Goal: Entertainment & Leisure: Consume media (video, audio)

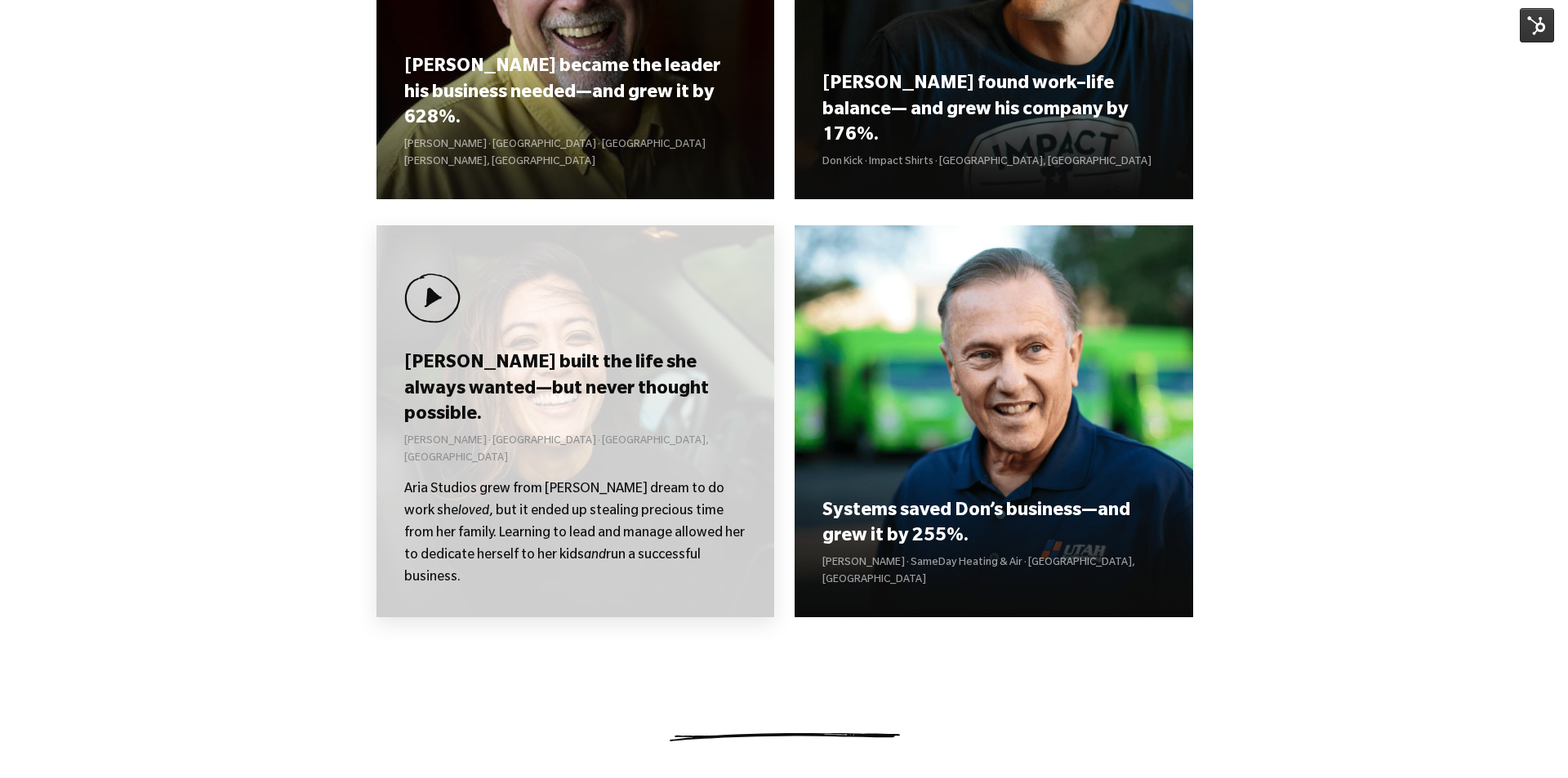
scroll to position [1796, 0]
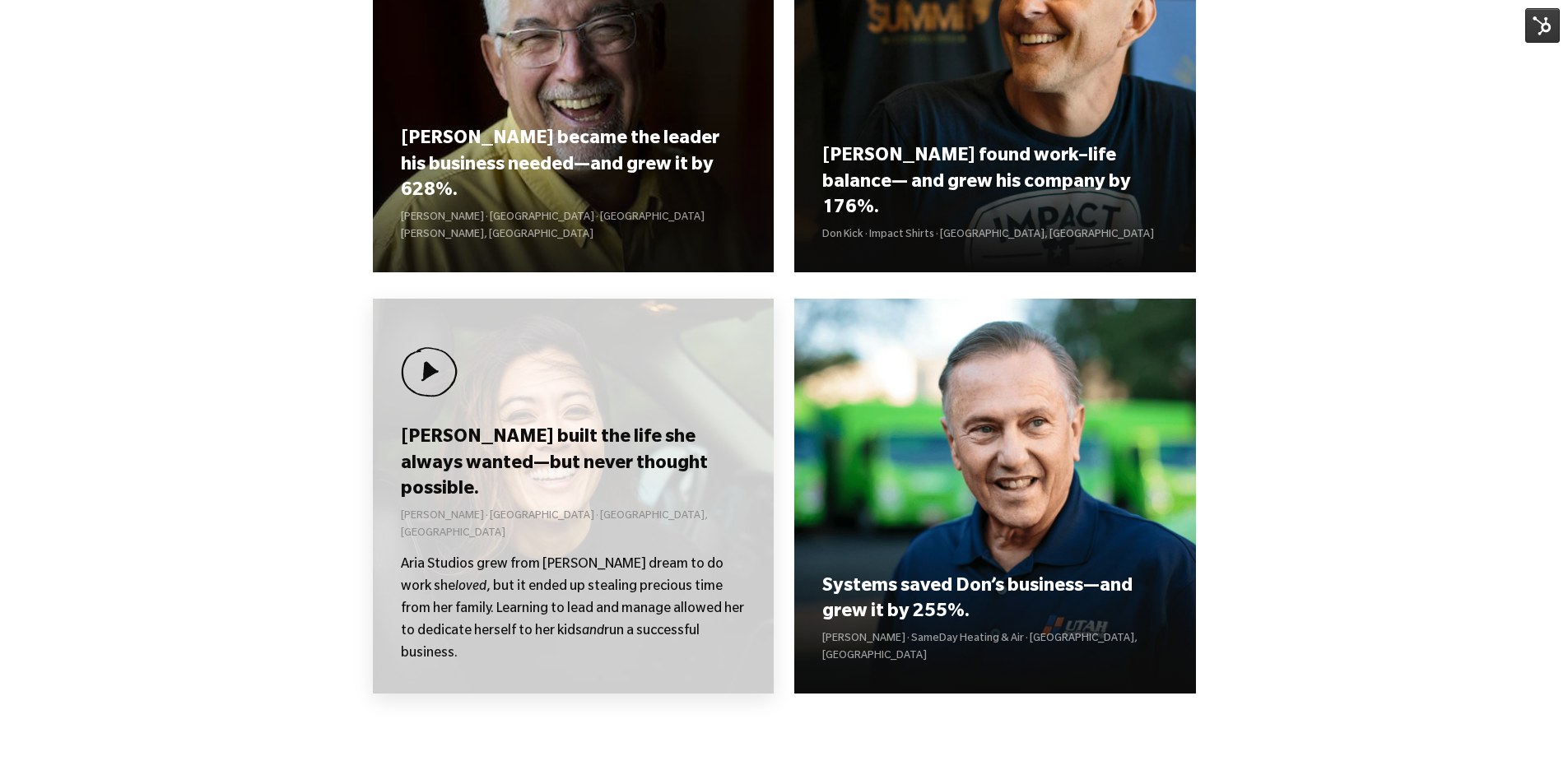
click at [590, 402] on div "Kolby built the life she always wanted—but never thought possible. Kolby Moser …" at bounding box center [574, 496] width 401 height 395
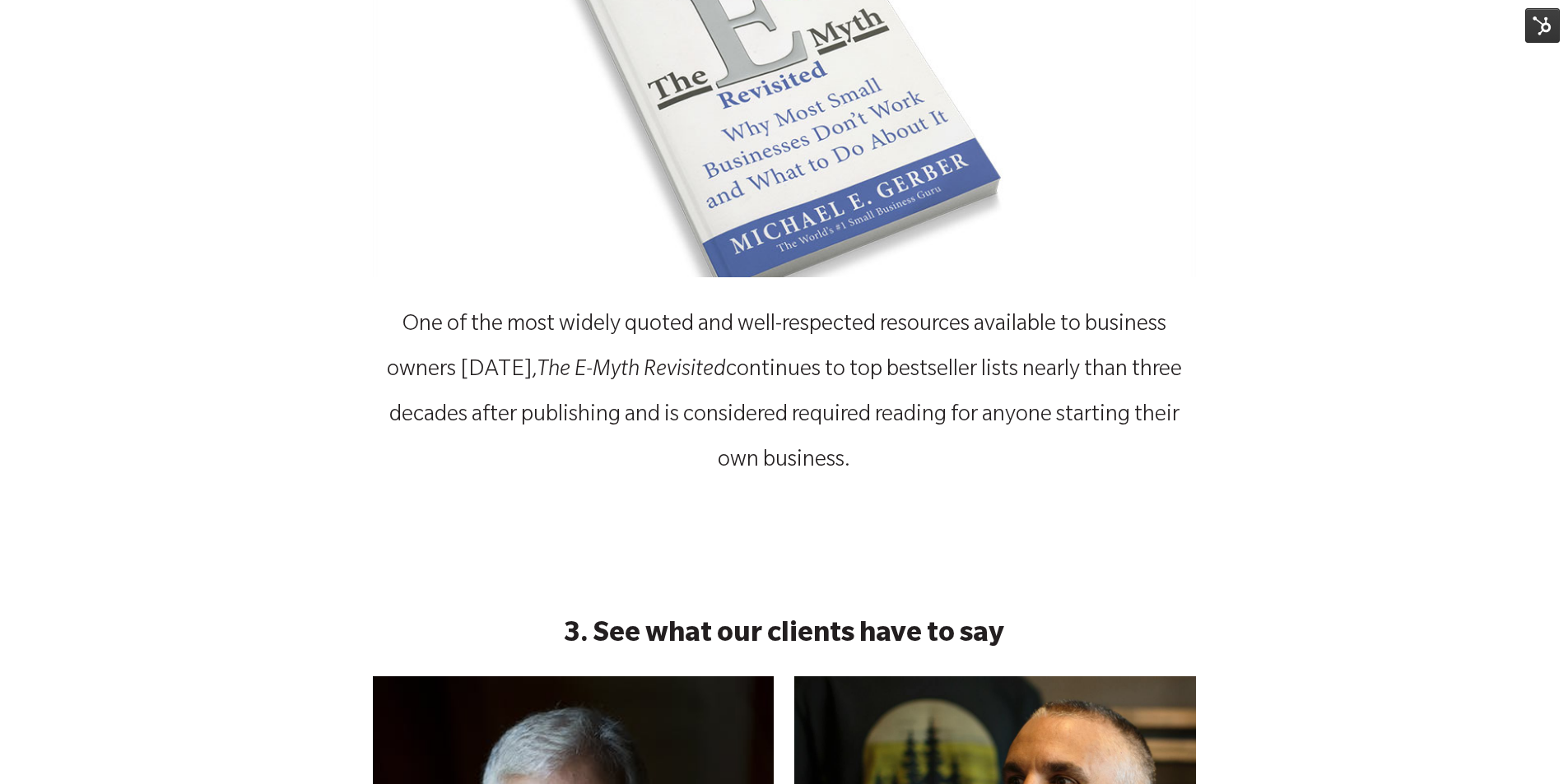
scroll to position [659, 0]
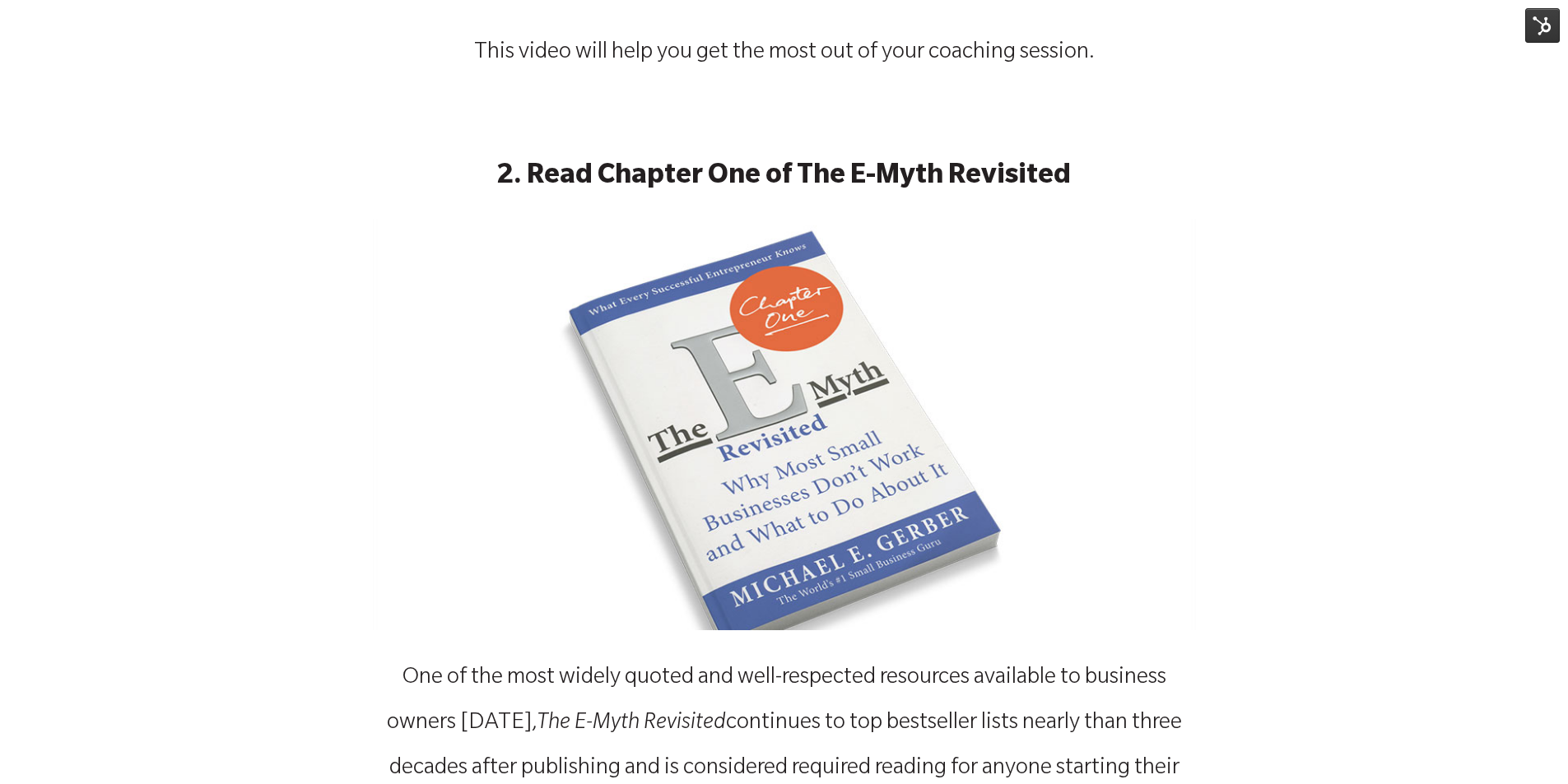
click at [806, 368] on img at bounding box center [784, 424] width 823 height 412
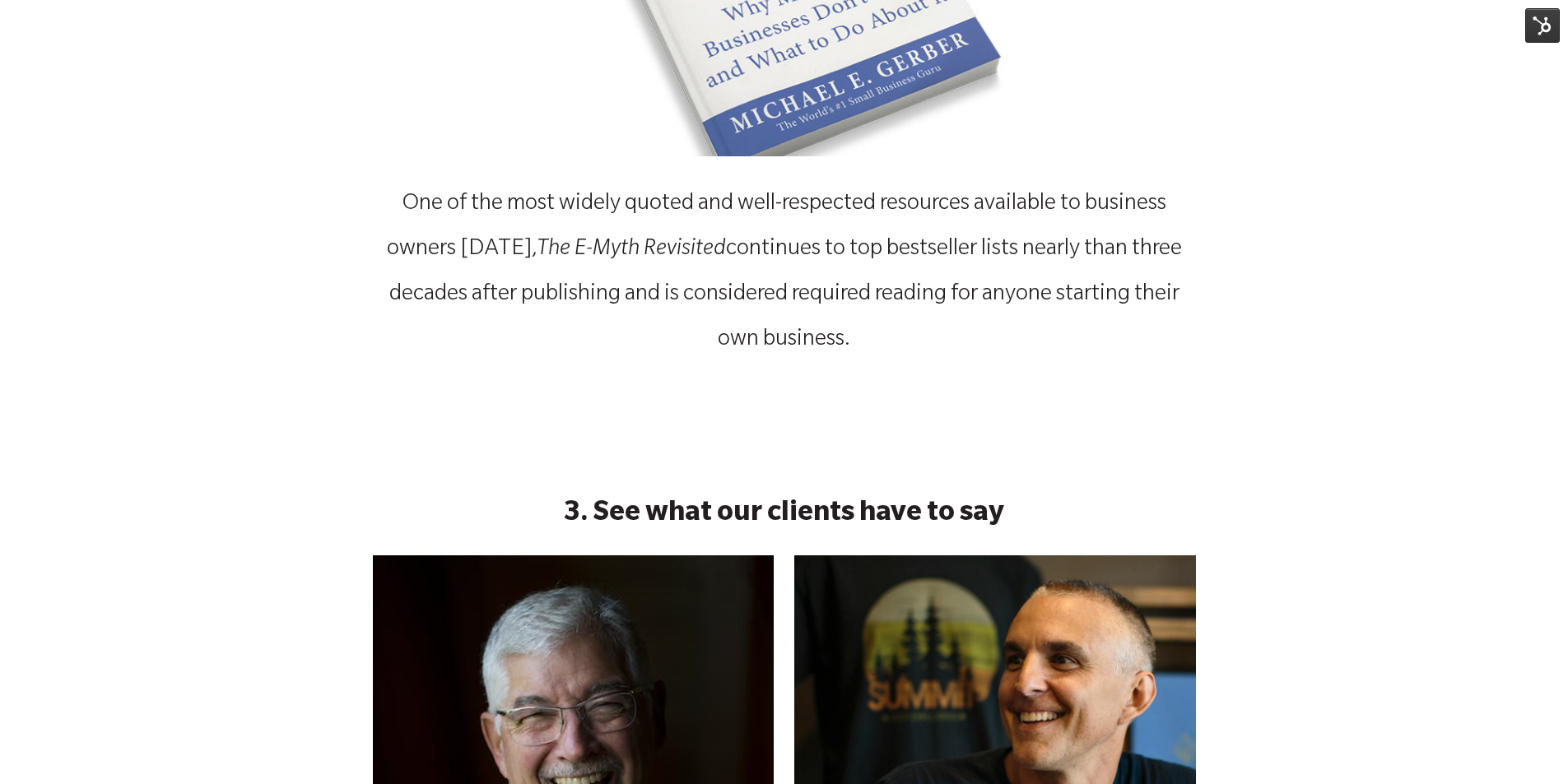
scroll to position [1399, 0]
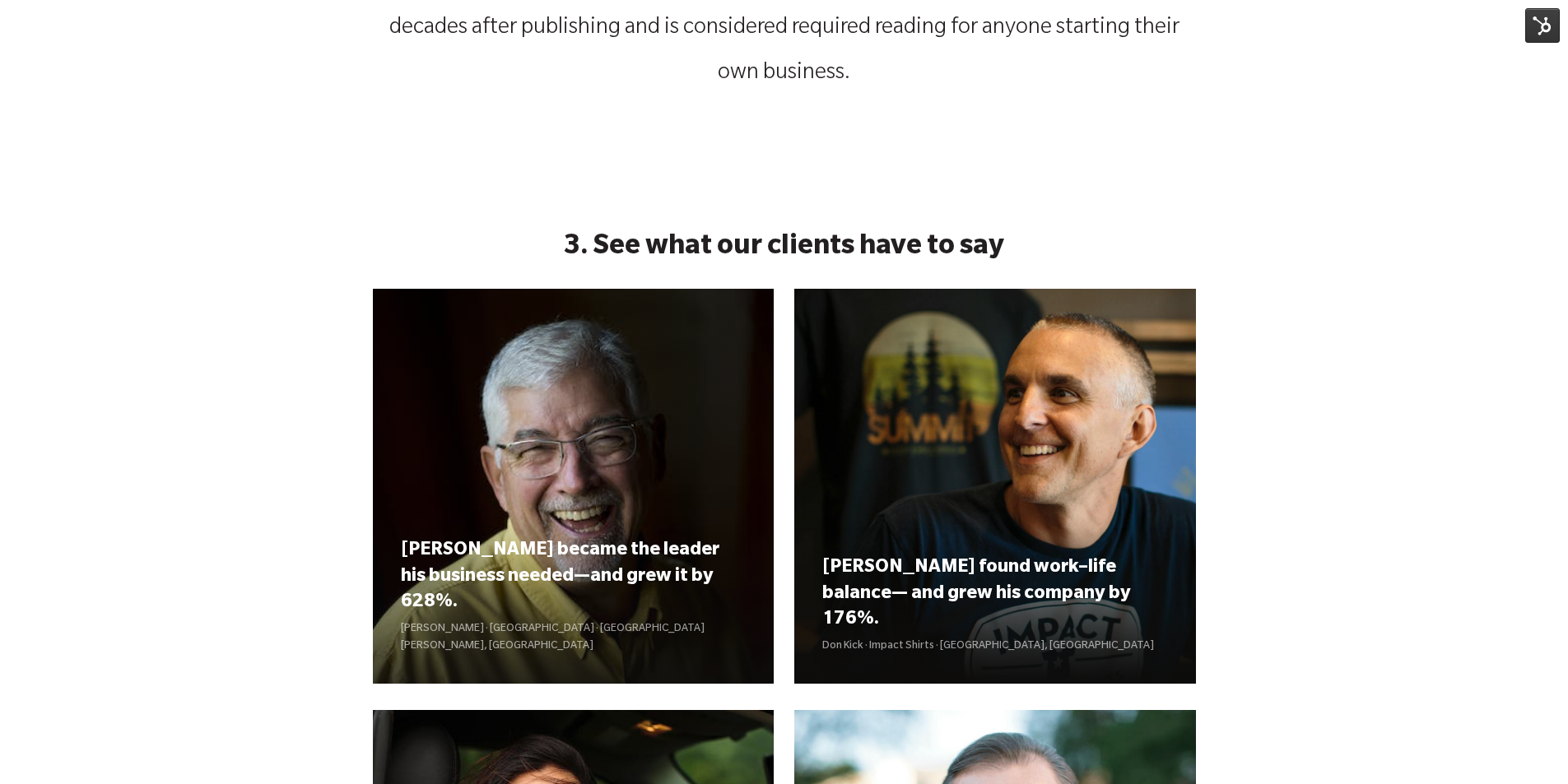
click at [1546, 29] on img at bounding box center [1542, 25] width 35 height 35
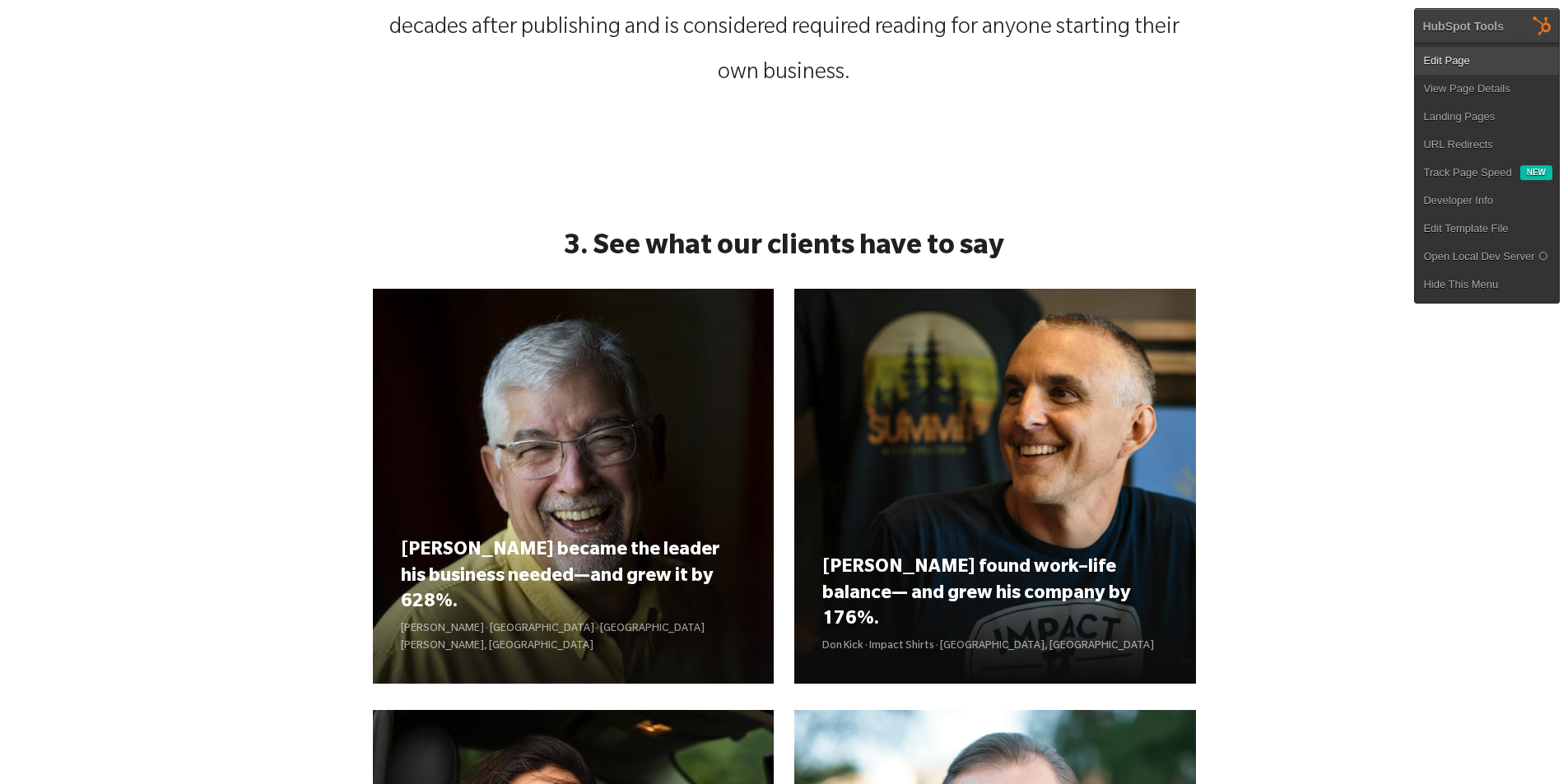
click at [1480, 56] on link "Edit Page" at bounding box center [1486, 61] width 144 height 28
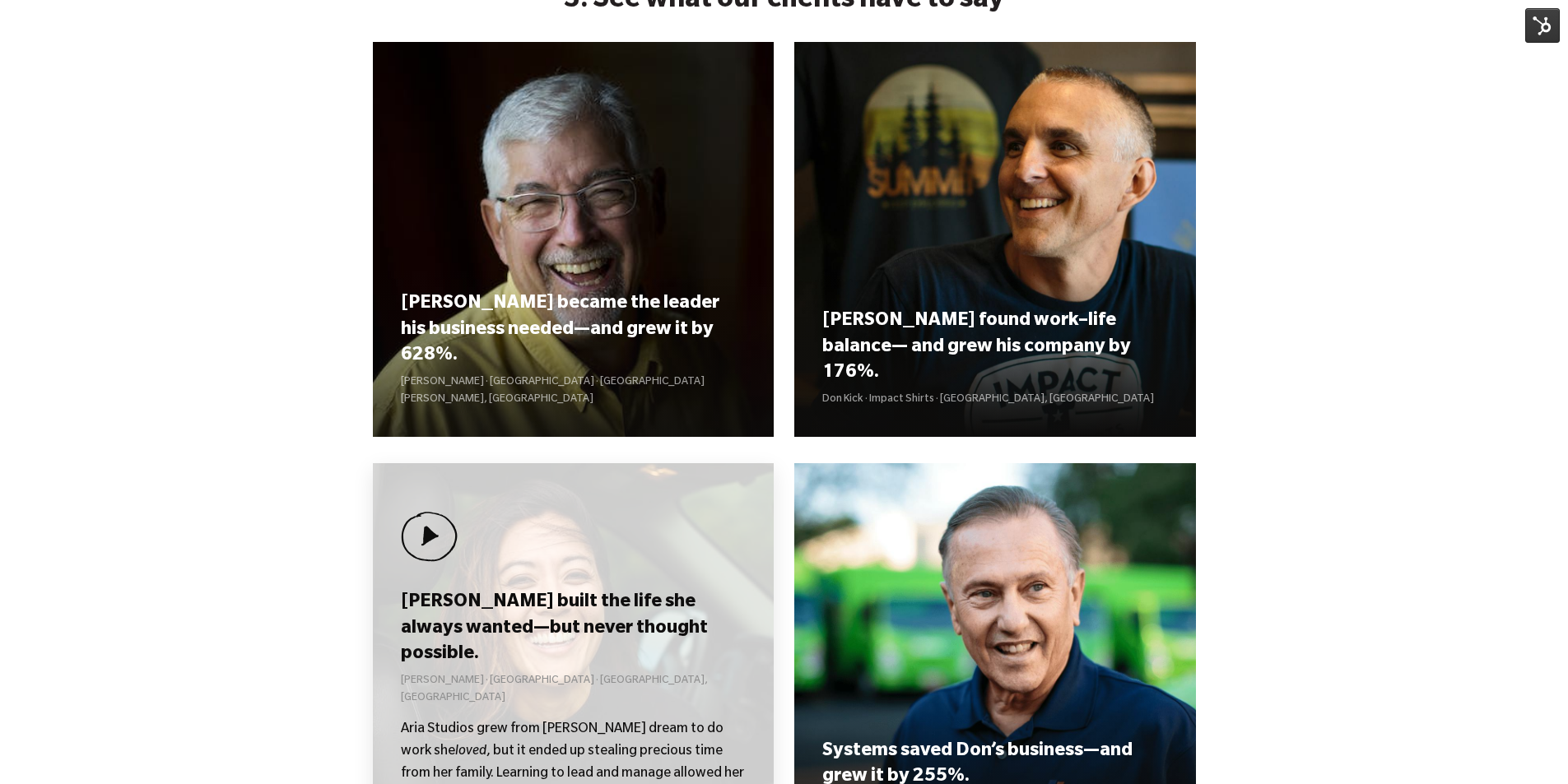
scroll to position [1316, 0]
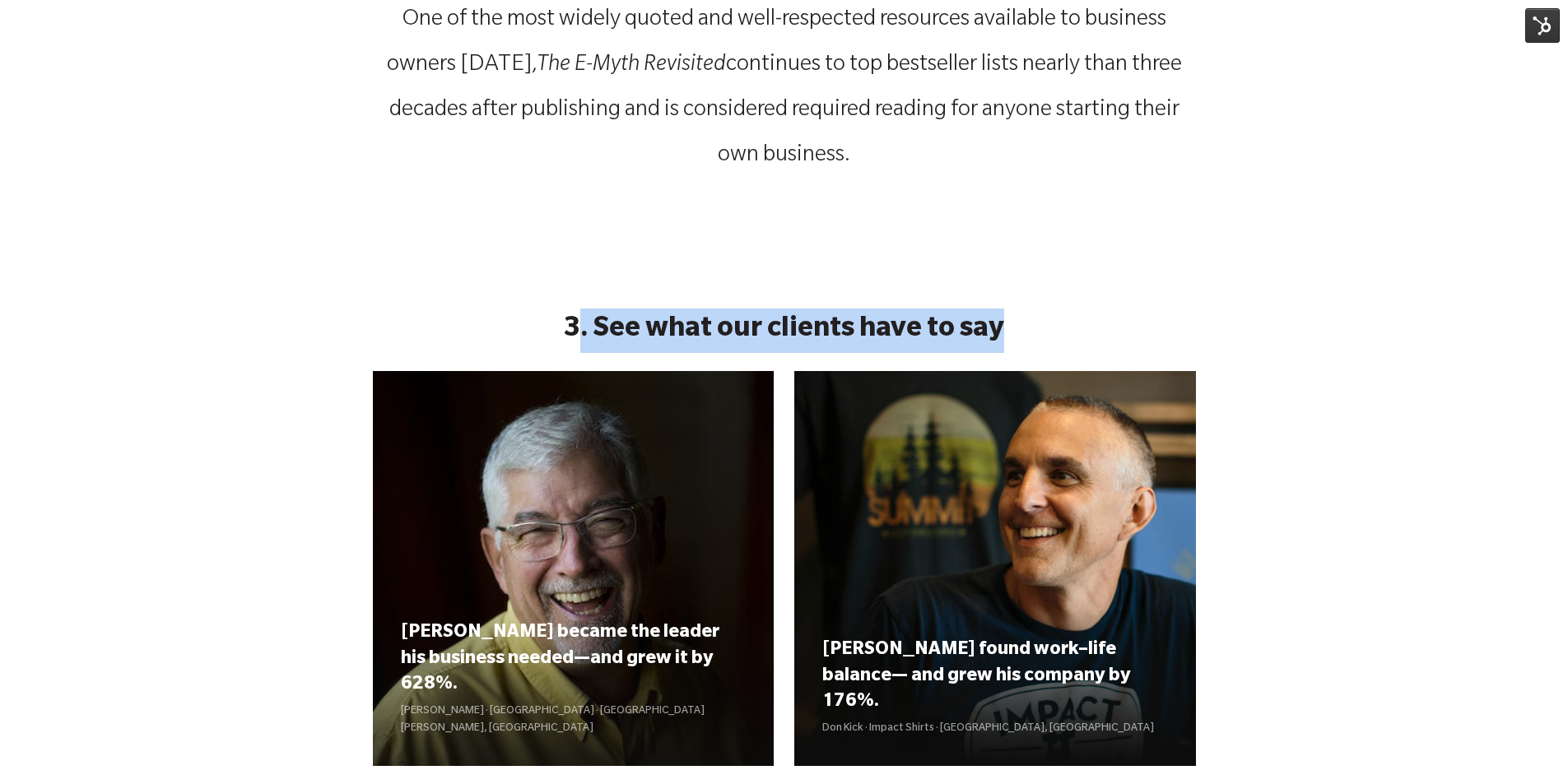
drag, startPoint x: 583, startPoint y: 337, endPoint x: 1119, endPoint y: 321, distance: 536.2
click at [1119, 321] on p "3. See what our clients have to say" at bounding box center [784, 330] width 823 height 44
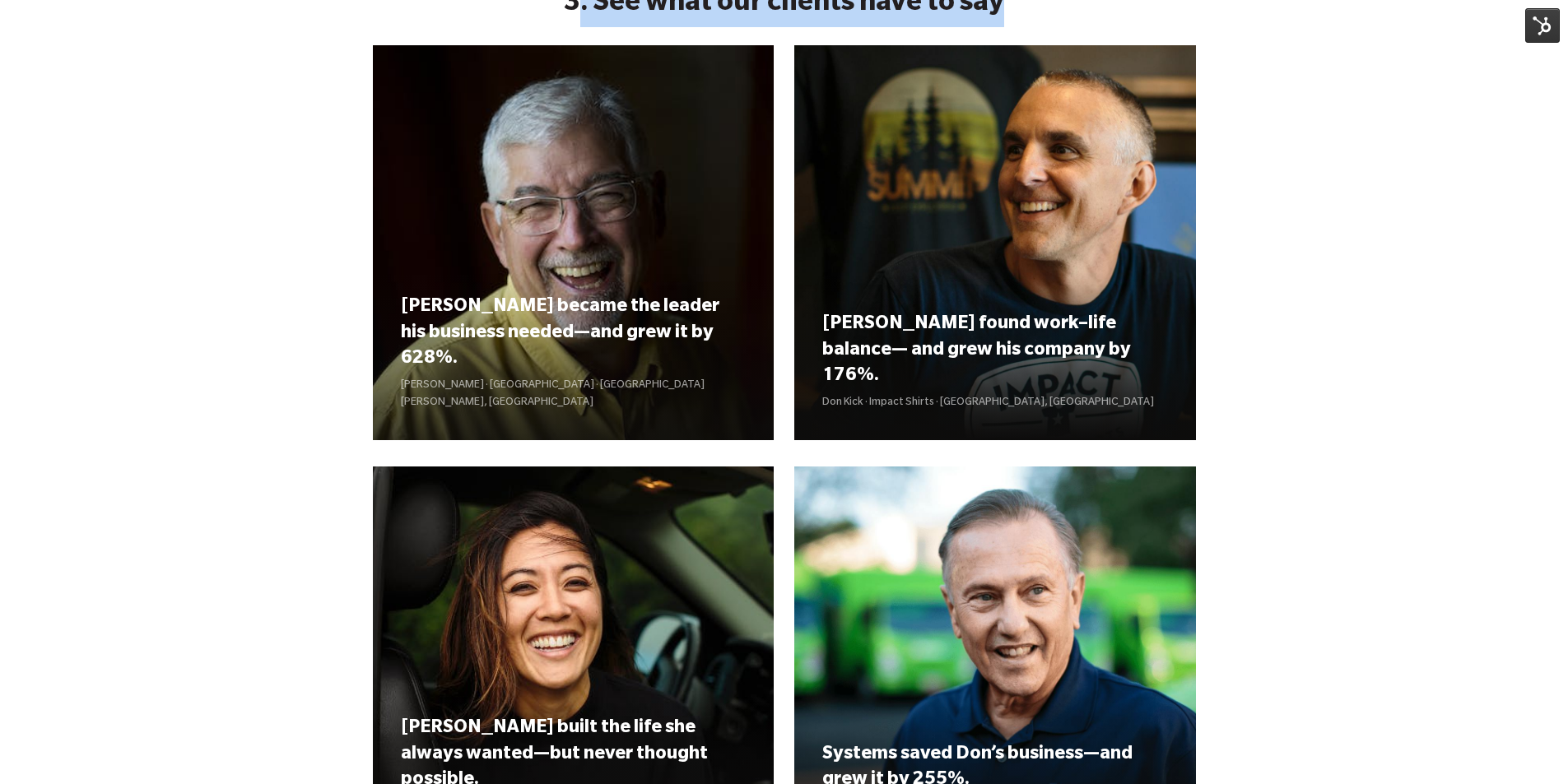
scroll to position [1646, 0]
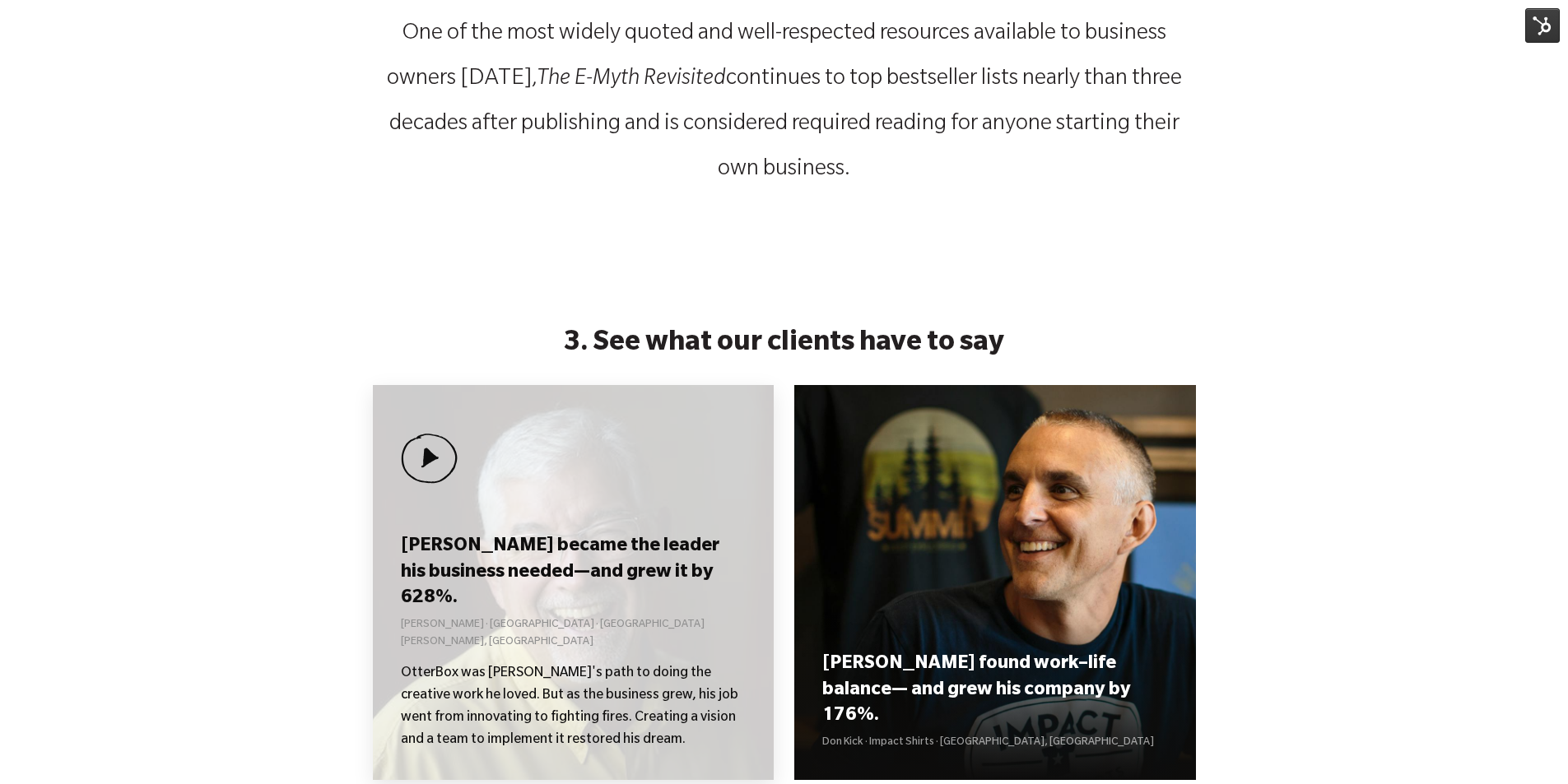
scroll to position [1646, 0]
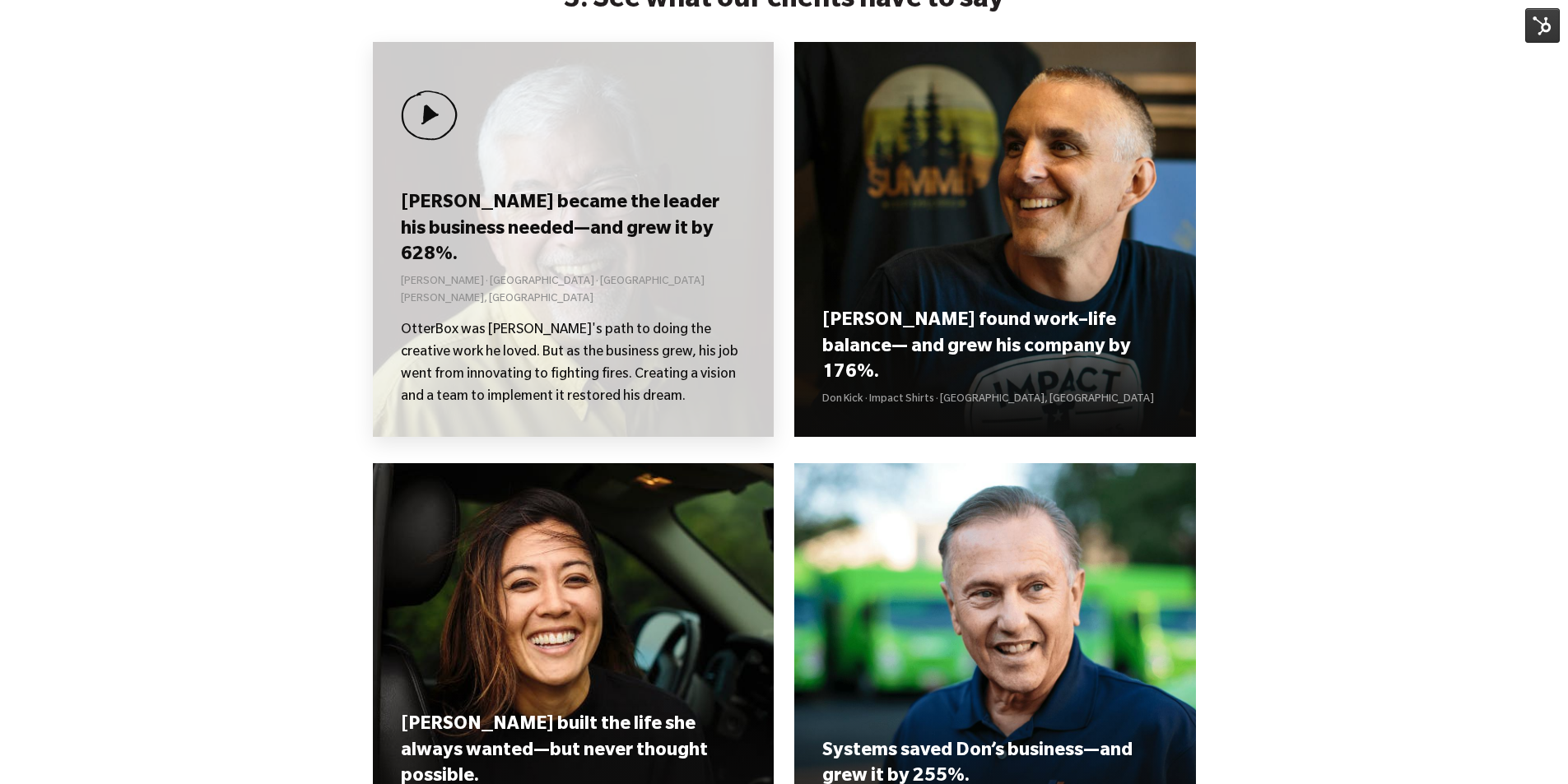
click at [515, 270] on h3 "[PERSON_NAME] became the leader his business needed—and grew it by 628%." at bounding box center [573, 230] width 345 height 77
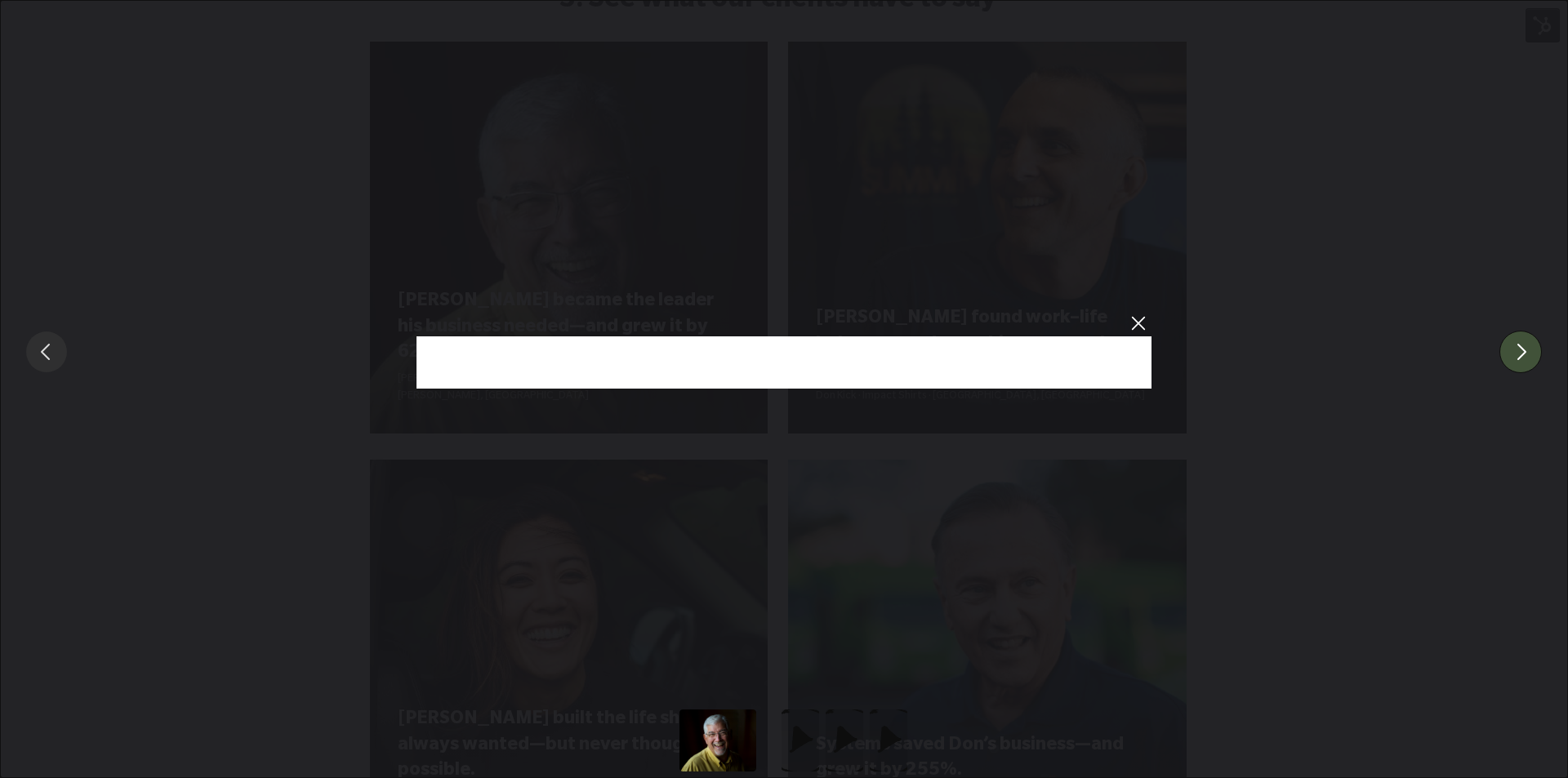
click at [1524, 355] on button "You can close this modal content with the ESC key" at bounding box center [1519, 352] width 42 height 42
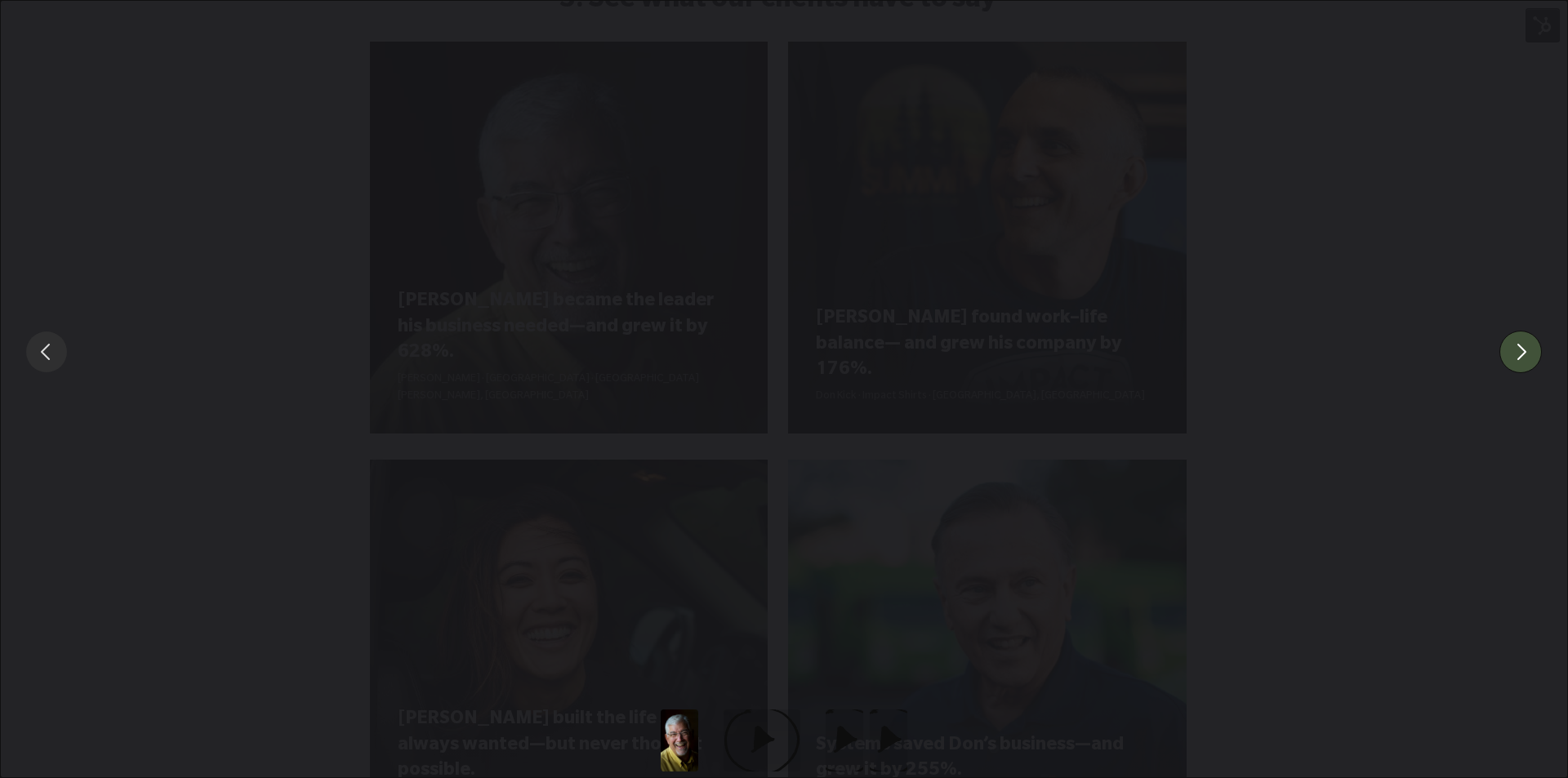
click at [1524, 355] on button "You can close this modal content with the ESC key" at bounding box center [1519, 352] width 42 height 42
click at [1536, 35] on div "You can close this modal content with the ESC key" at bounding box center [784, 352] width 1568 height 703
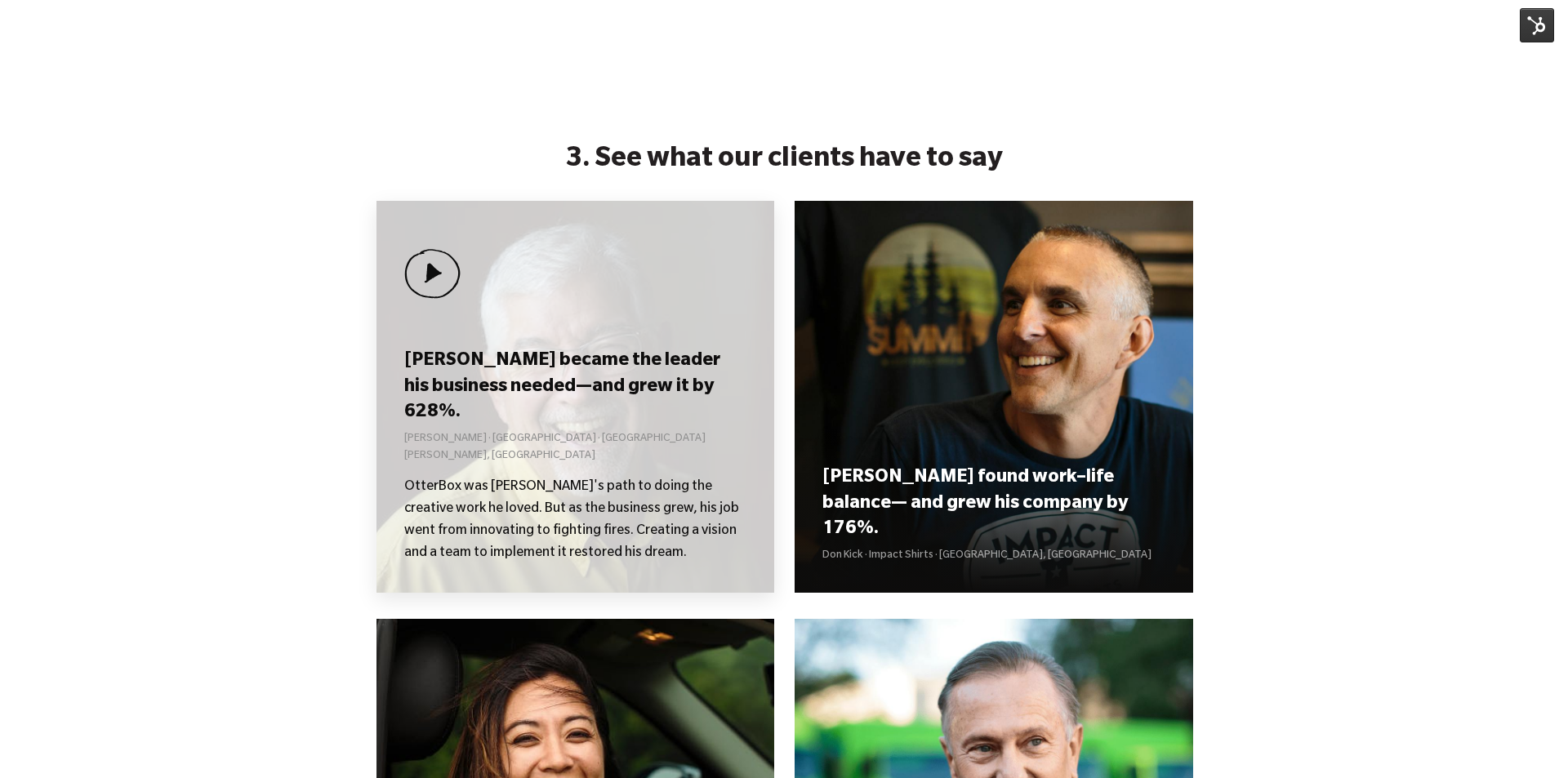
scroll to position [1470, 0]
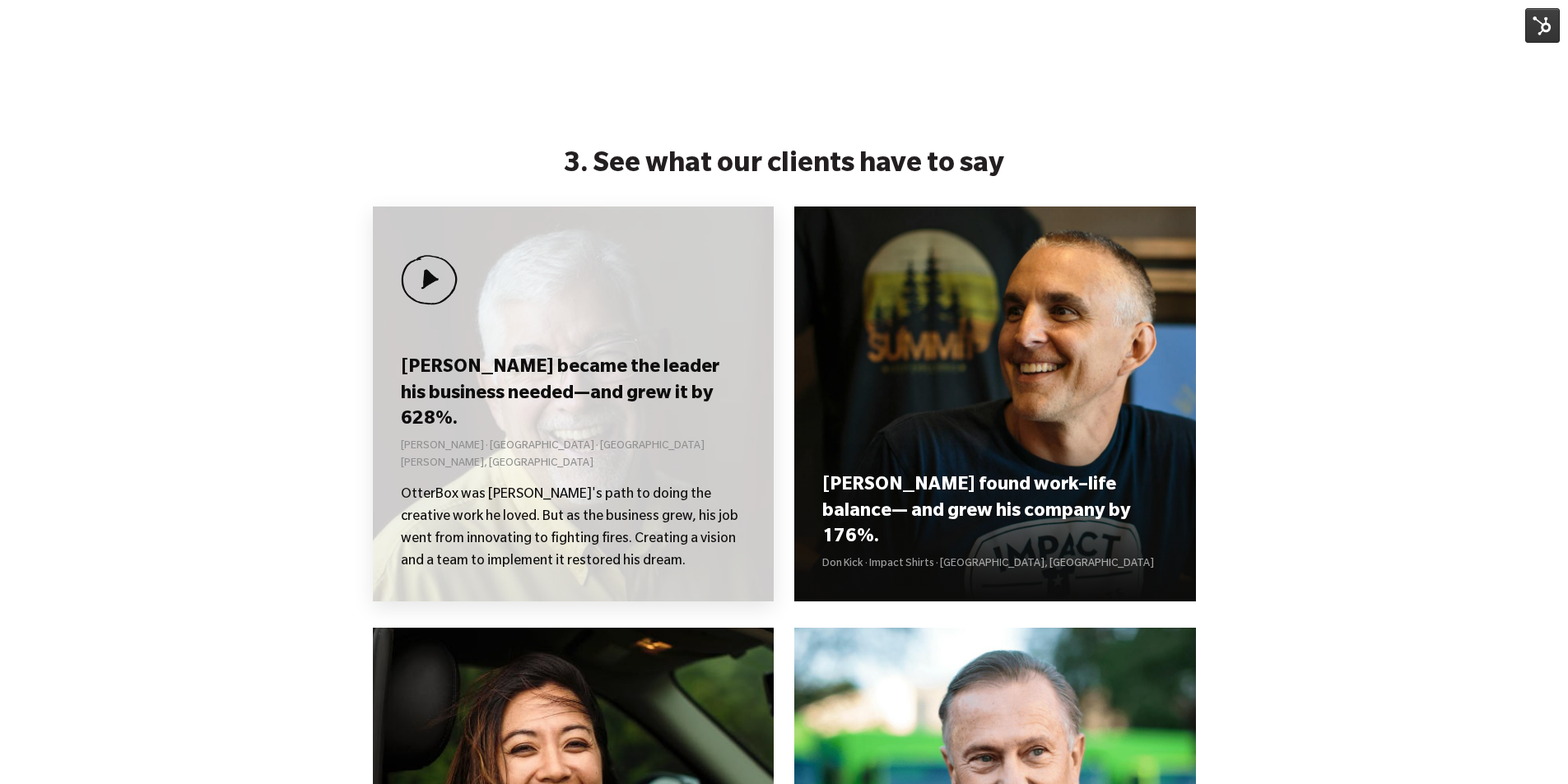
click at [534, 390] on div "[PERSON_NAME] became the leader his business needed—and grew it by 628%. [PERSO…" at bounding box center [574, 403] width 401 height 395
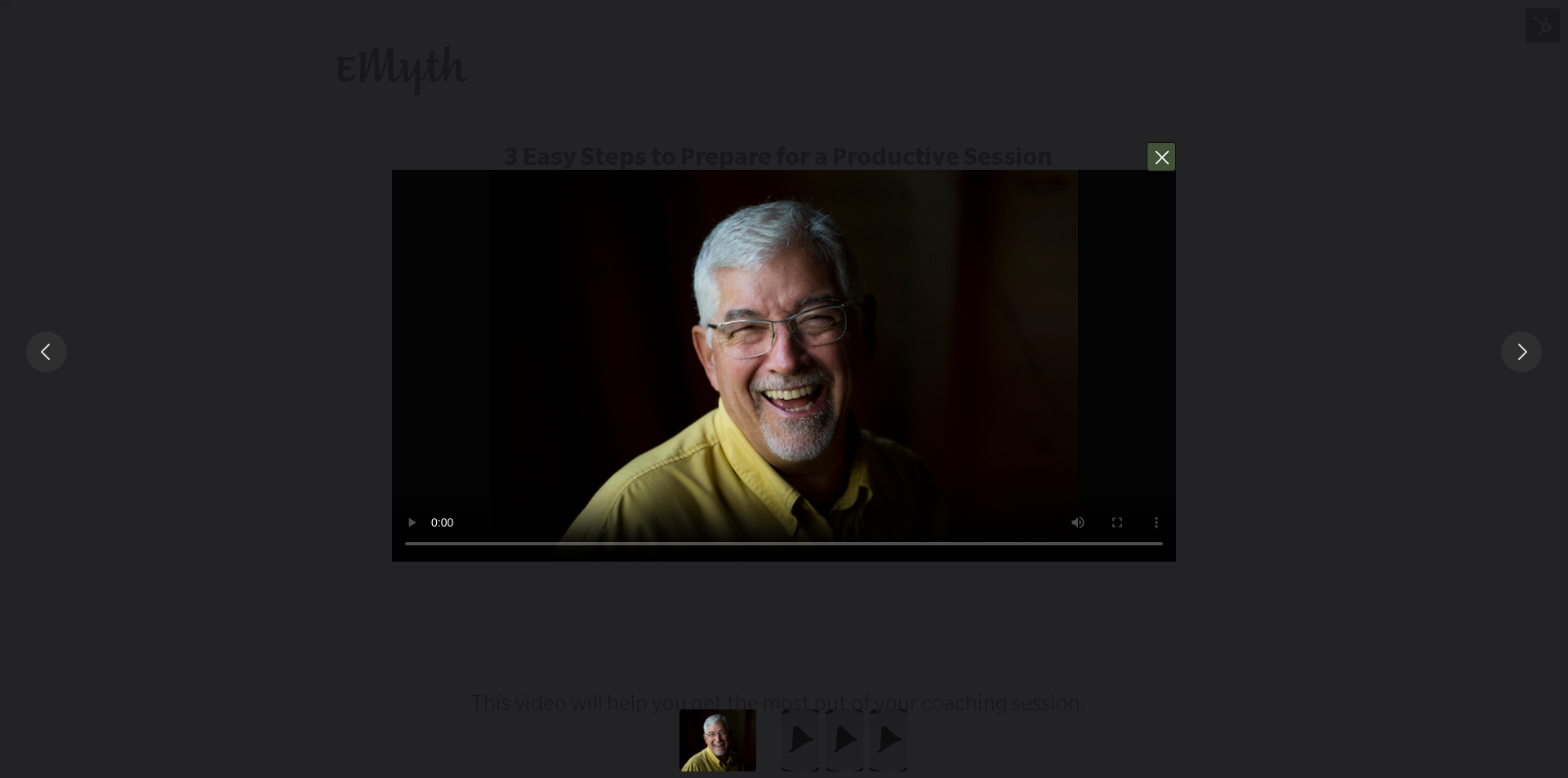
click at [1158, 163] on button "You can close this modal content with the ESC key" at bounding box center [1160, 156] width 29 height 29
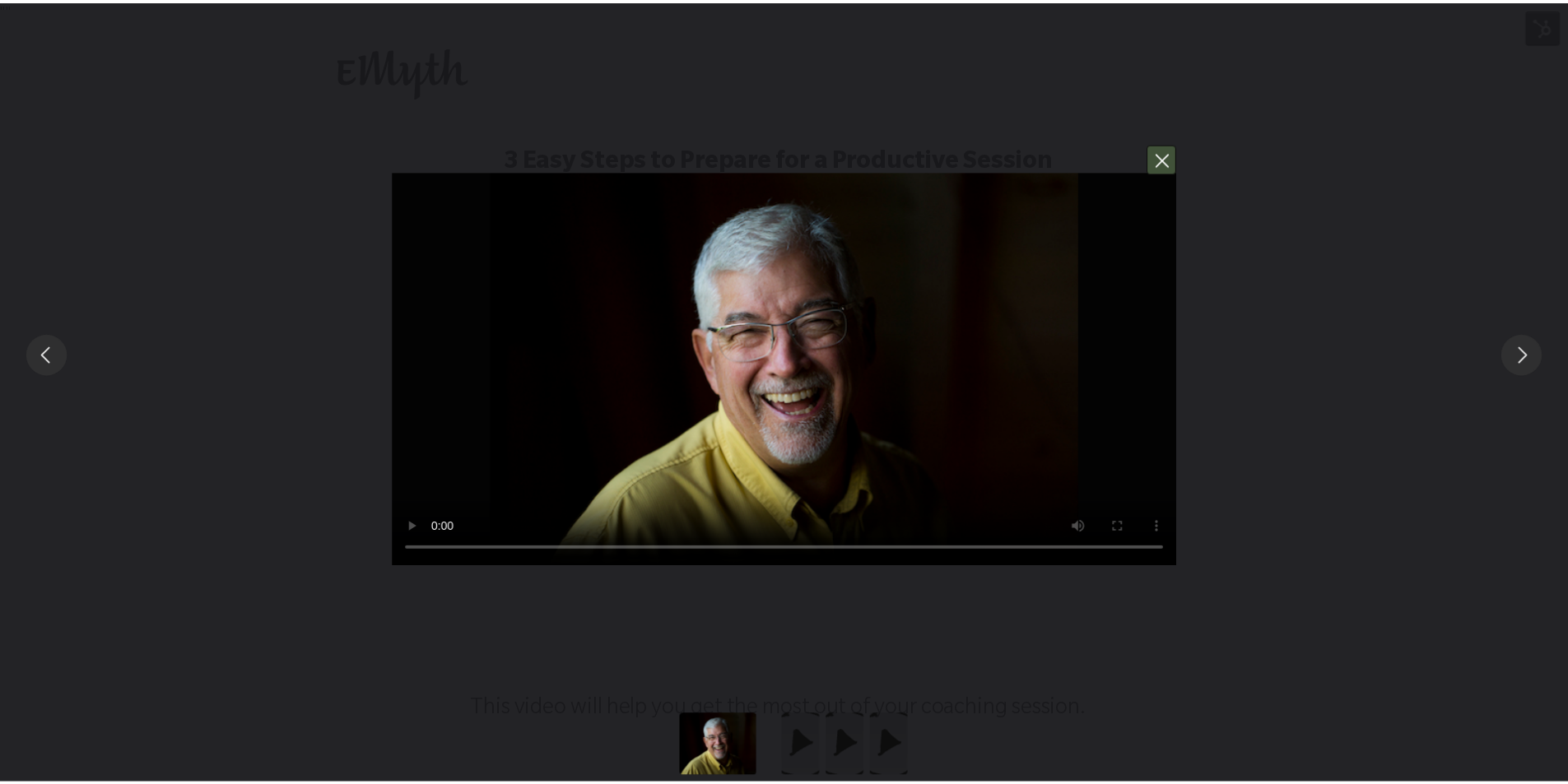
scroll to position [1497, 0]
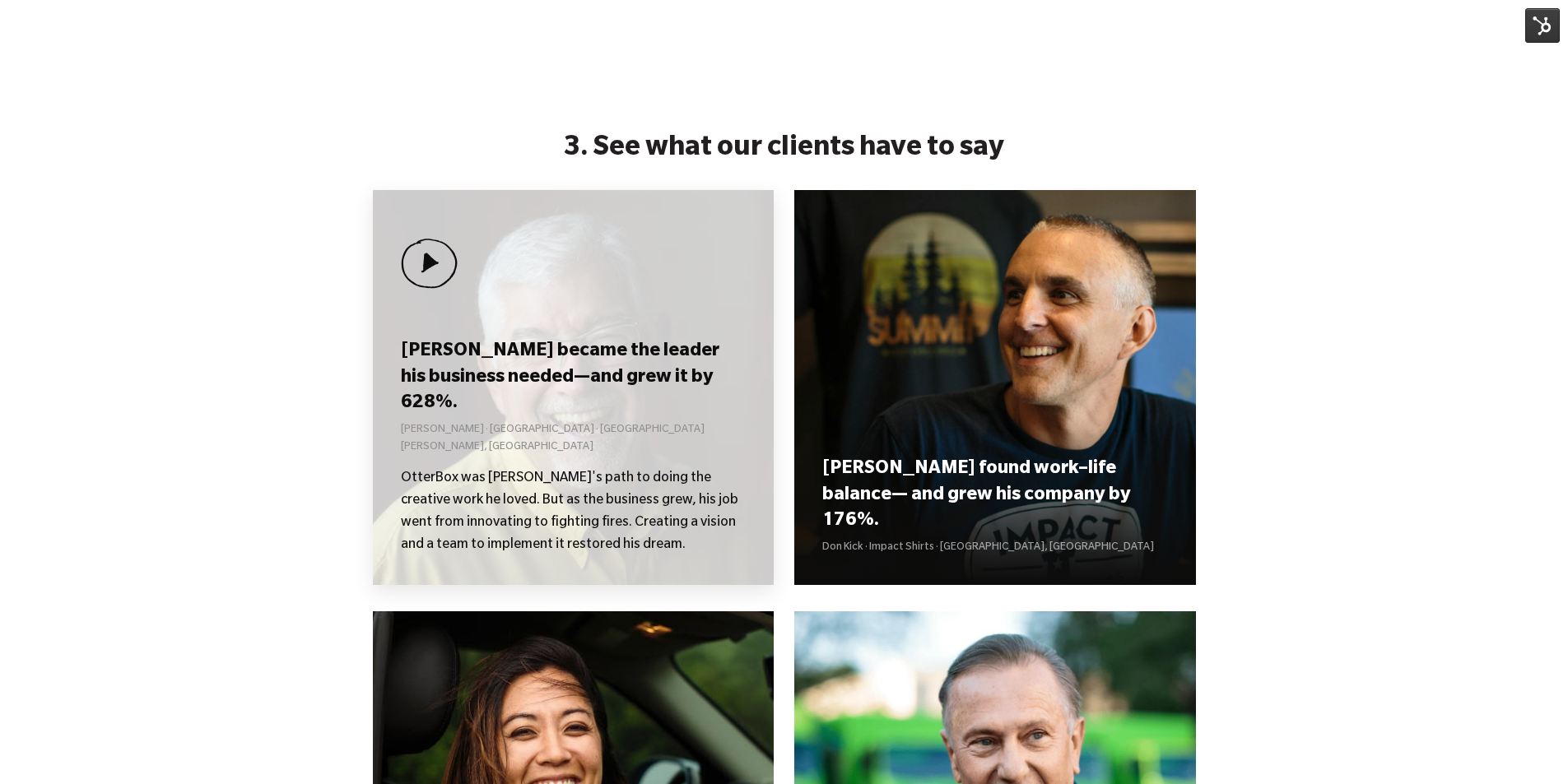
click at [611, 341] on div "[PERSON_NAME] became the leader his business needed—and grew it by 628%. [PERSO…" at bounding box center [574, 387] width 401 height 395
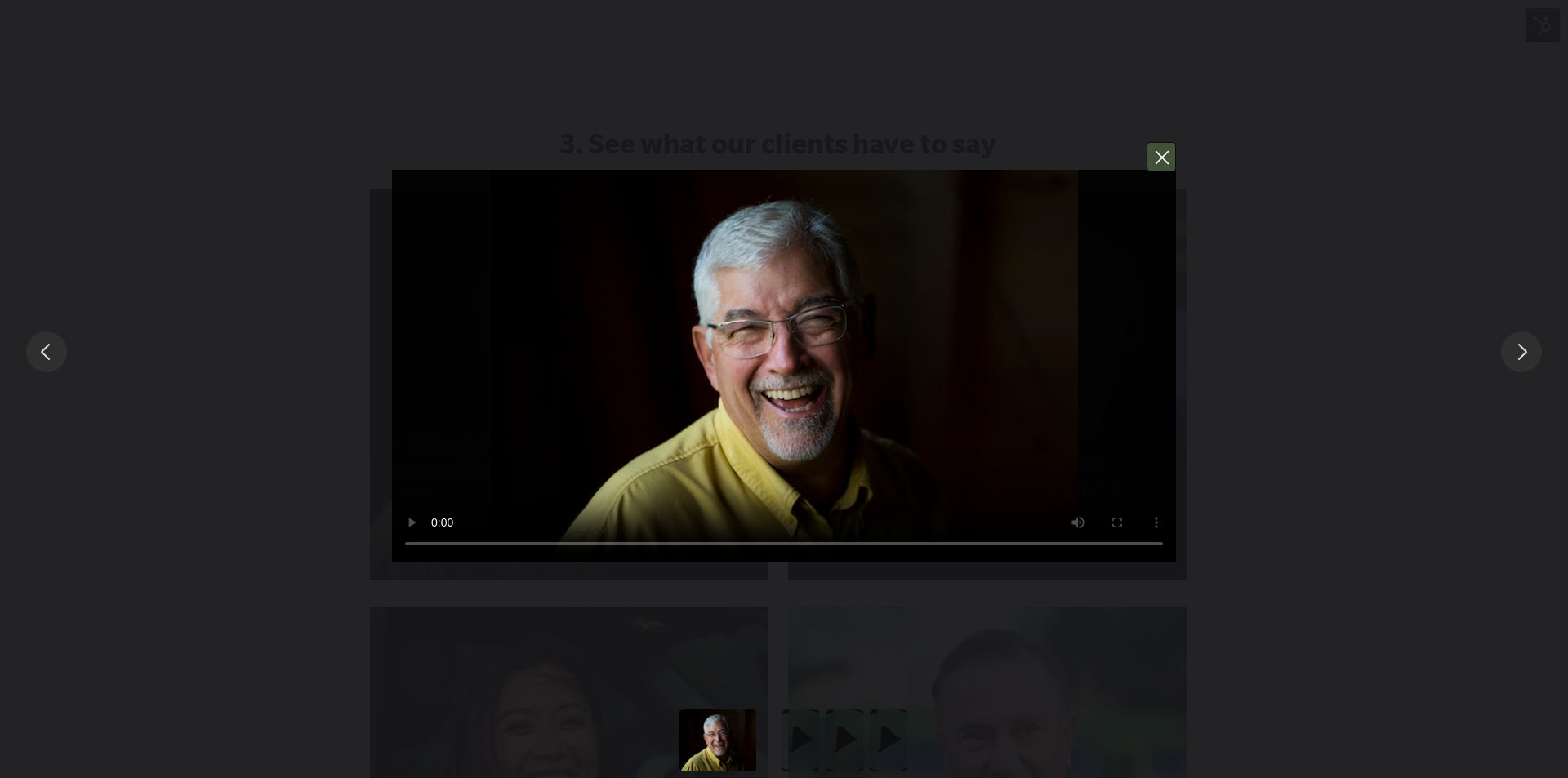
click at [1171, 156] on button "You can close this modal content with the ESC key" at bounding box center [1160, 156] width 29 height 29
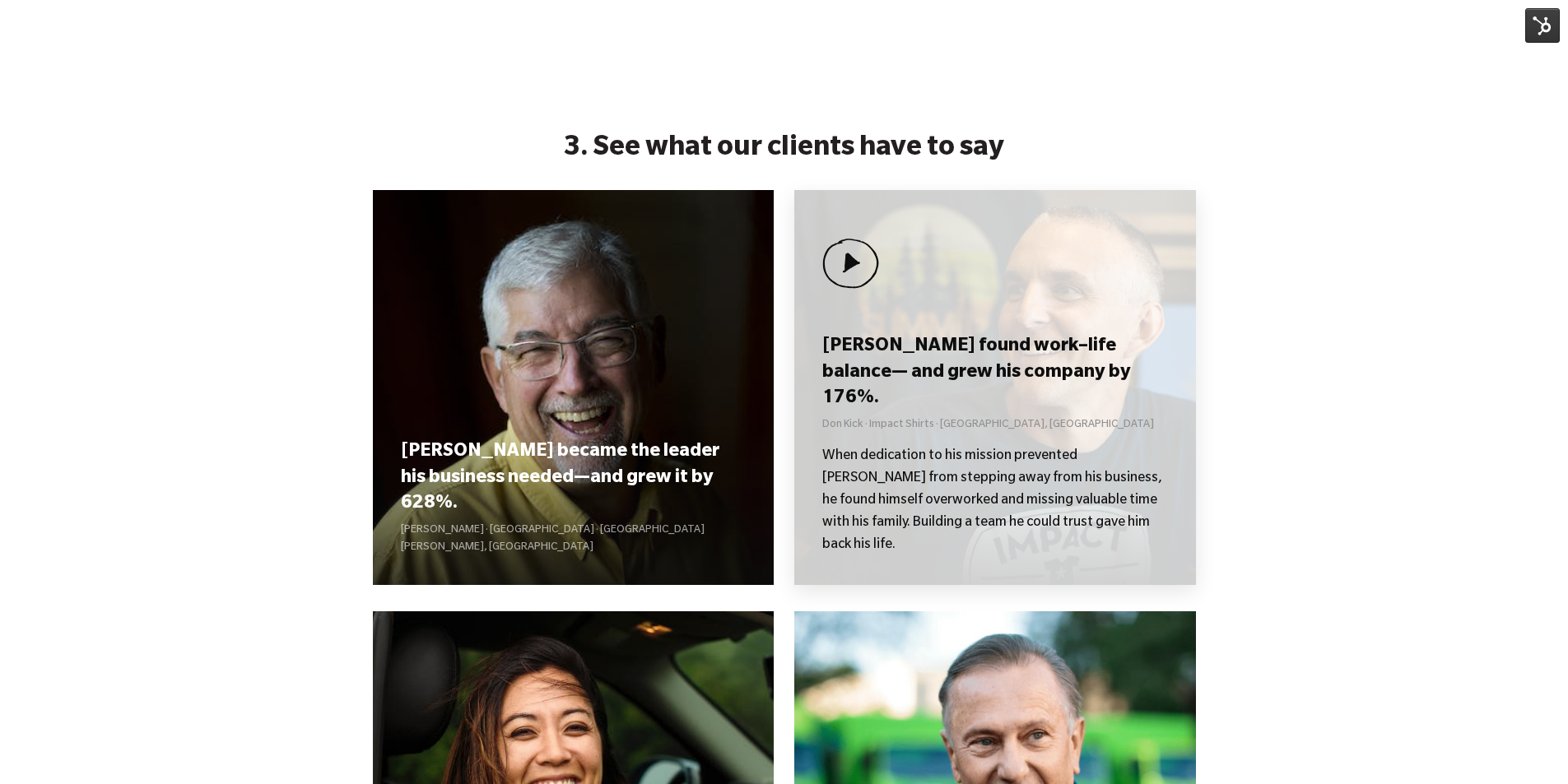
click at [944, 321] on div "[PERSON_NAME] found work–life balance— and grew his company by 176%. [PERSON_NA…" at bounding box center [995, 387] width 401 height 395
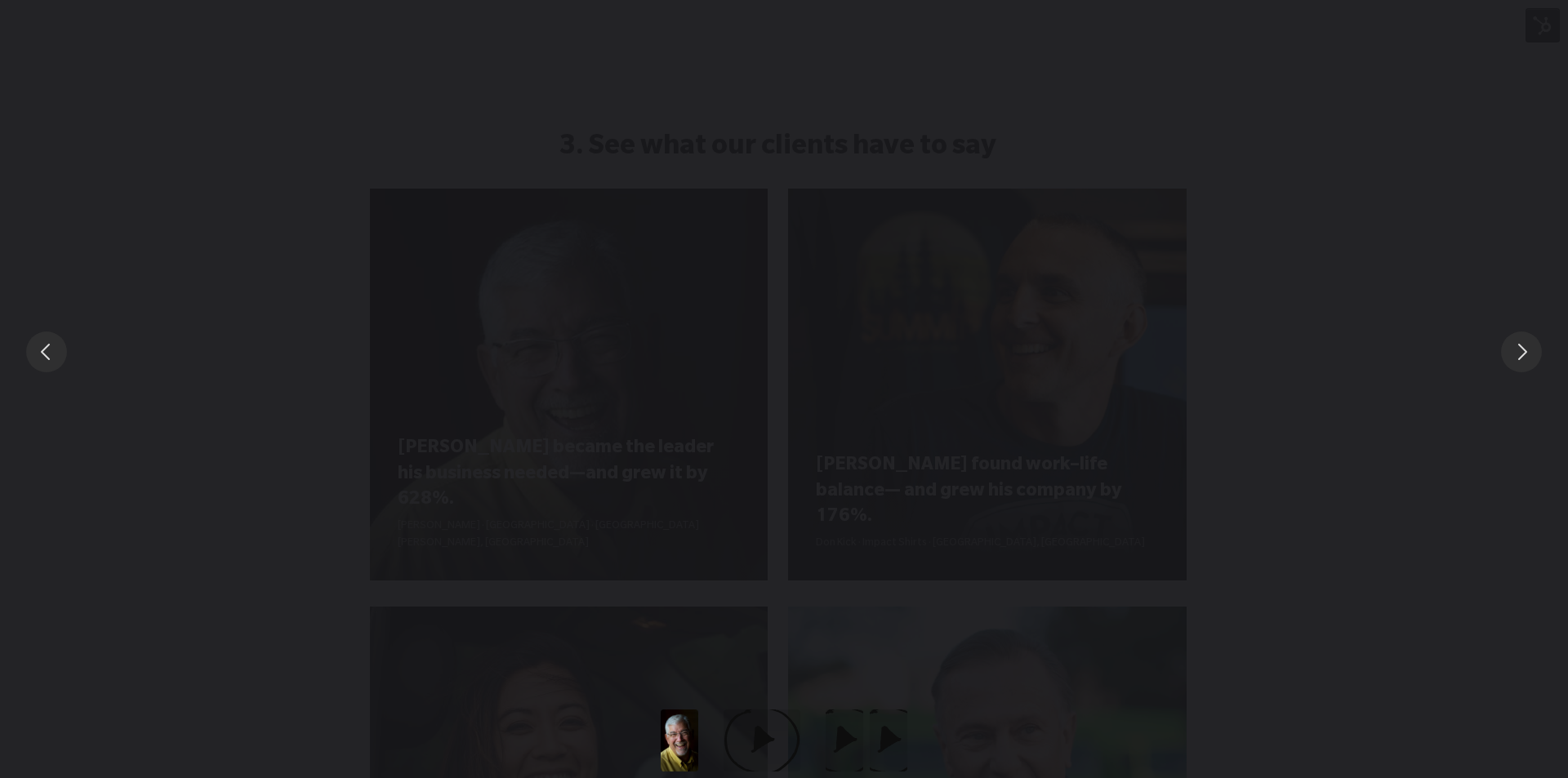
click at [985, 104] on div "You can close this modal content with the ESC key" at bounding box center [784, 352] width 1568 height 703
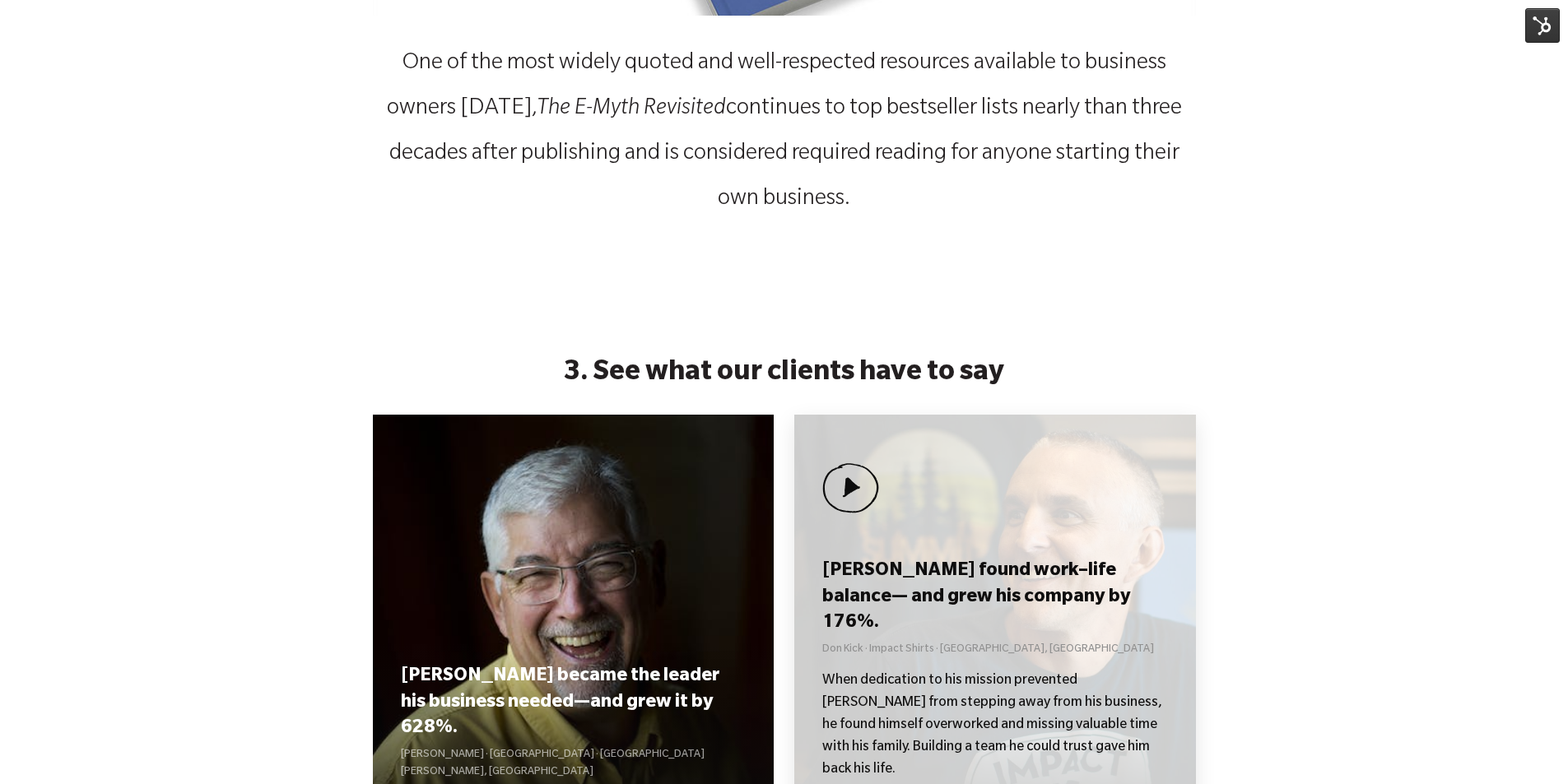
scroll to position [1481, 0]
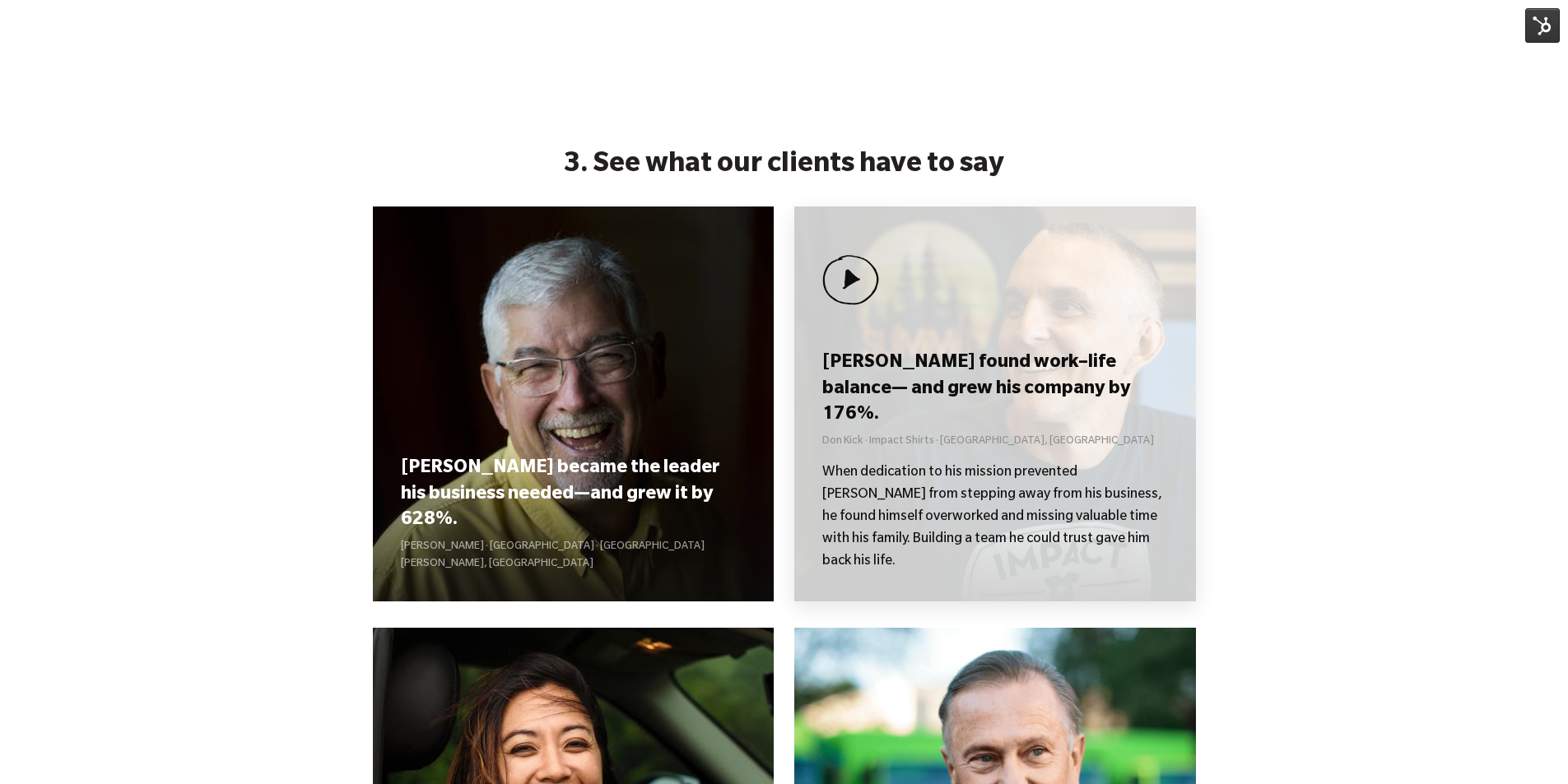
click at [1005, 335] on div "[PERSON_NAME] found work–life balance— and grew his company by 176%. [PERSON_NA…" at bounding box center [995, 403] width 401 height 395
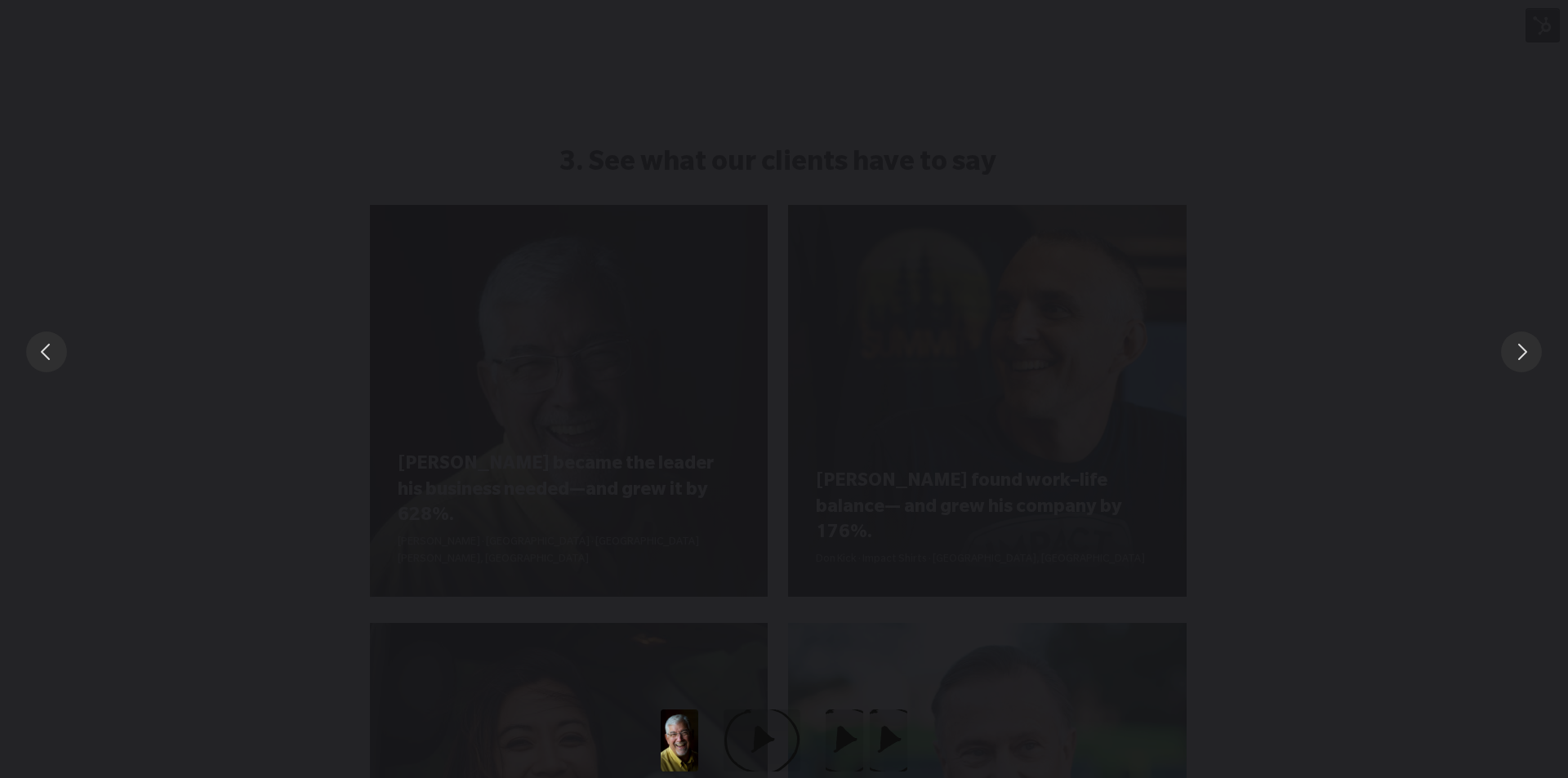
click at [856, 749] on button "Slide to #2" at bounding box center [844, 741] width 77 height 62
click at [880, 555] on div "You can close this modal content with the ESC key" at bounding box center [784, 352] width 1568 height 703
click at [1516, 353] on button "You can close this modal content with the ESC key" at bounding box center [1519, 352] width 42 height 42
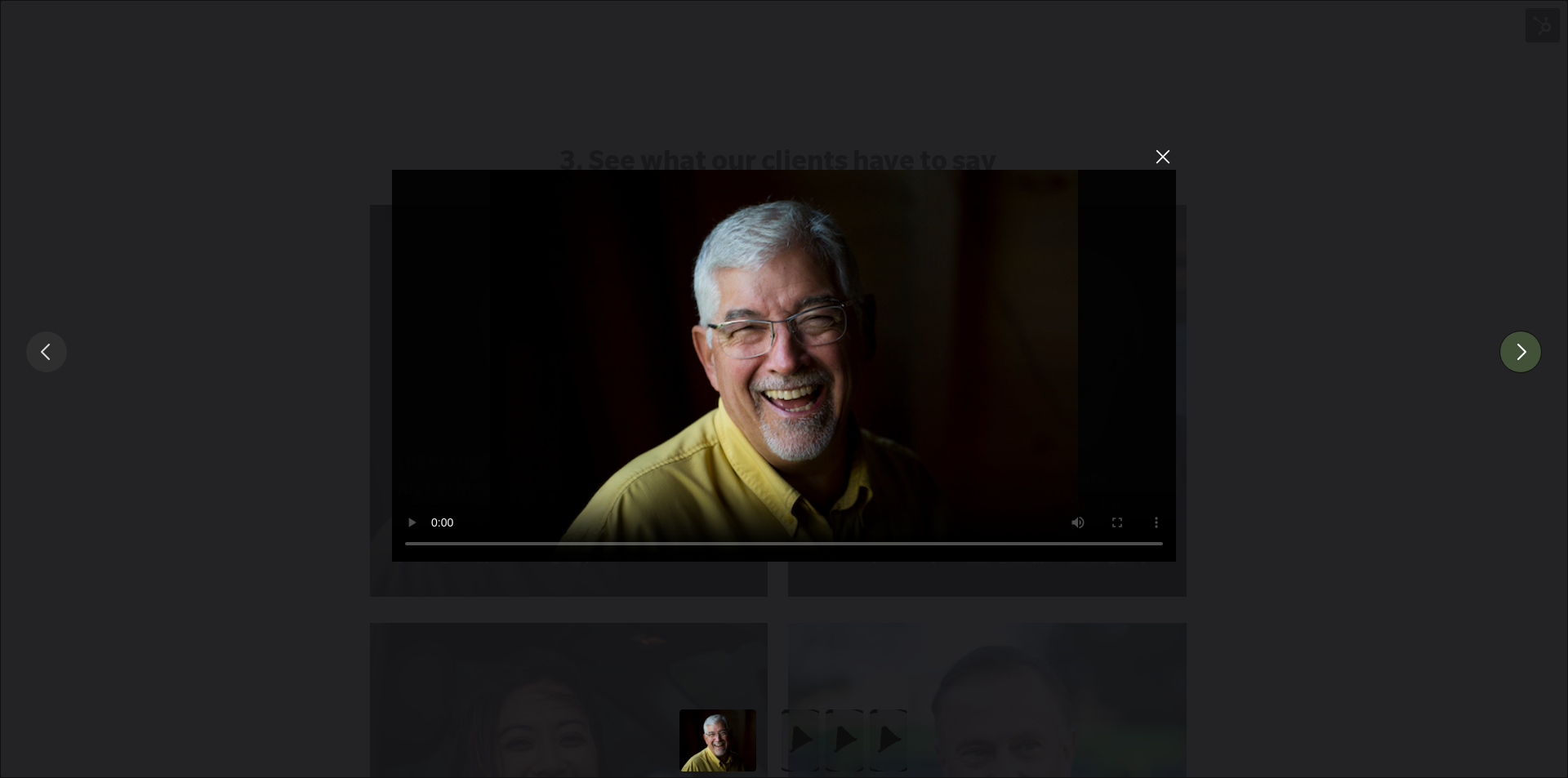
click at [1520, 350] on button "You can close this modal content with the ESC key" at bounding box center [1519, 352] width 42 height 42
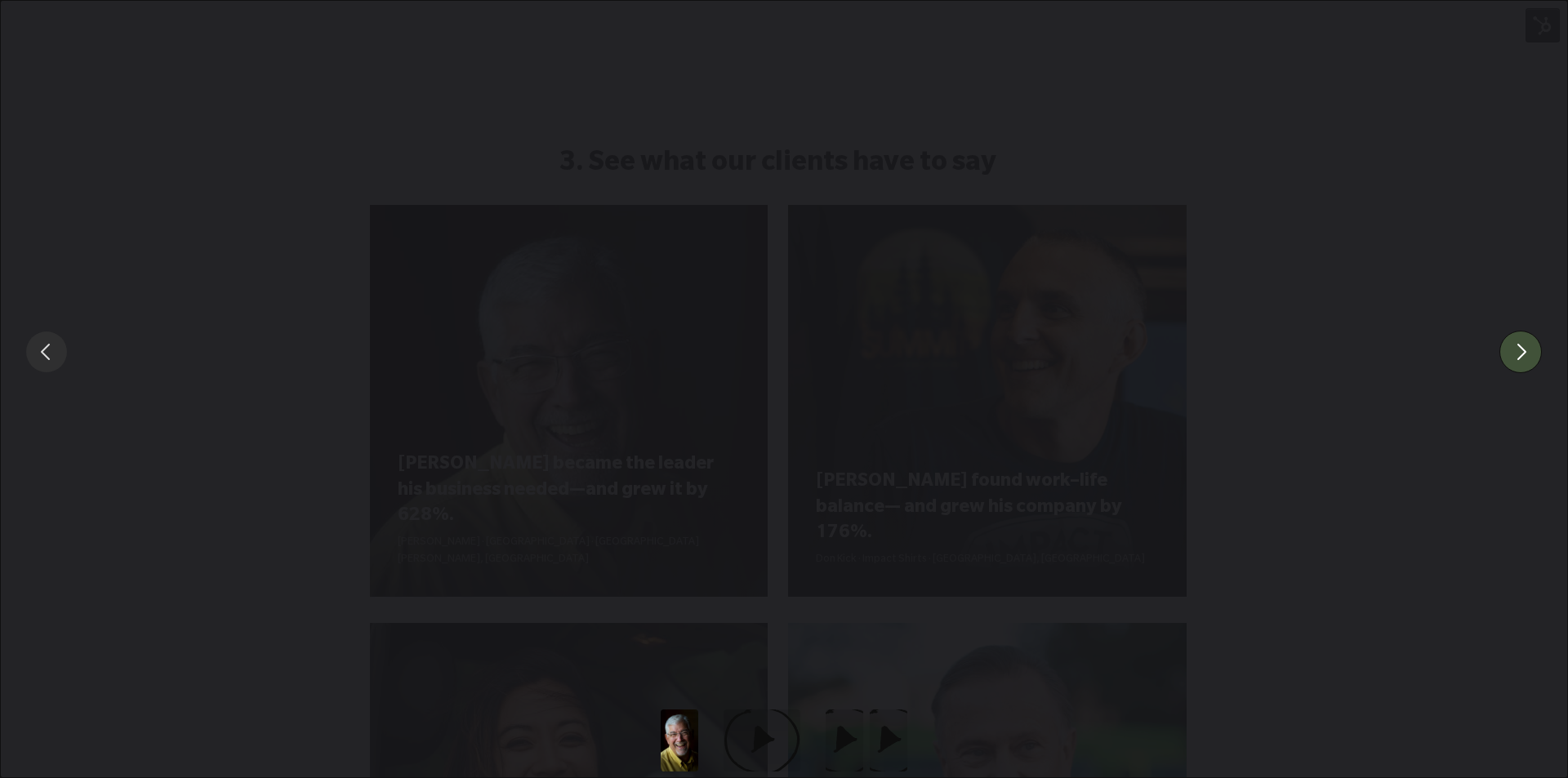
click at [1518, 357] on button "You can close this modal content with the ESC key" at bounding box center [1519, 352] width 42 height 42
click at [1041, 76] on div "You can close this modal content with the ESC key" at bounding box center [784, 352] width 1568 height 703
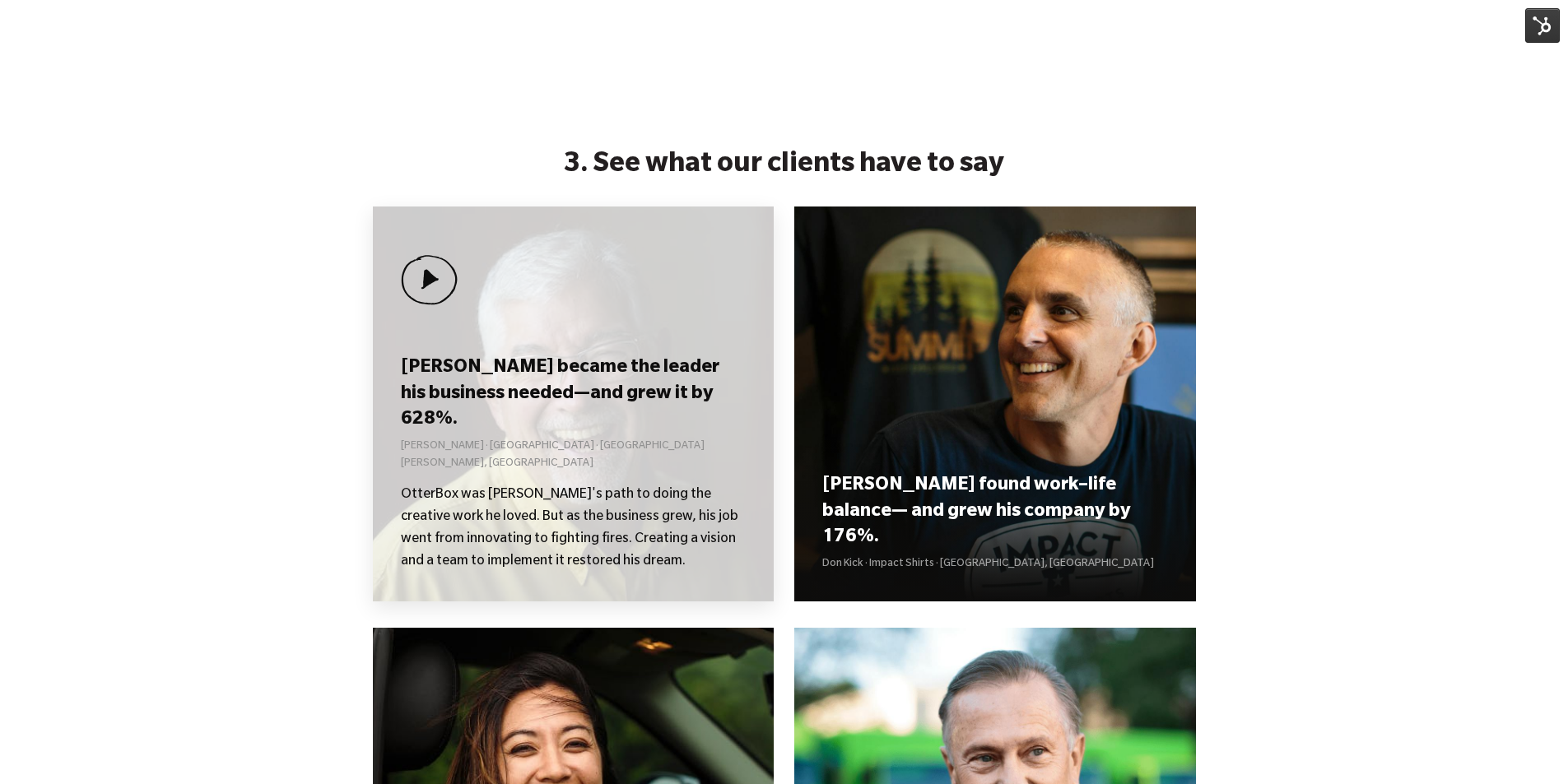
click at [523, 352] on div "[PERSON_NAME] became the leader his business needed—and grew it by 628%. [PERSO…" at bounding box center [574, 403] width 401 height 395
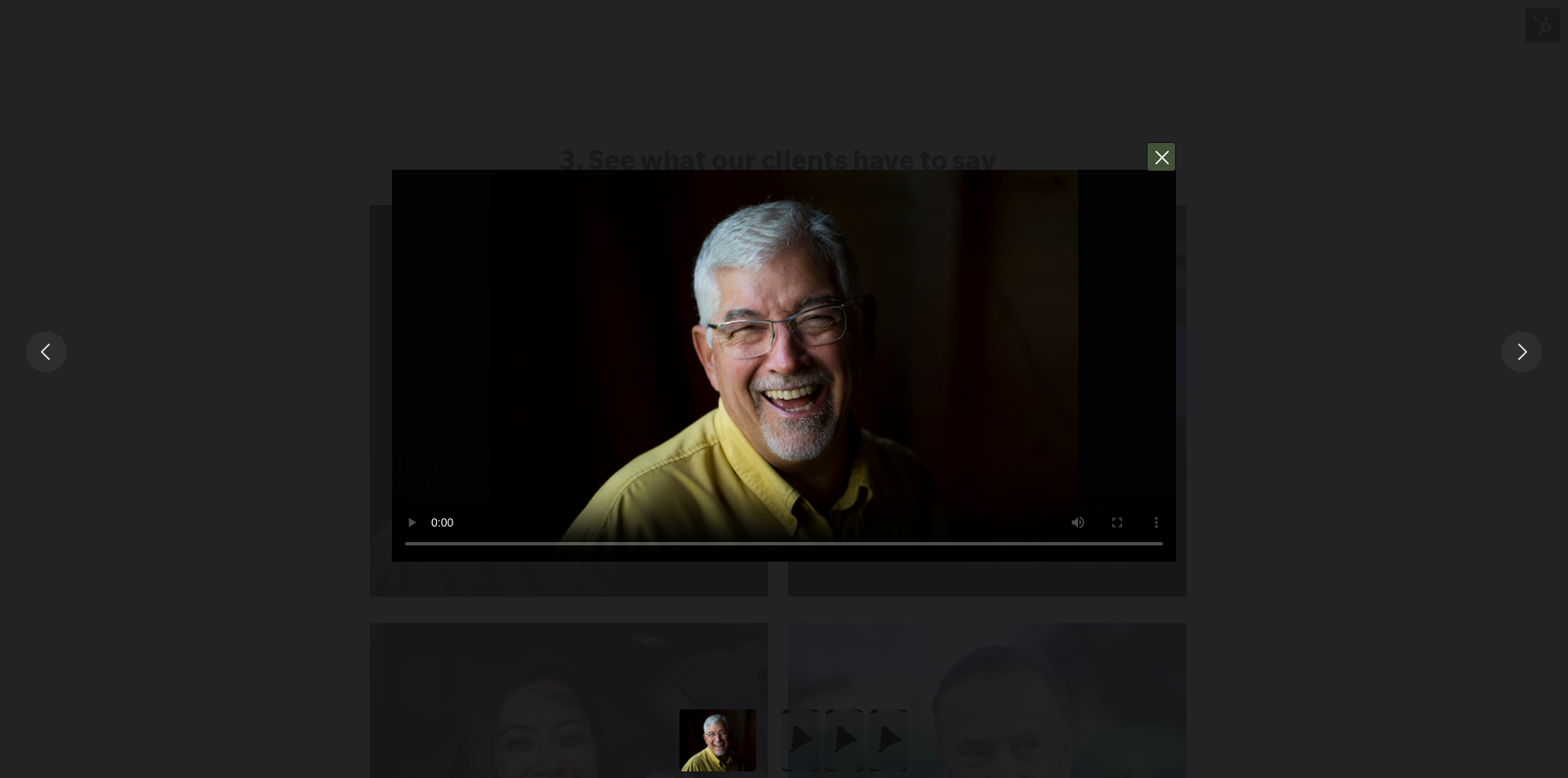
click at [1172, 165] on button "You can close this modal content with the ESC key" at bounding box center [1160, 156] width 29 height 29
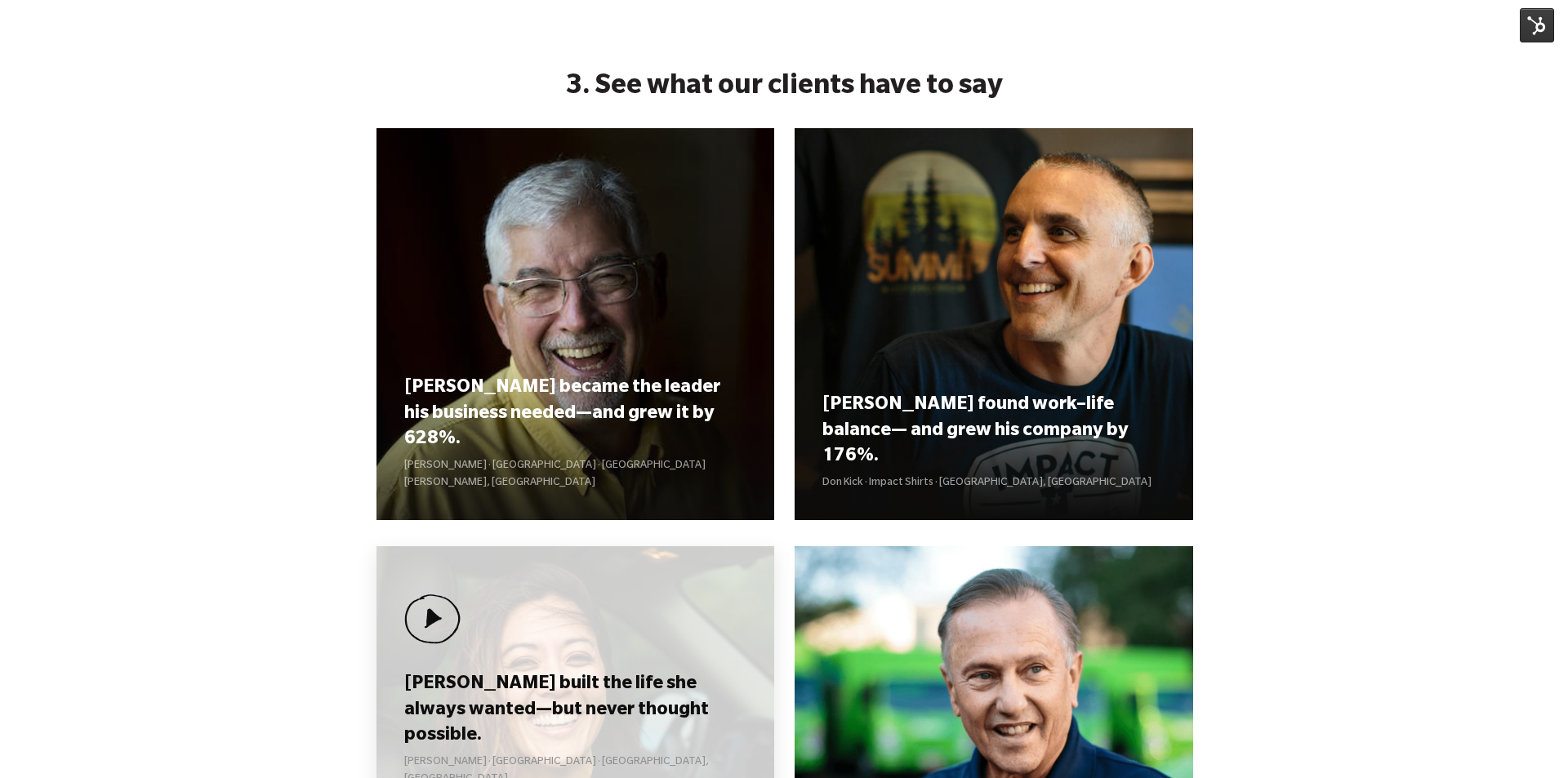
scroll to position [1879, 0]
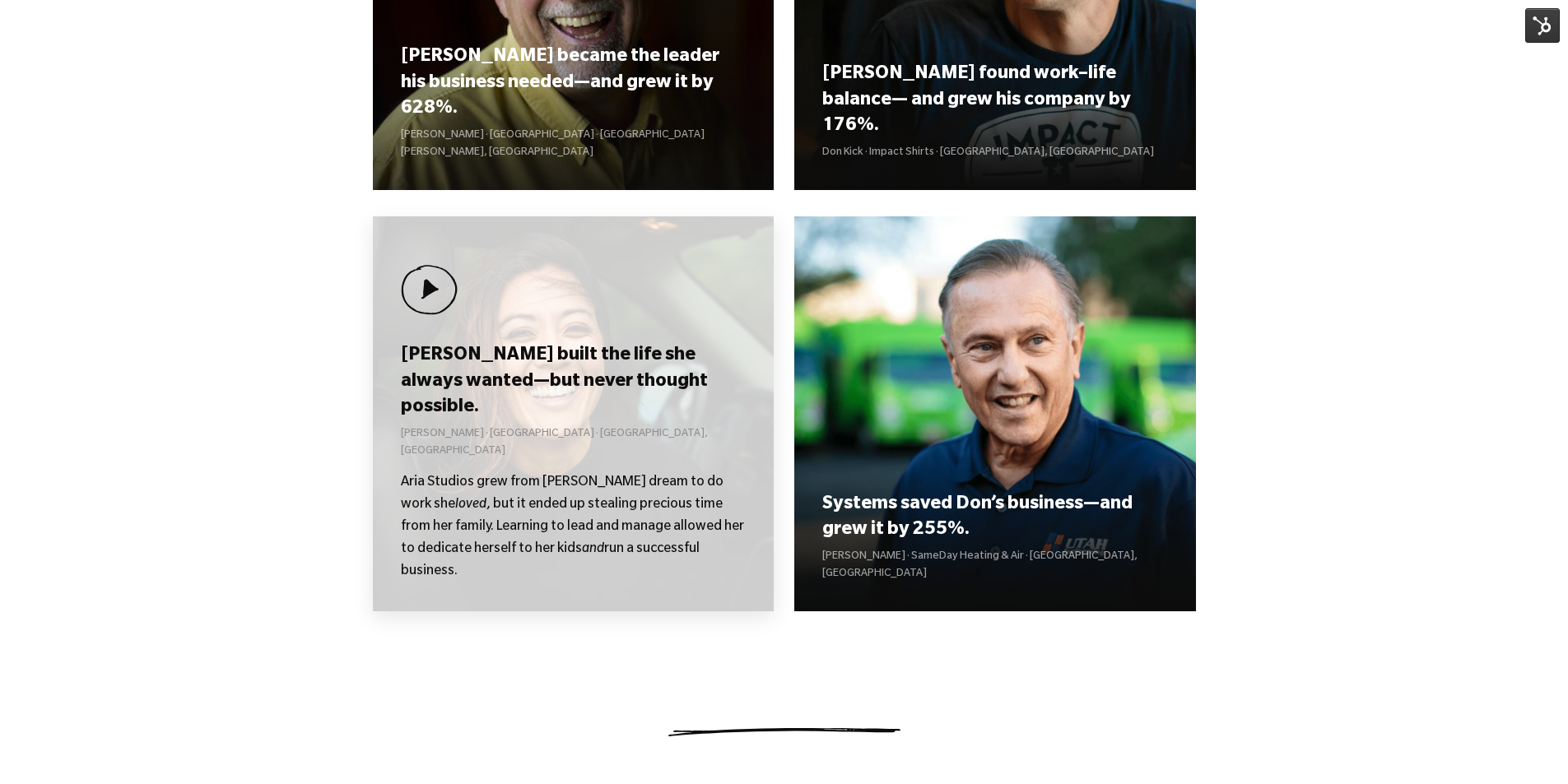
click at [569, 400] on div "[PERSON_NAME] built the life she always wanted—but never thought possible. [PER…" at bounding box center [574, 414] width 401 height 395
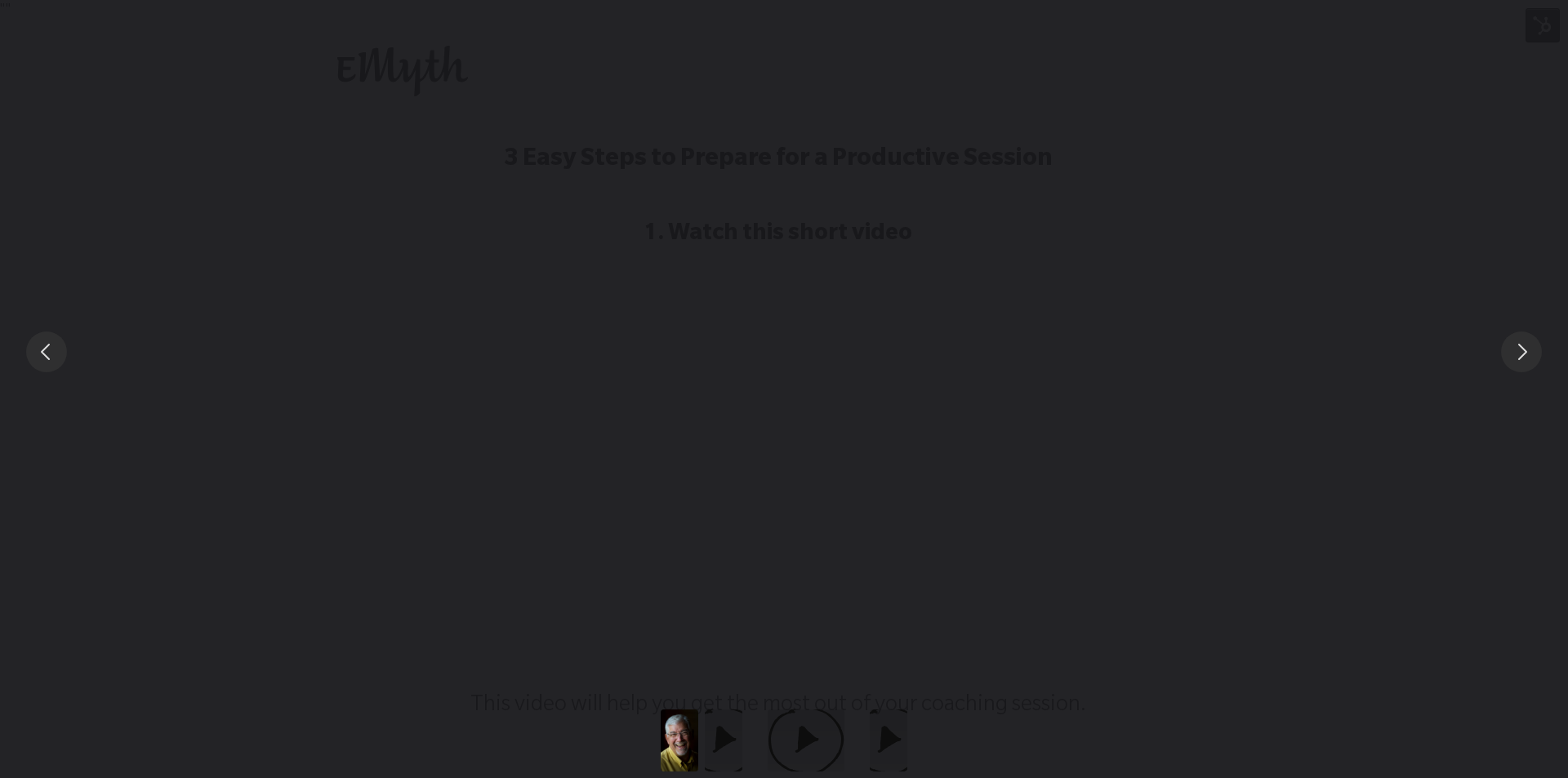
click at [65, 146] on div "You can close this modal content with the ESC key" at bounding box center [784, 352] width 1568 height 703
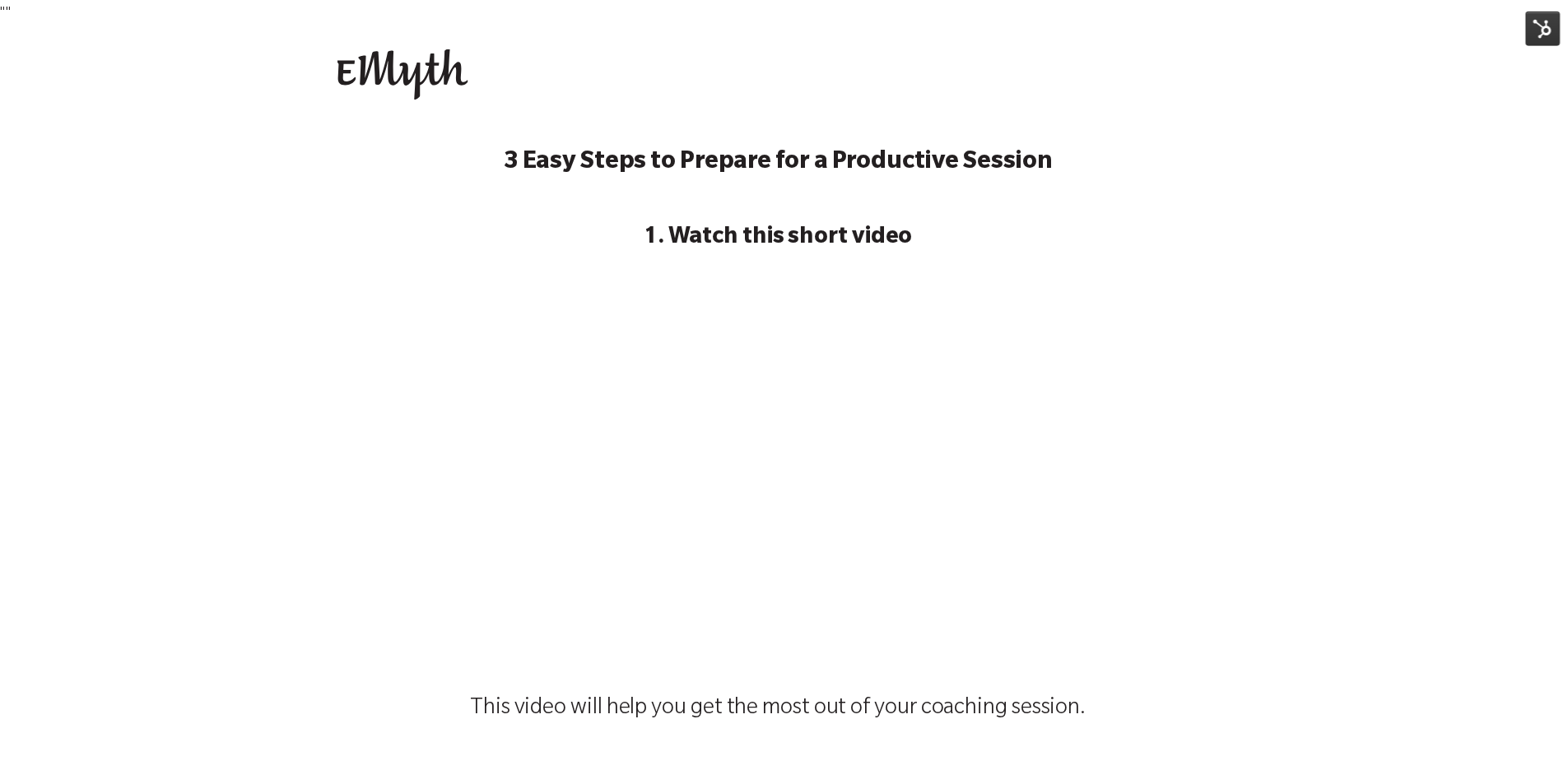
scroll to position [1919, 0]
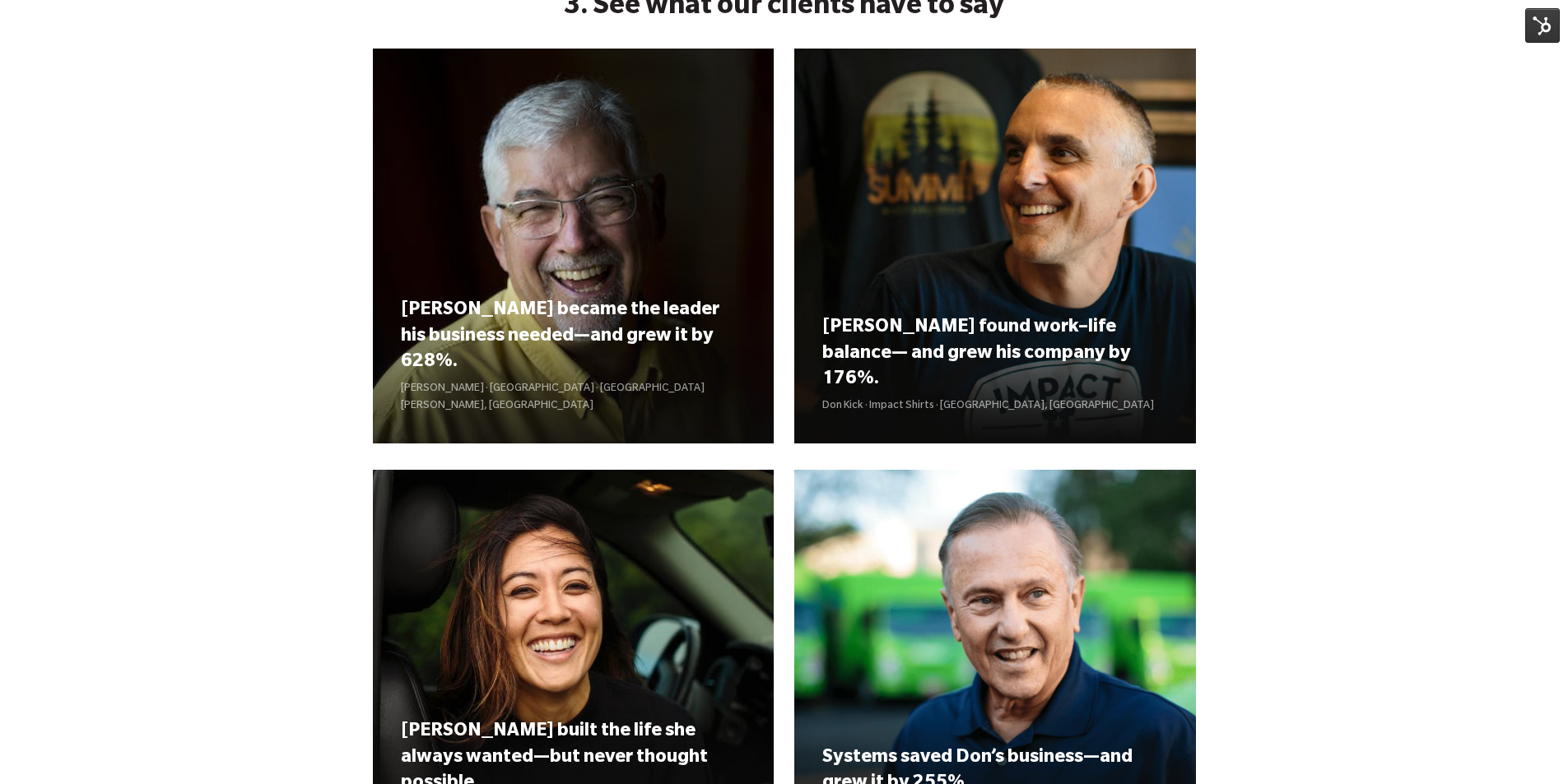
scroll to position [1646, 0]
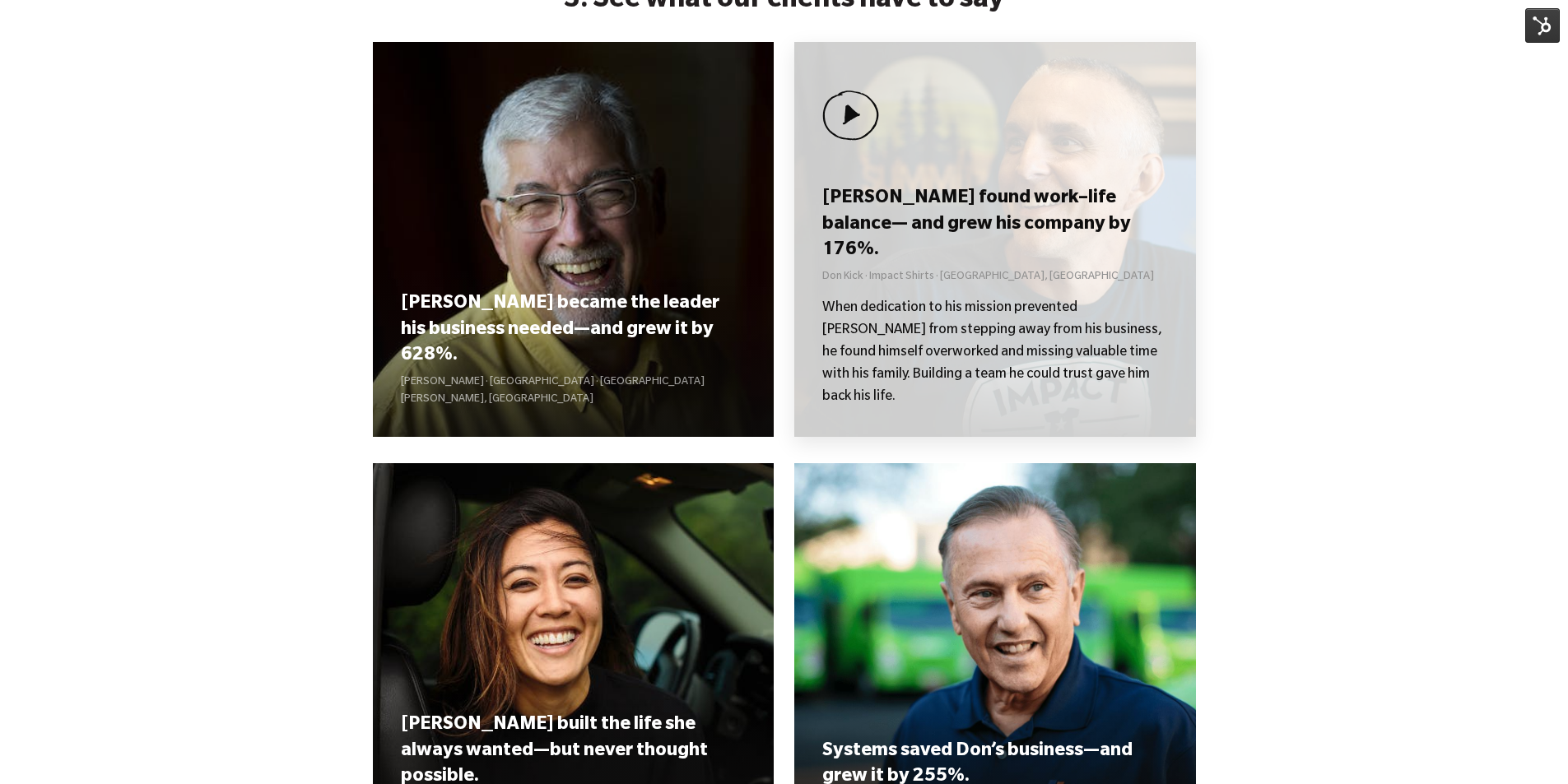
click at [924, 241] on h3 "[PERSON_NAME] found work–life balance— and grew his company by 176%." at bounding box center [994, 225] width 345 height 77
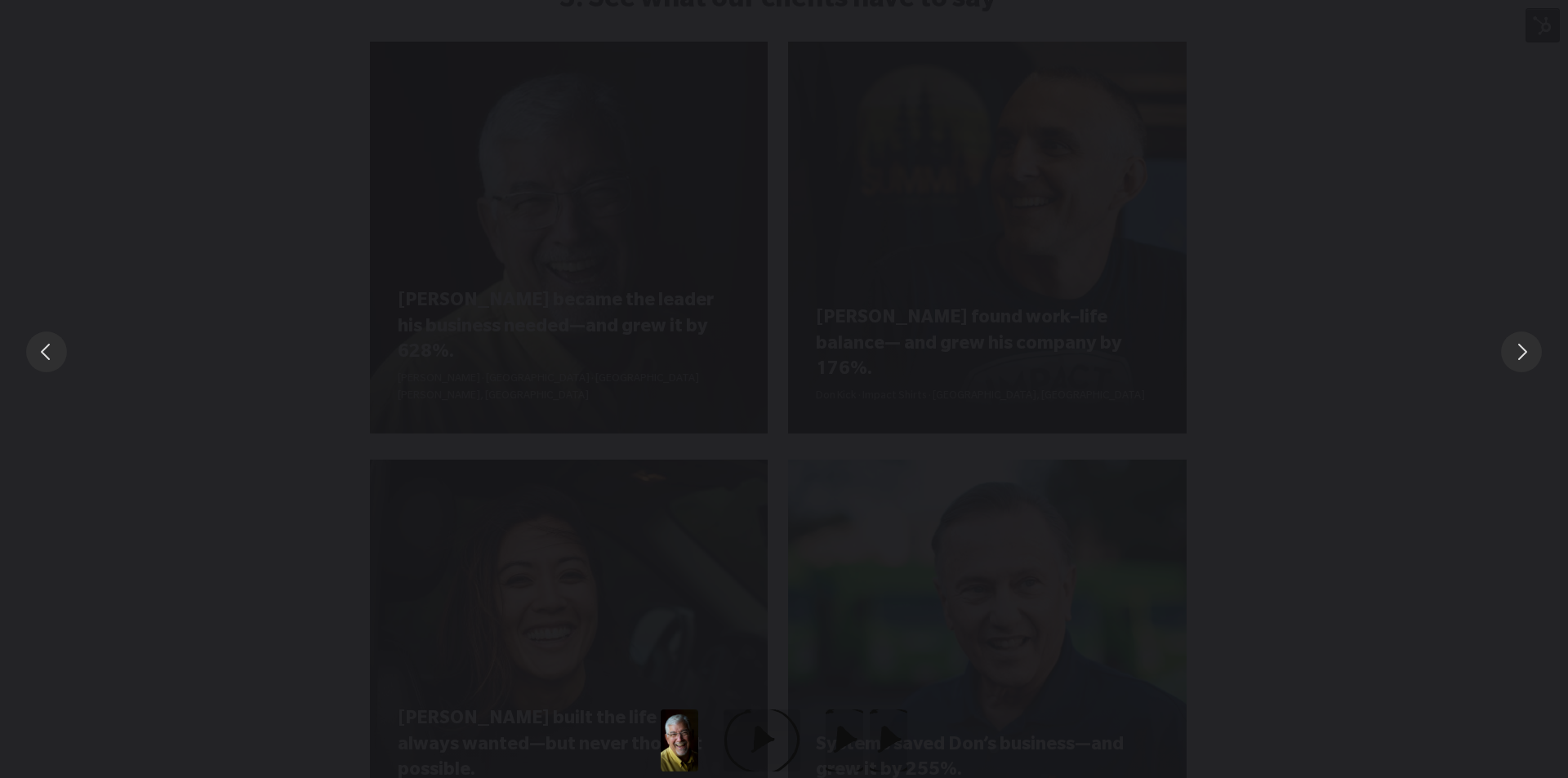
click at [1369, 164] on div "You can close this modal content with the ESC key" at bounding box center [784, 352] width 1568 height 703
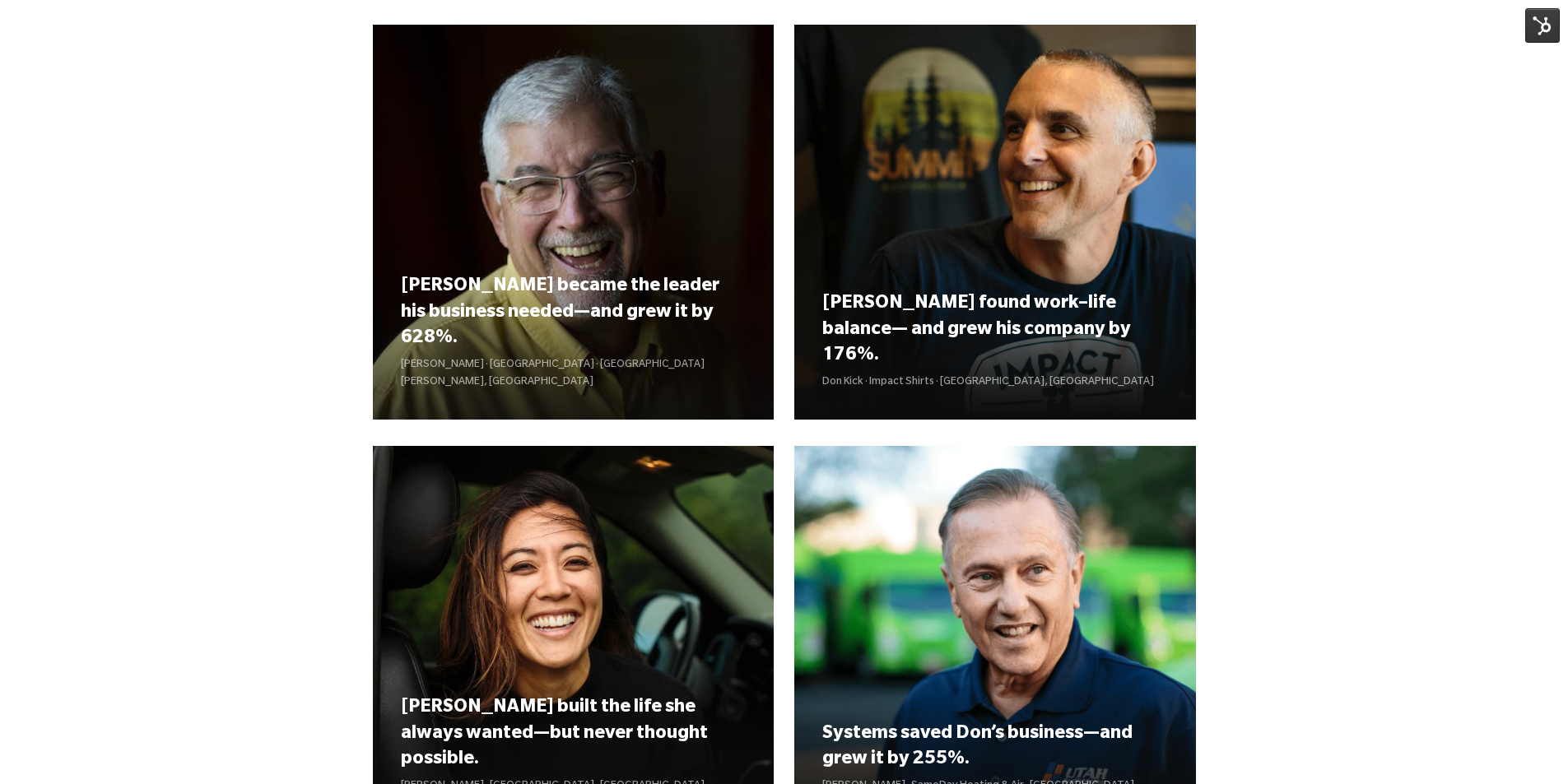
scroll to position [1975, 0]
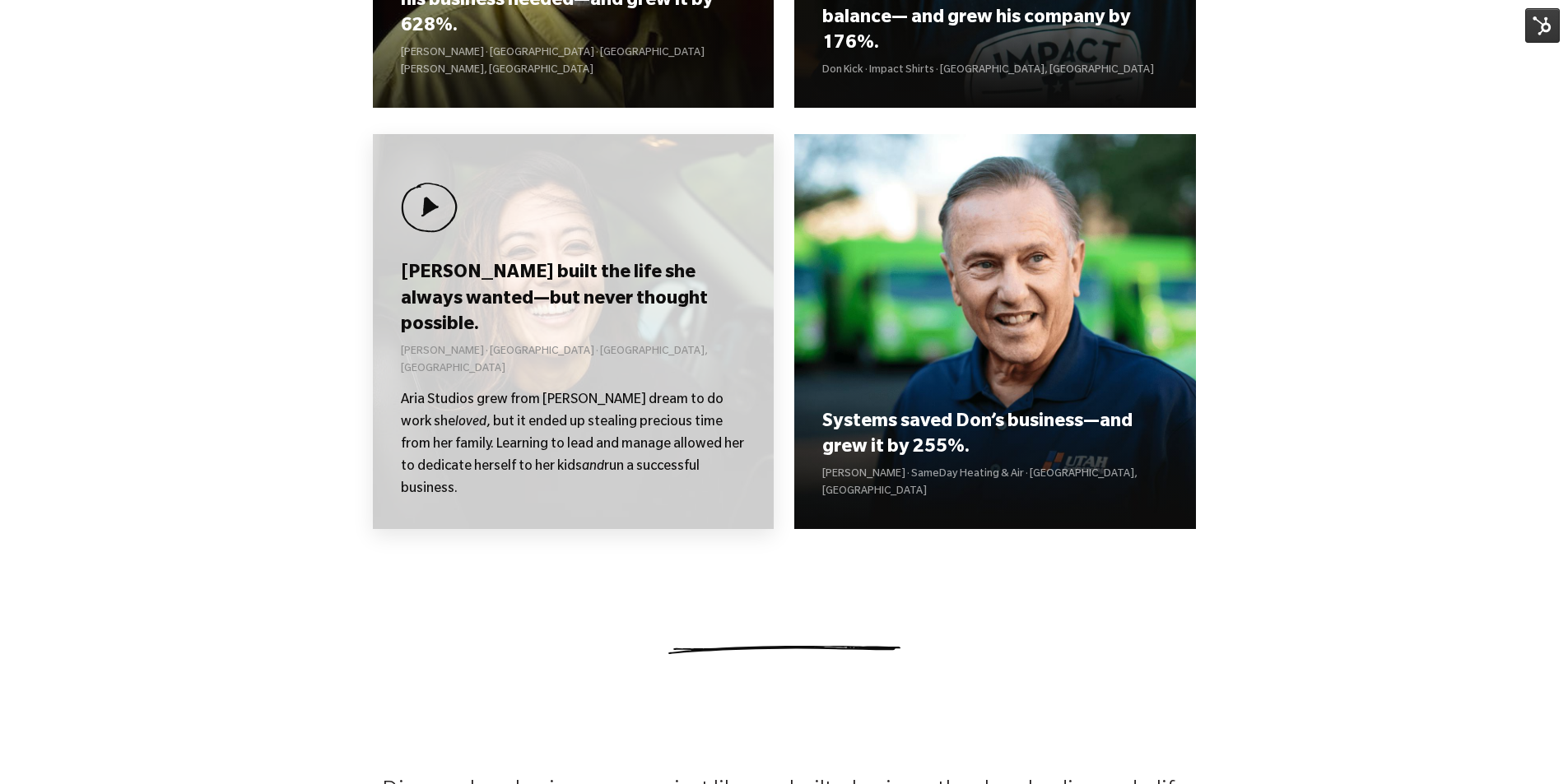
click at [606, 270] on div "Kolby built the life she always wanted—but never thought possible. Kolby Moser …" at bounding box center [574, 331] width 401 height 395
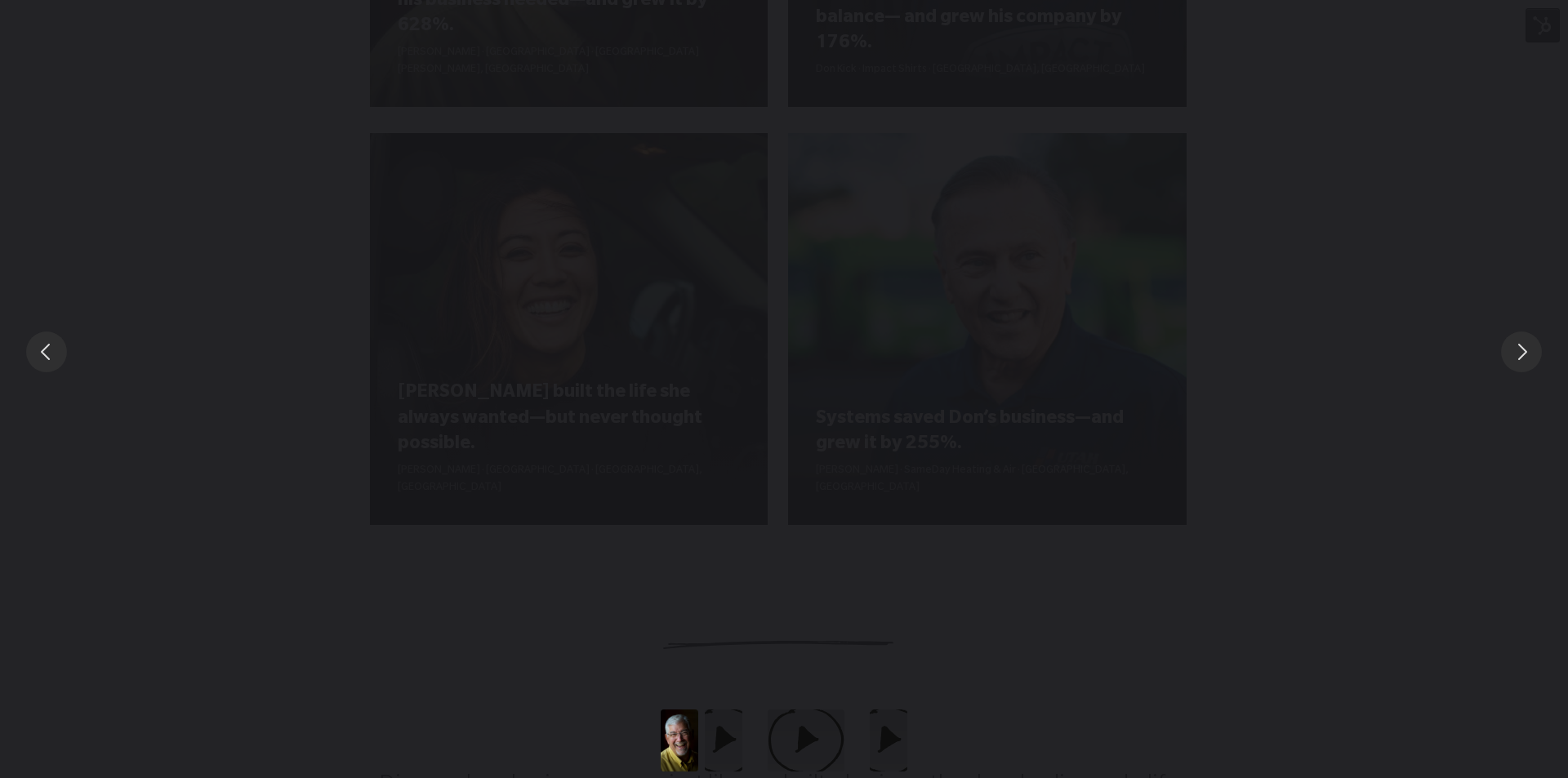
click at [1475, 267] on div "You can close this modal content with the ESC key" at bounding box center [784, 352] width 1568 height 703
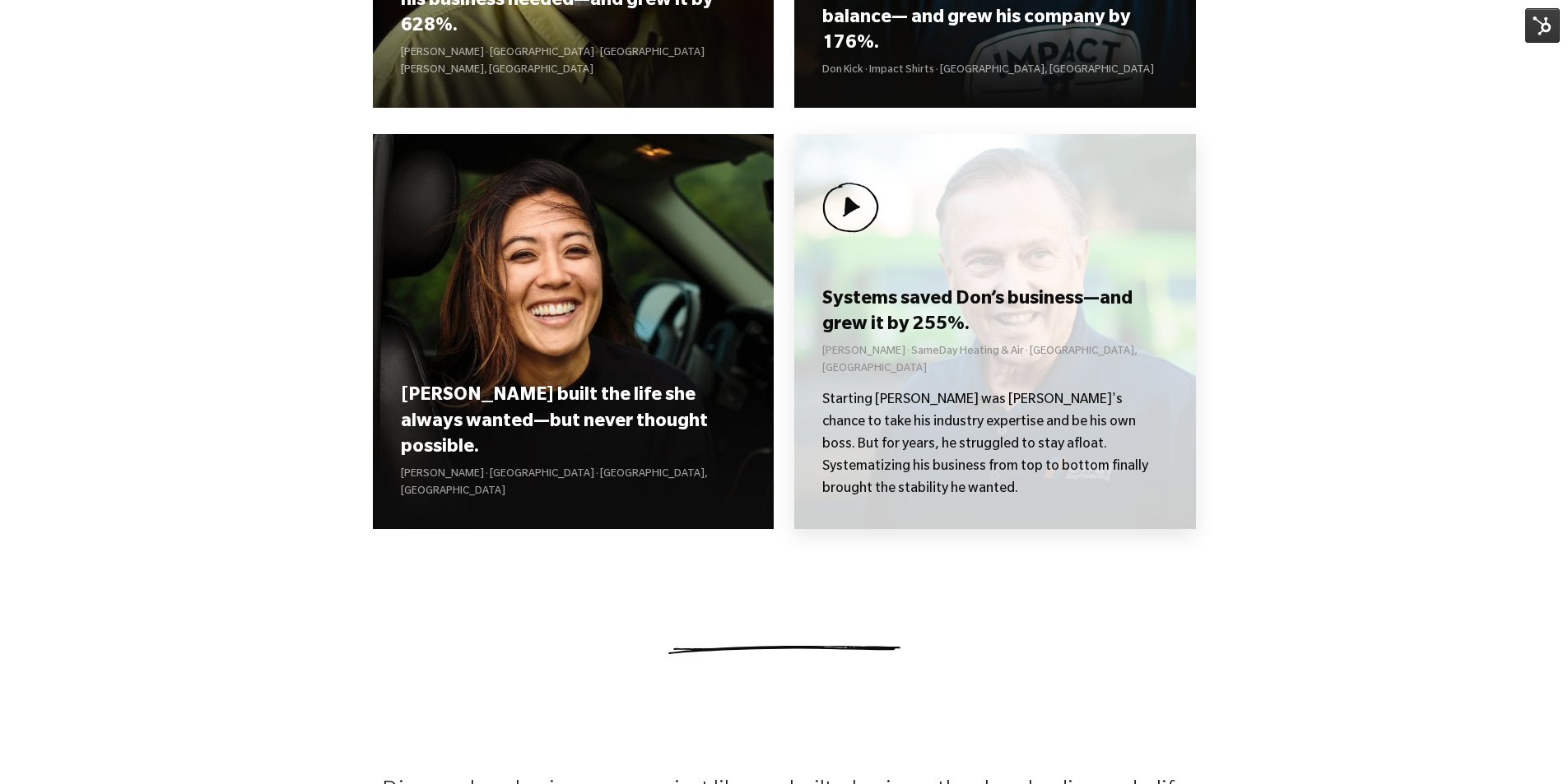
click at [1029, 339] on h3 "Systems saved Don’s business—and grew it by 255%." at bounding box center [994, 314] width 345 height 51
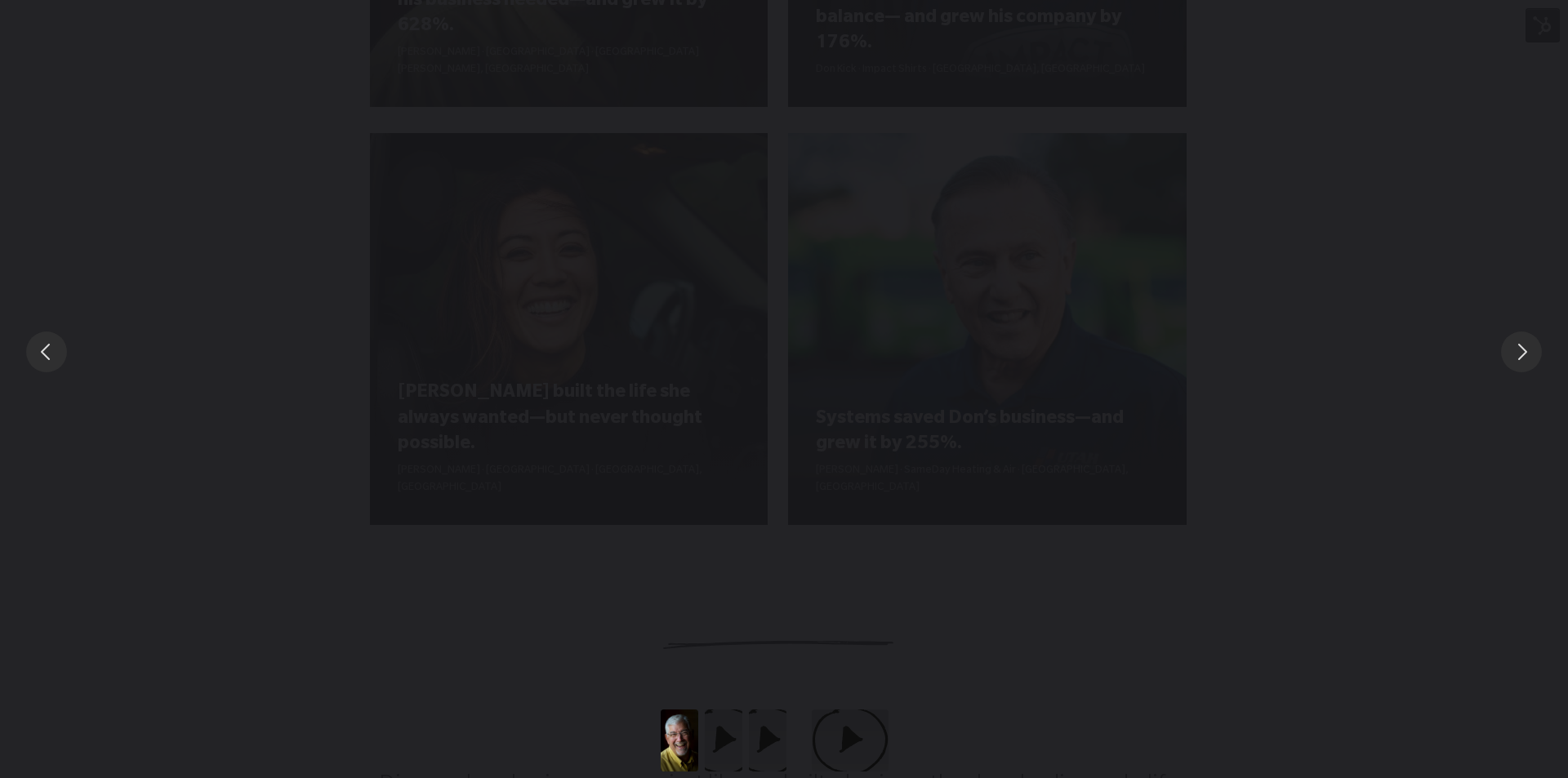
click at [1311, 317] on div "You can close this modal content with the ESC key" at bounding box center [784, 352] width 1568 height 703
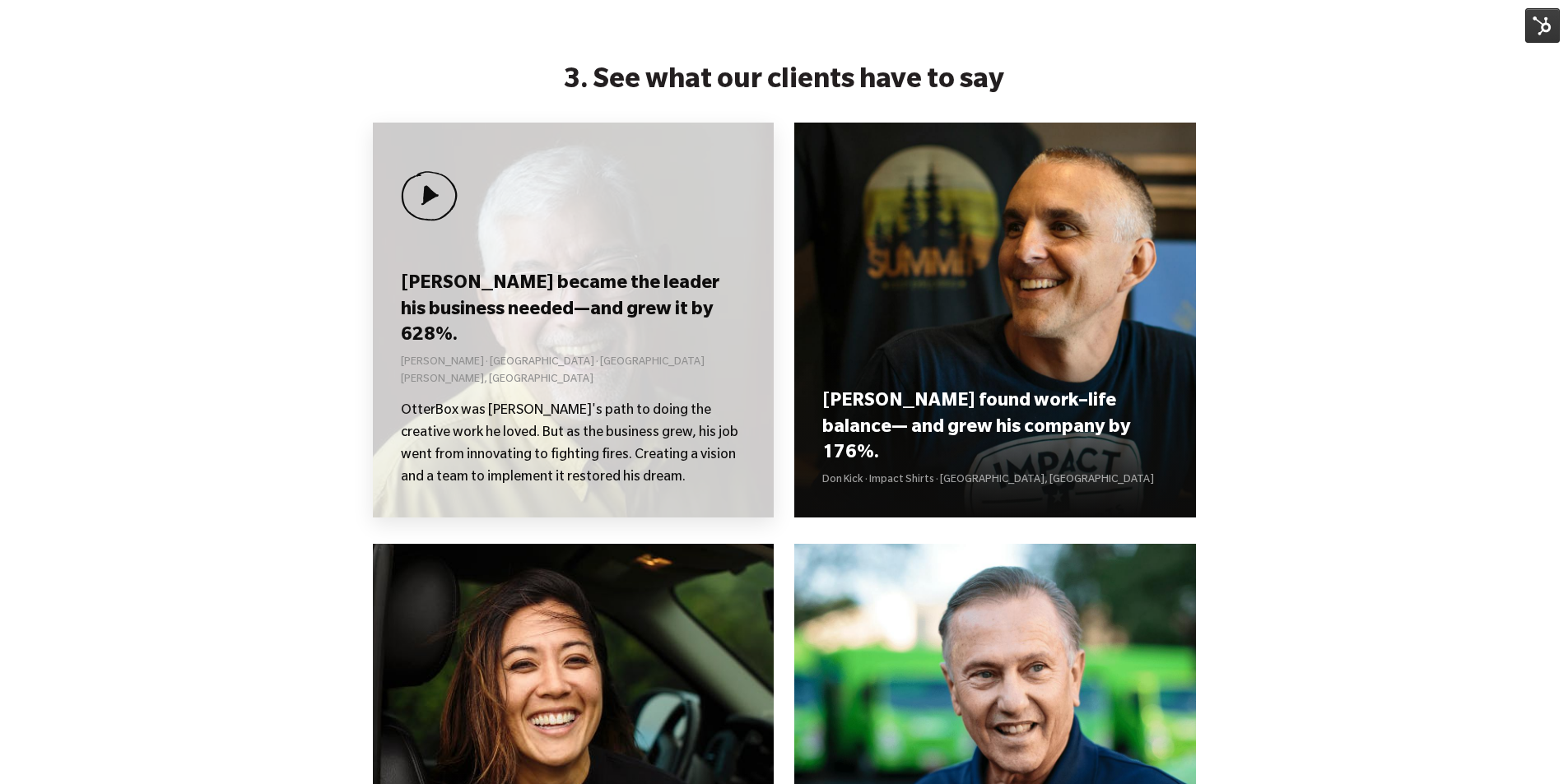
scroll to position [1563, 0]
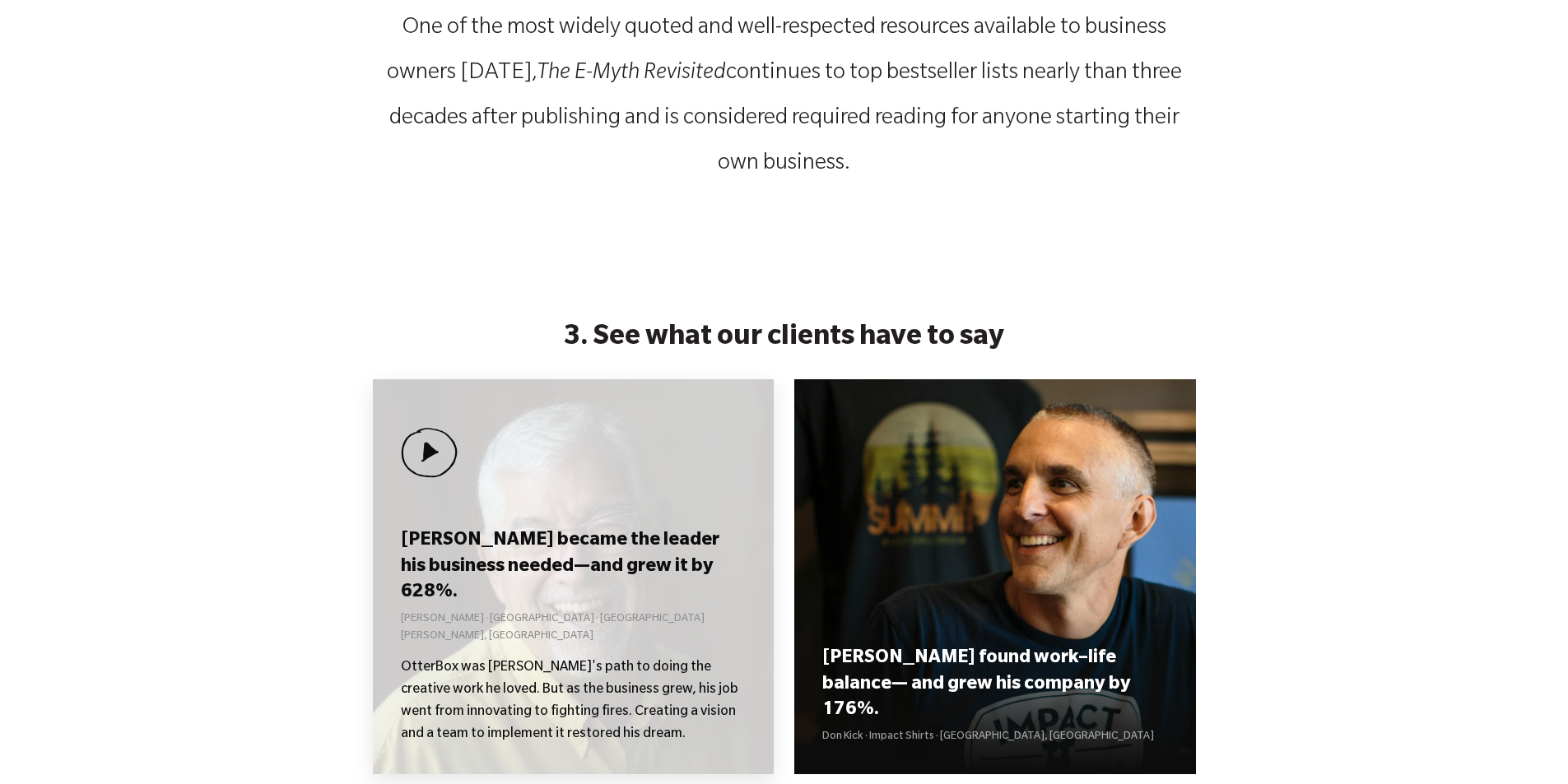
scroll to position [1563, 0]
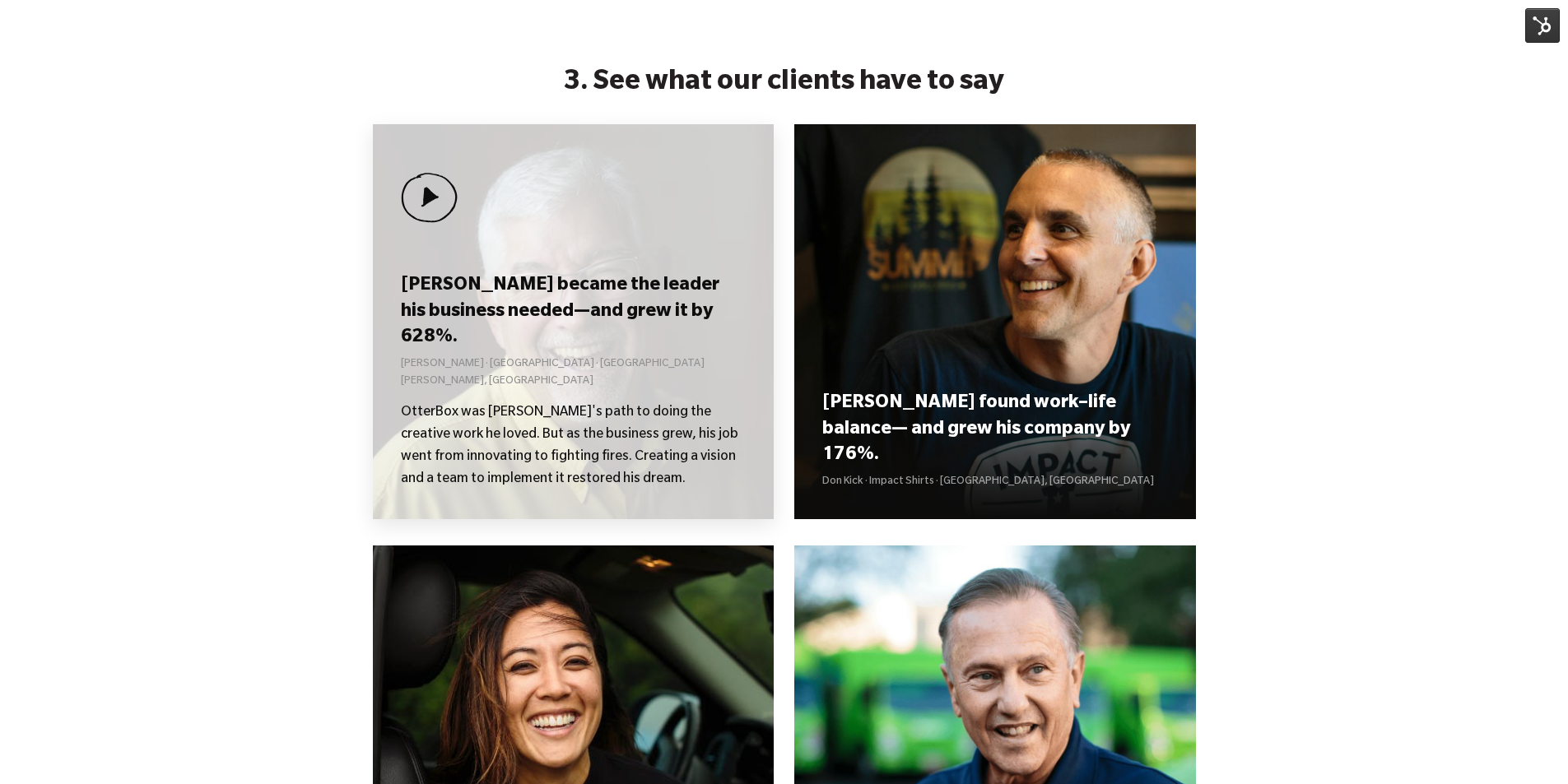
click at [638, 329] on h3 "[PERSON_NAME] became the leader his business needed—and grew it by 628%." at bounding box center [573, 313] width 345 height 77
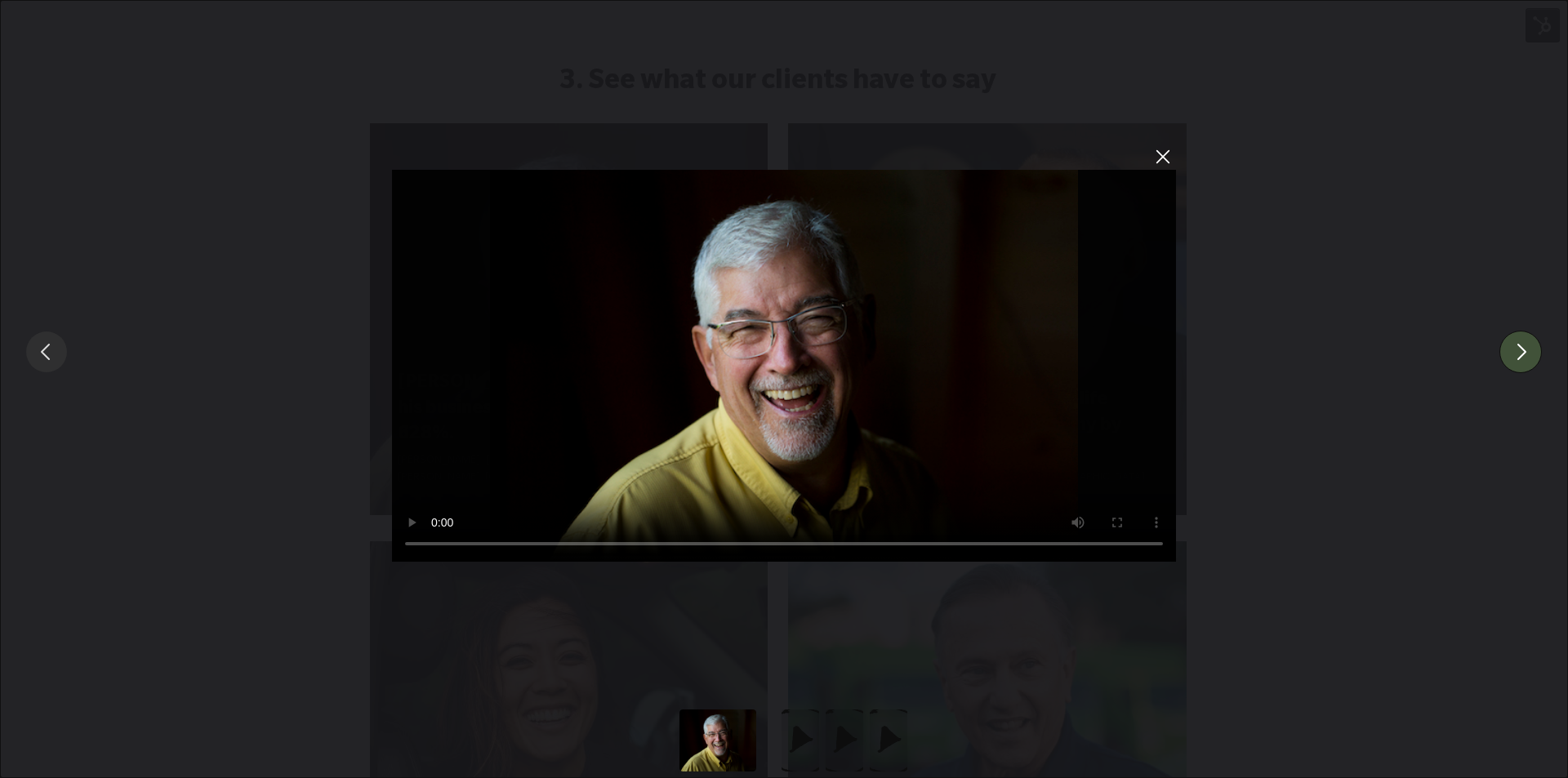
click at [1536, 347] on button "You can close this modal content with the ESC key" at bounding box center [1519, 352] width 42 height 42
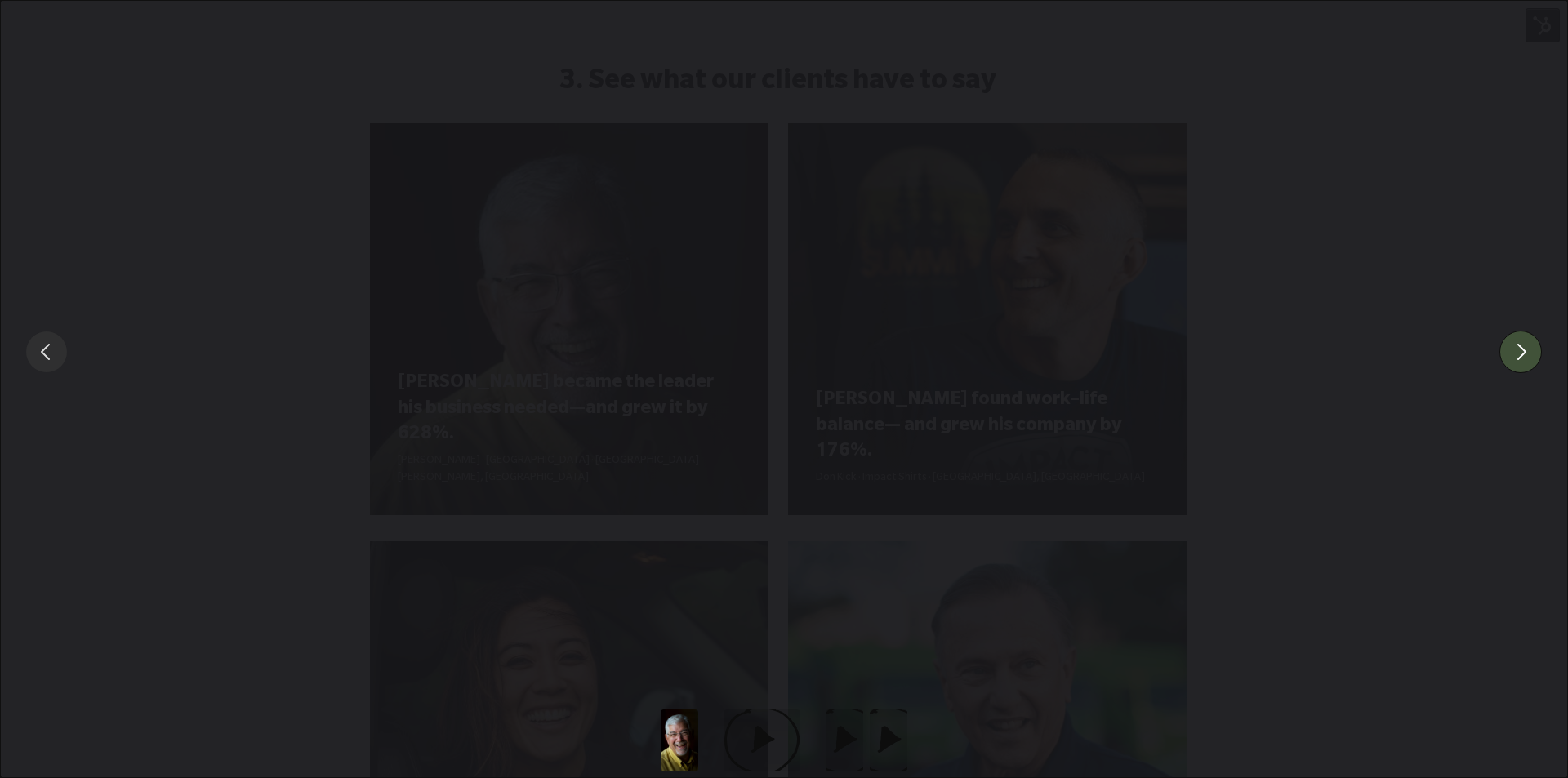
click at [1536, 347] on button "You can close this modal content with the ESC key" at bounding box center [1519, 352] width 42 height 42
click at [1345, 229] on div "You can close this modal content with the ESC key" at bounding box center [784, 352] width 1568 height 703
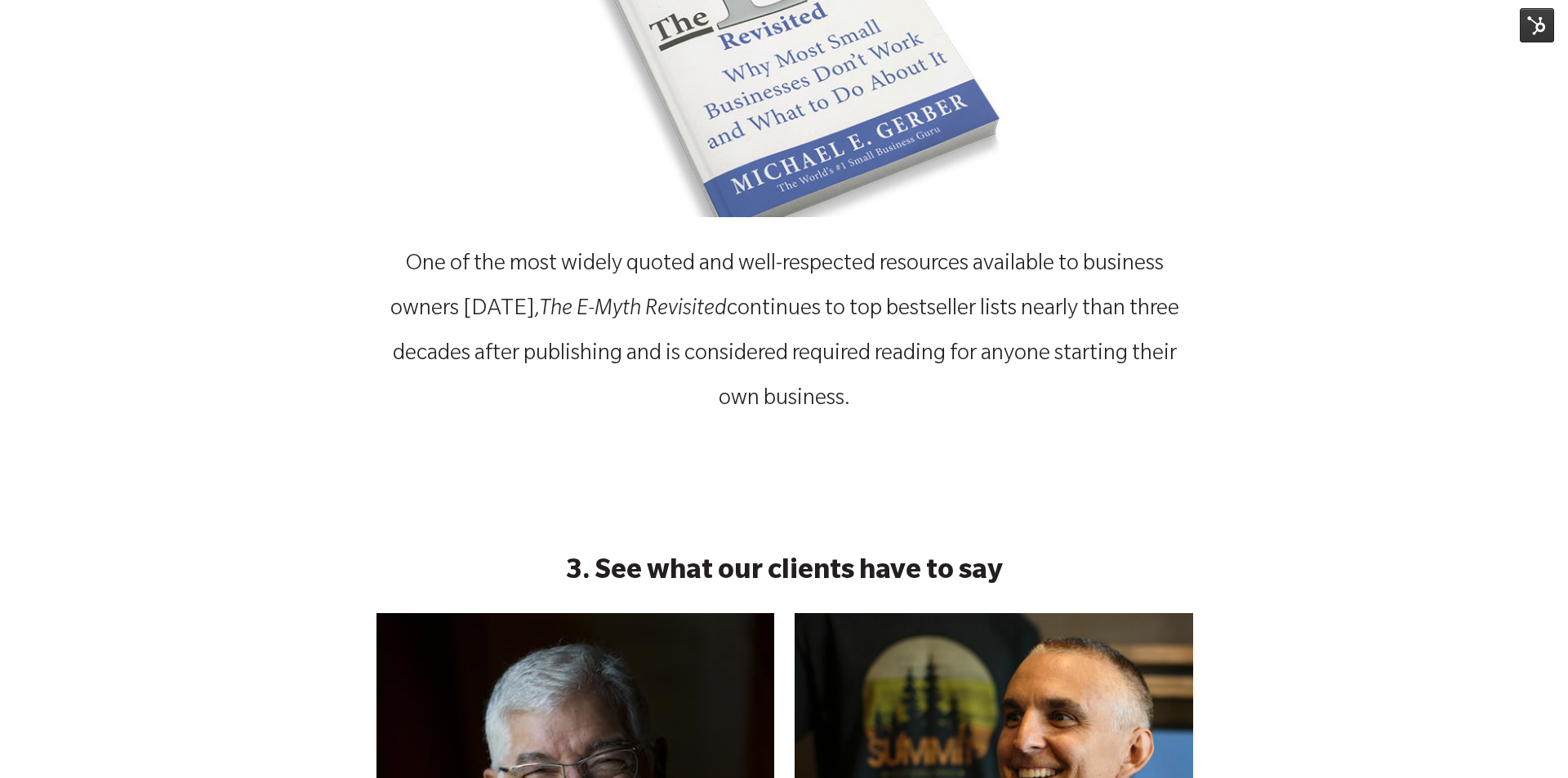
scroll to position [1470, 0]
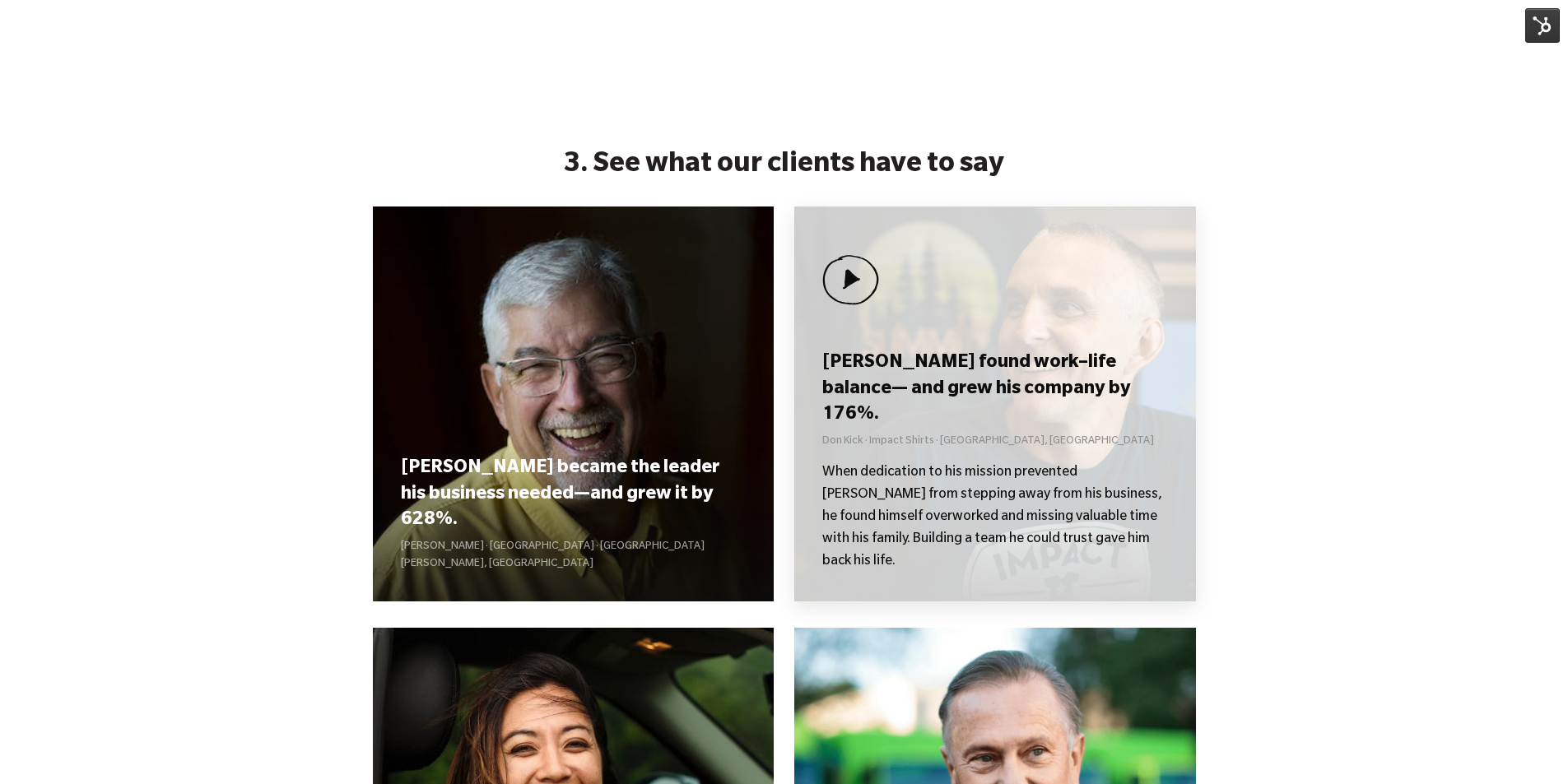
click at [977, 377] on div "[PERSON_NAME] found work–life balance— and grew his company by 176%. [PERSON_NA…" at bounding box center [995, 403] width 401 height 395
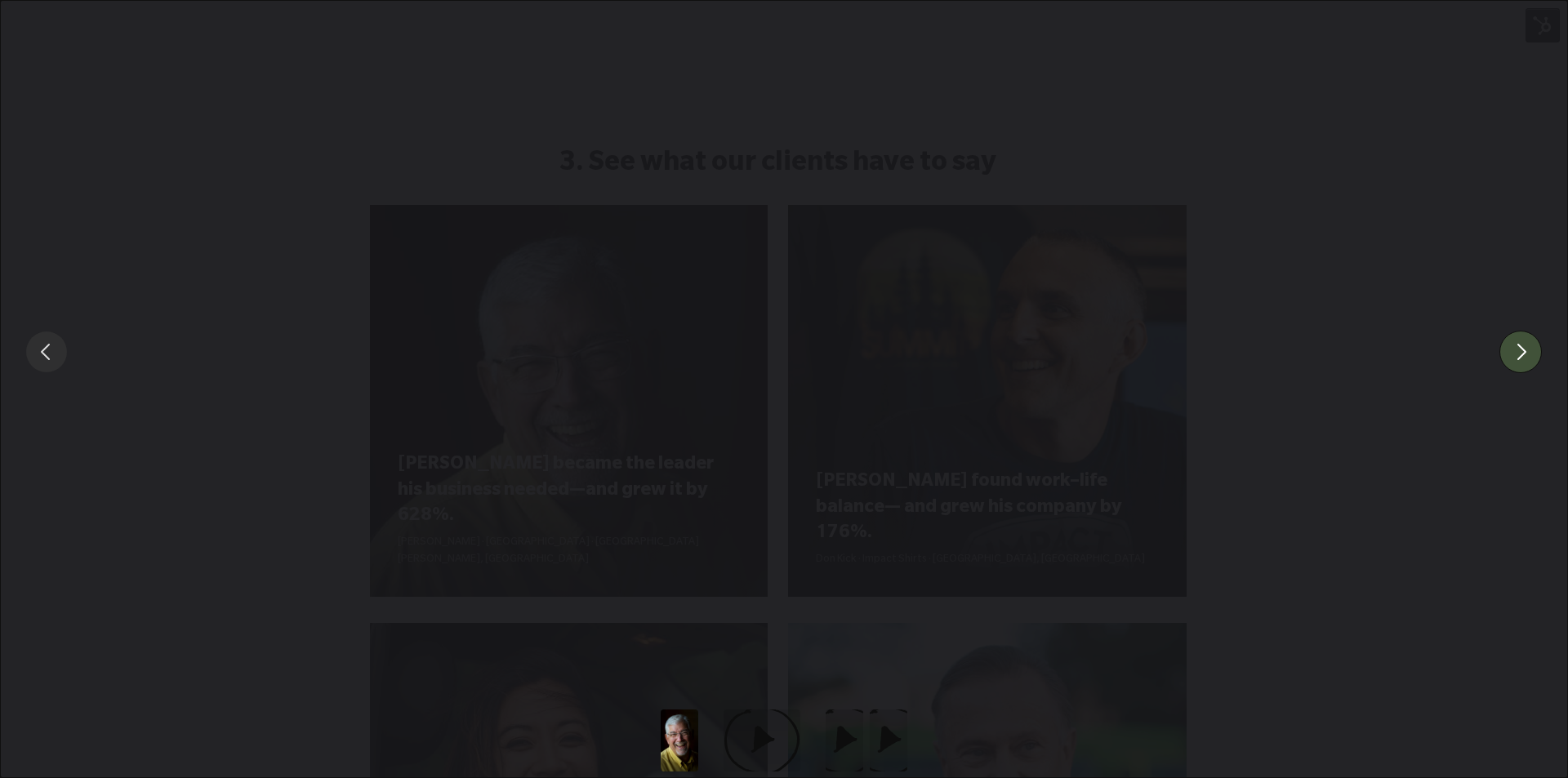
click at [1527, 357] on button "You can close this modal content with the ESC key" at bounding box center [1519, 352] width 42 height 42
click at [1532, 353] on button "You can close this modal content with the ESC key" at bounding box center [1519, 352] width 42 height 42
click at [1301, 246] on div "You can close this modal content with the ESC key" at bounding box center [784, 352] width 1568 height 703
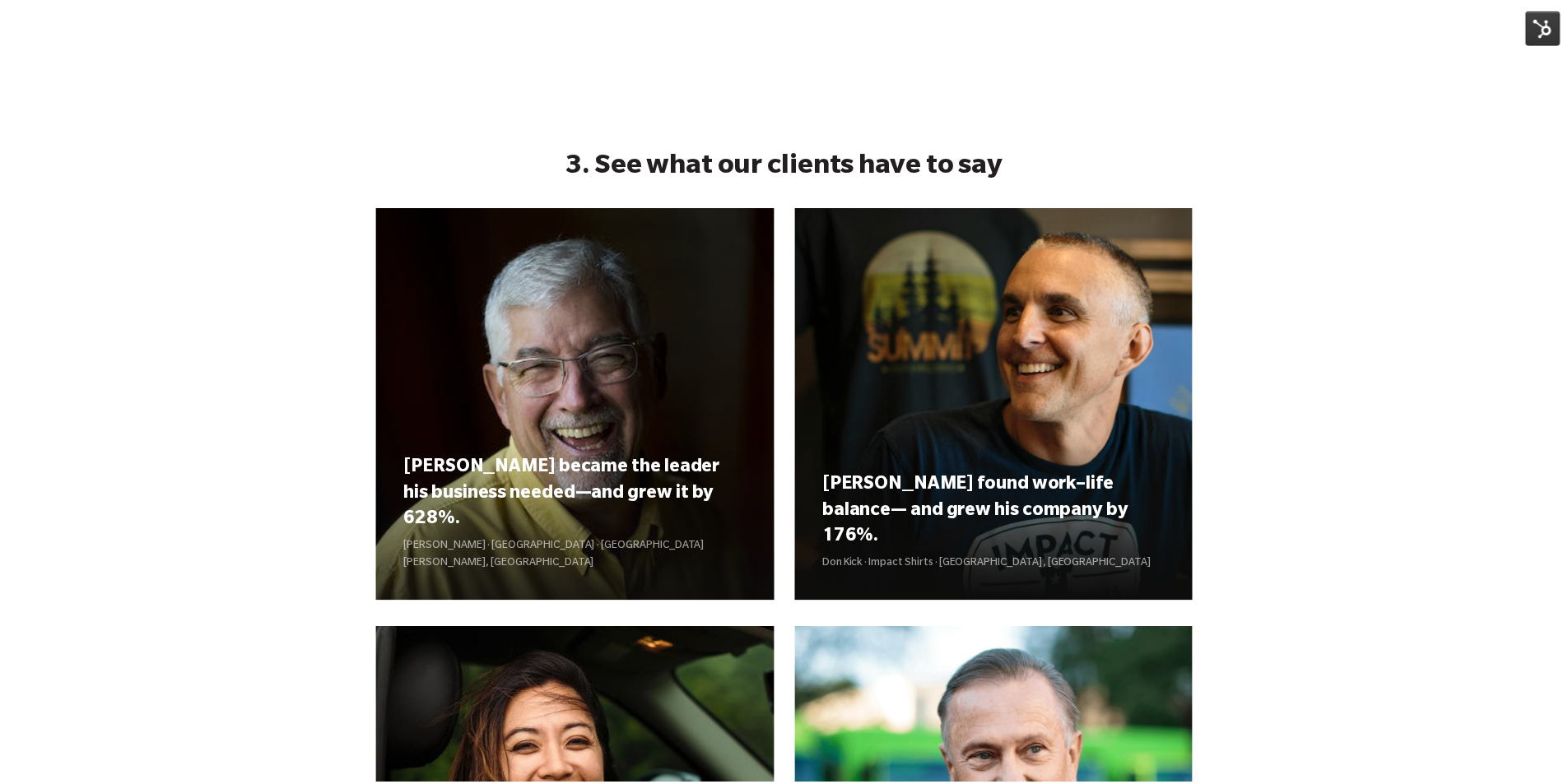
scroll to position [1070, 0]
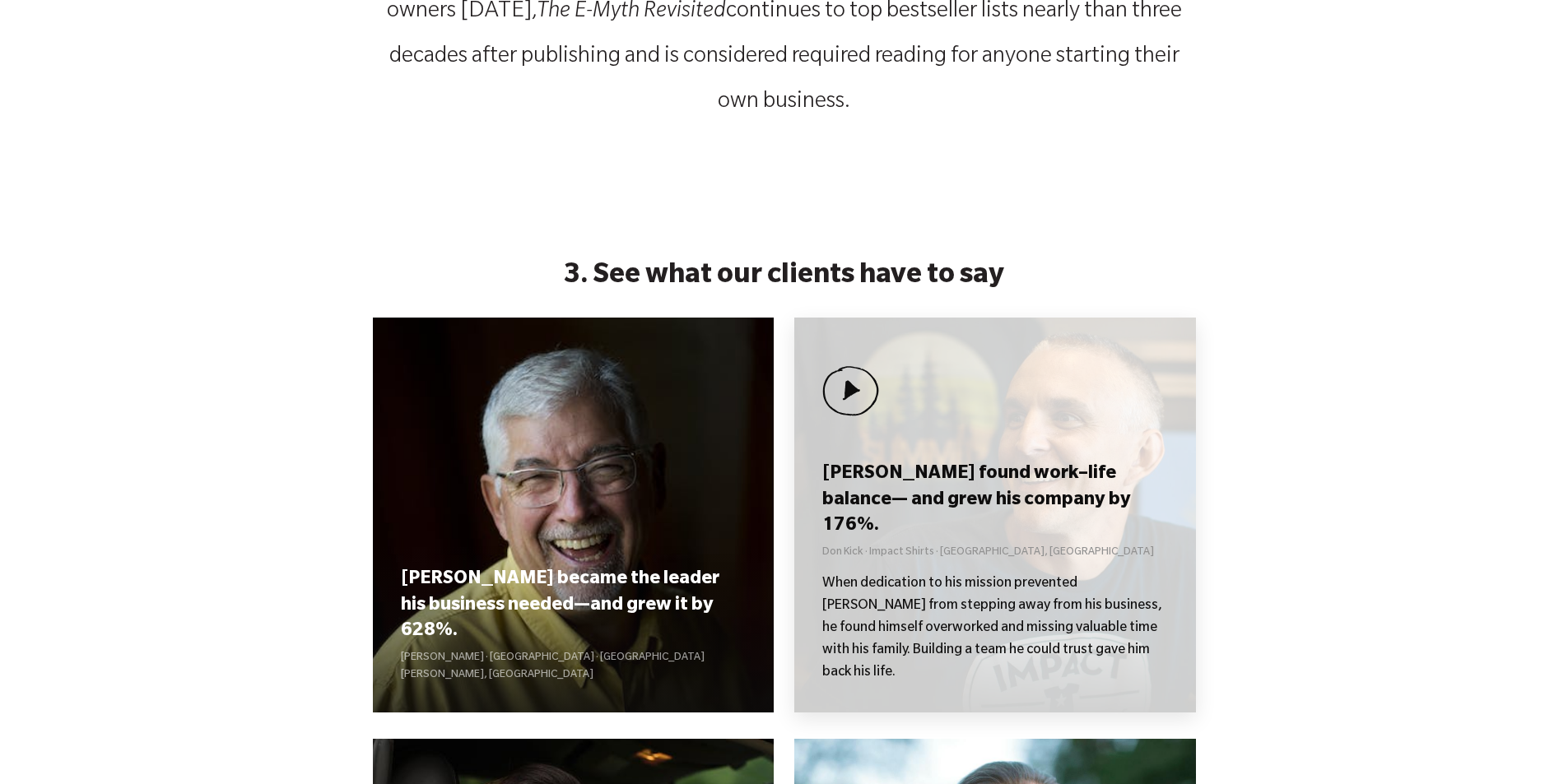
scroll to position [1646, 0]
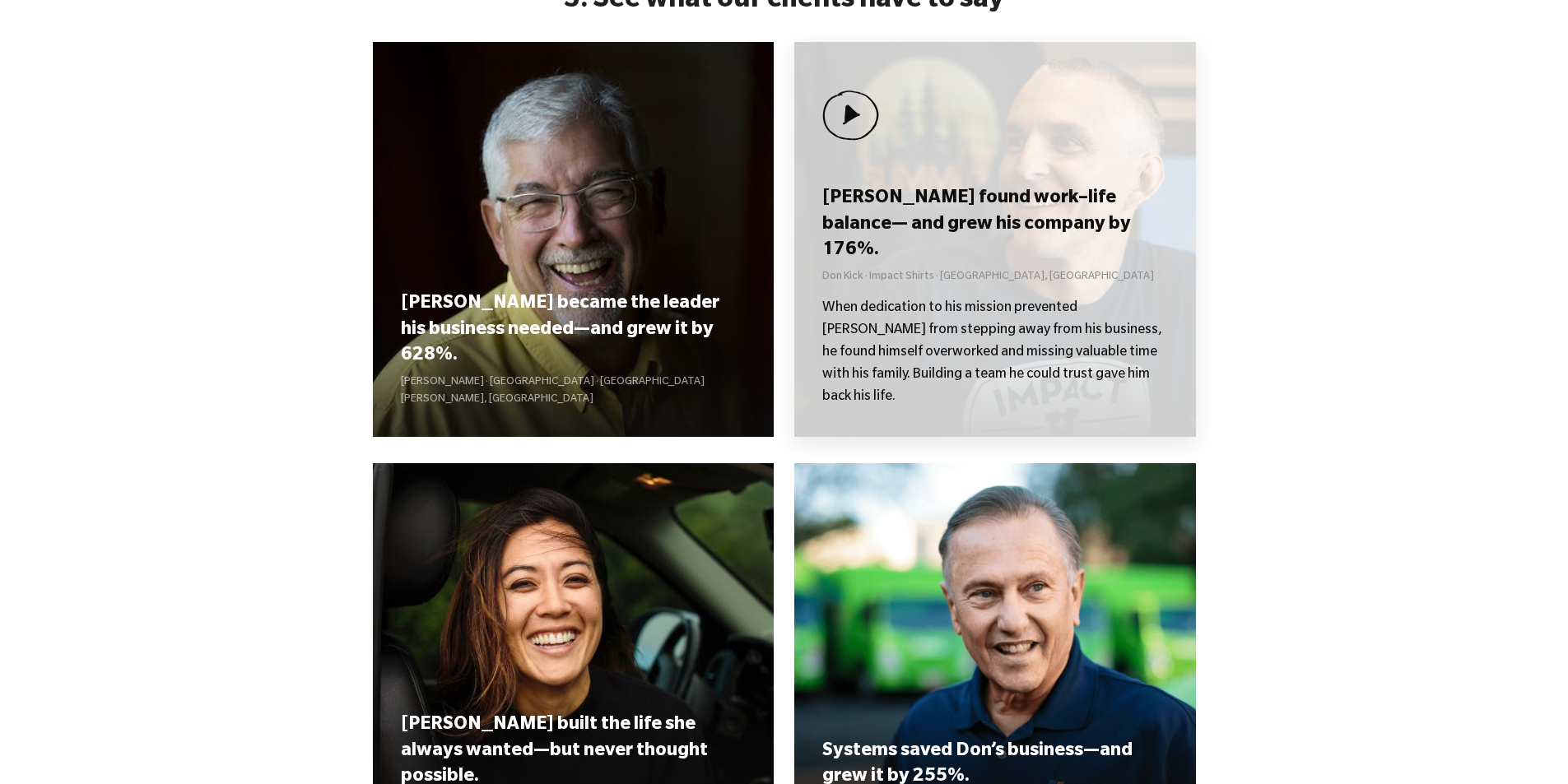
click at [994, 286] on p "Don Kick · Impact Shirts · [GEOGRAPHIC_DATA], [GEOGRAPHIC_DATA]" at bounding box center [994, 278] width 345 height 17
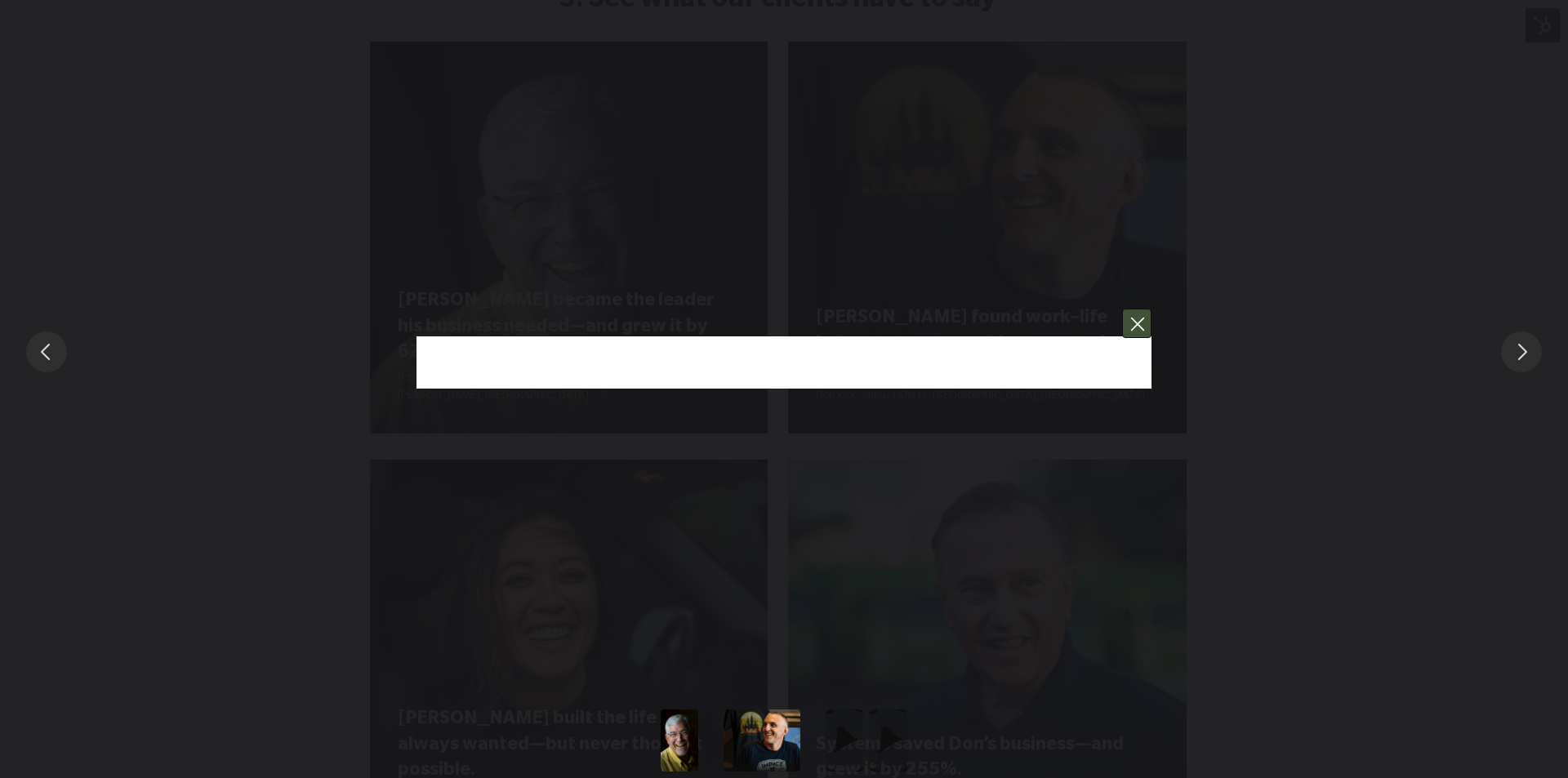
click at [1150, 323] on button "You can close this modal content with the ESC key" at bounding box center [1136, 323] width 29 height 29
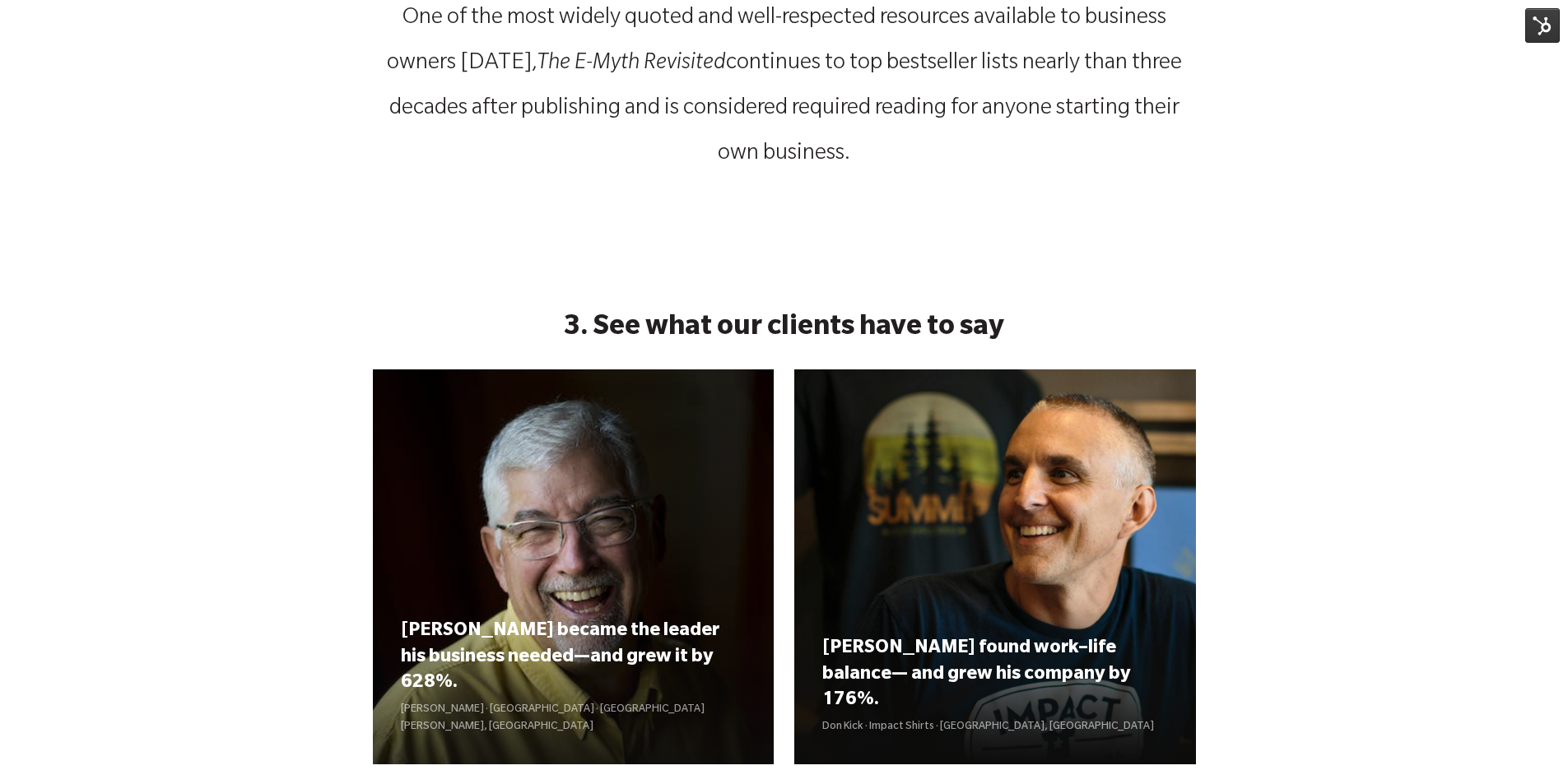
scroll to position [1728, 0]
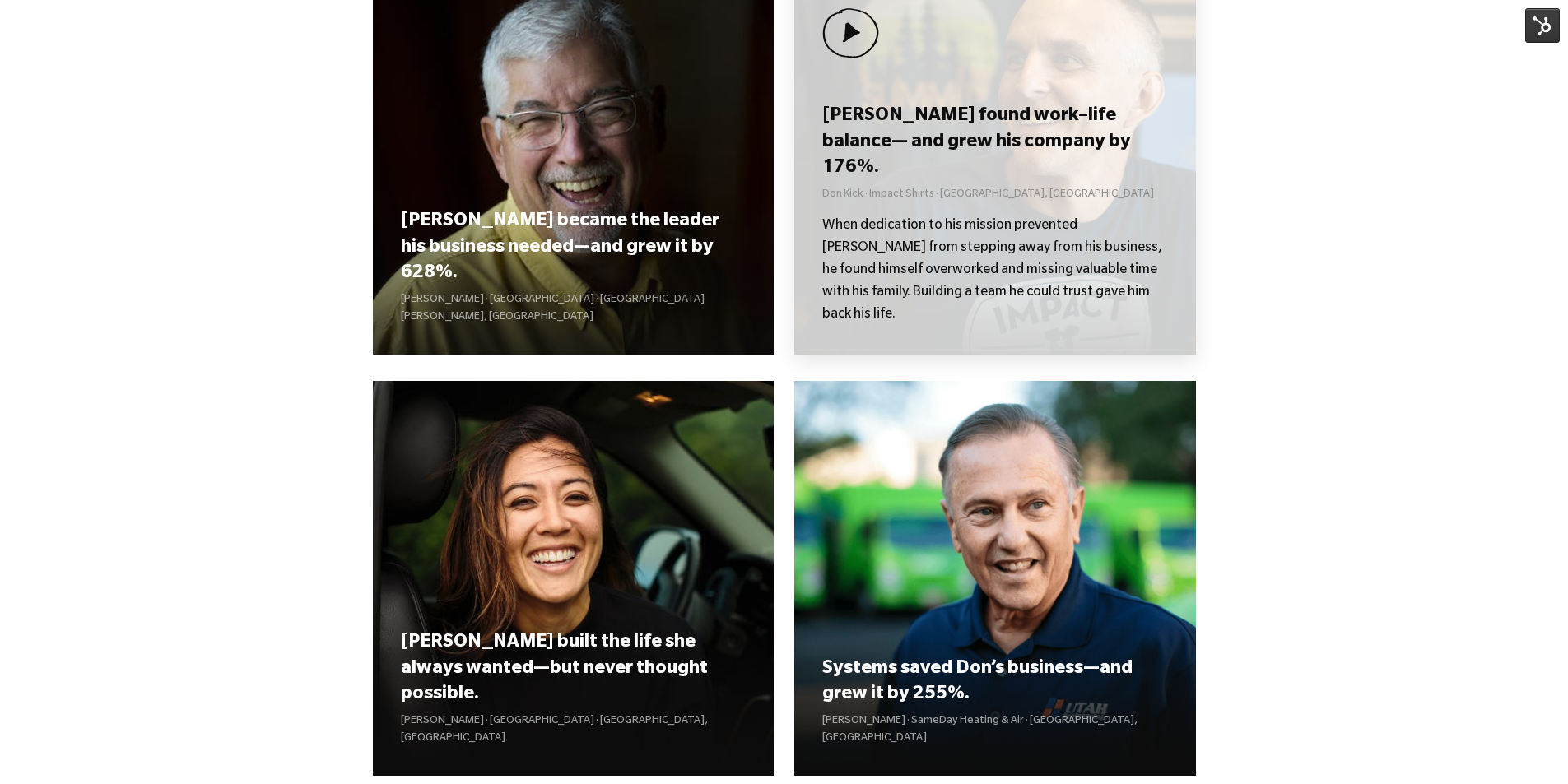
click at [1030, 204] on p "Don Kick · Impact Shirts · [GEOGRAPHIC_DATA], [GEOGRAPHIC_DATA]" at bounding box center [994, 195] width 345 height 17
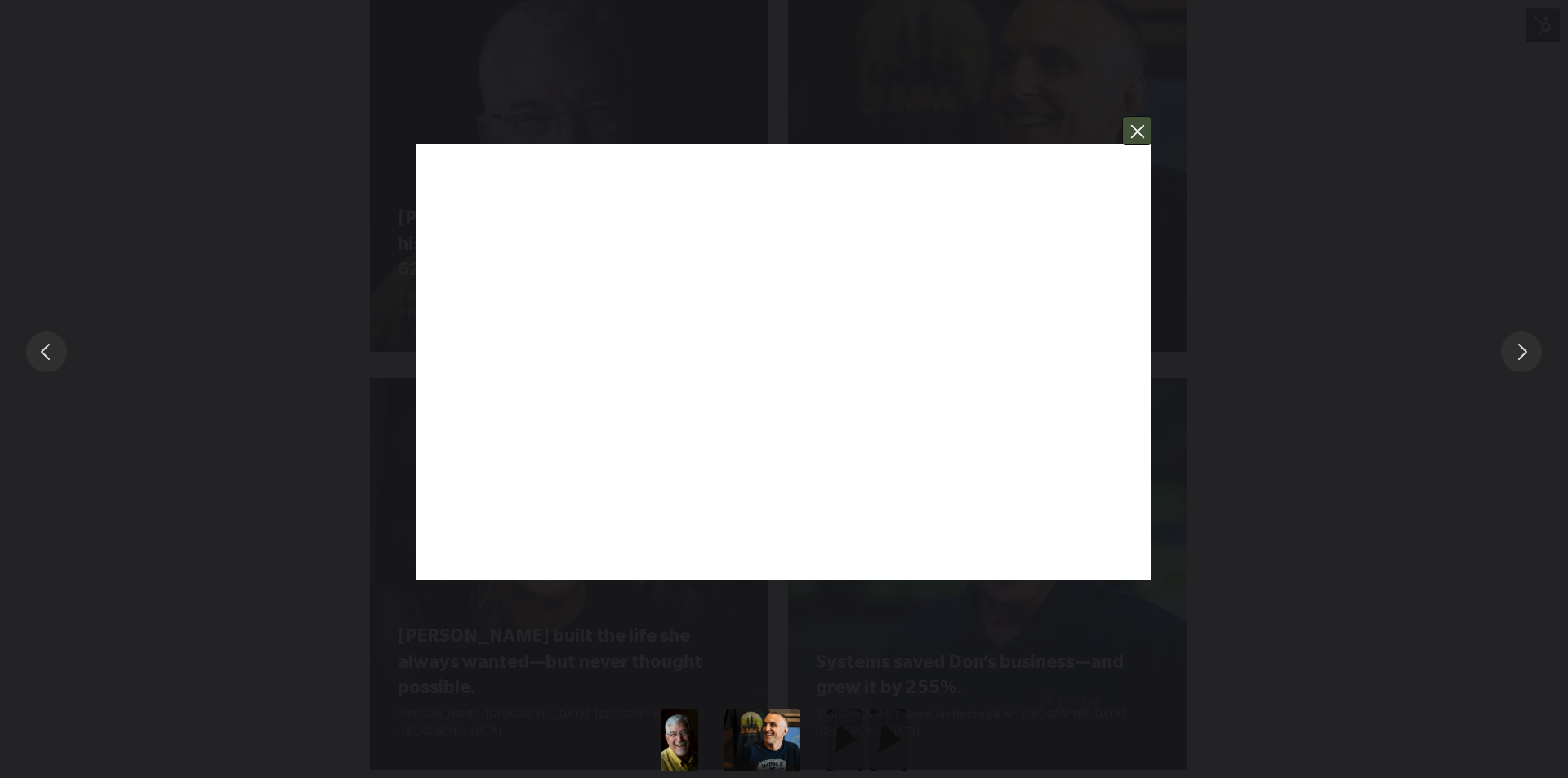
click at [1139, 128] on button "You can close this modal content with the ESC key" at bounding box center [1136, 130] width 29 height 29
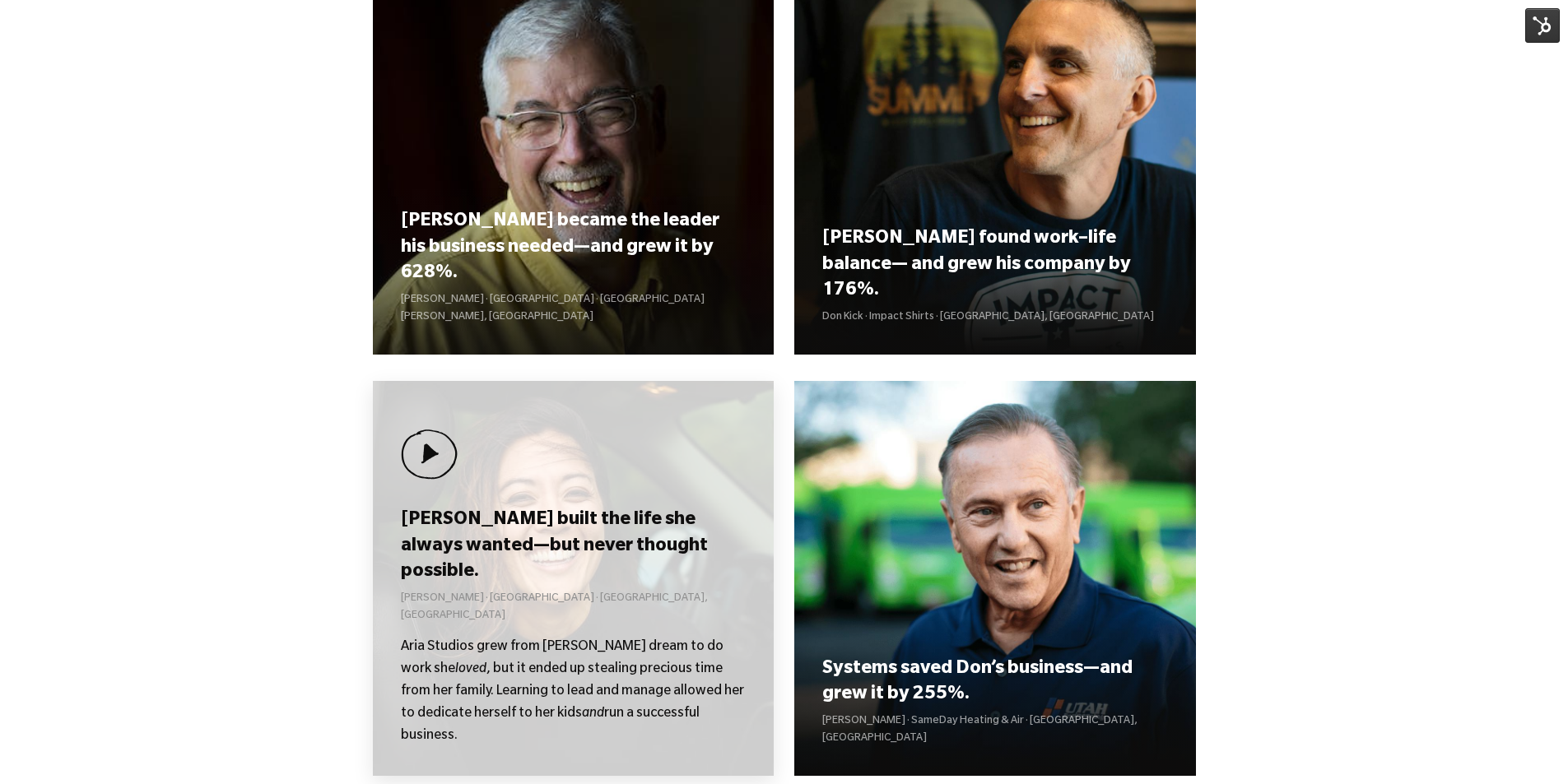
click at [536, 555] on div "Kolby built the life she always wanted—but never thought possible. Kolby Moser …" at bounding box center [574, 578] width 401 height 395
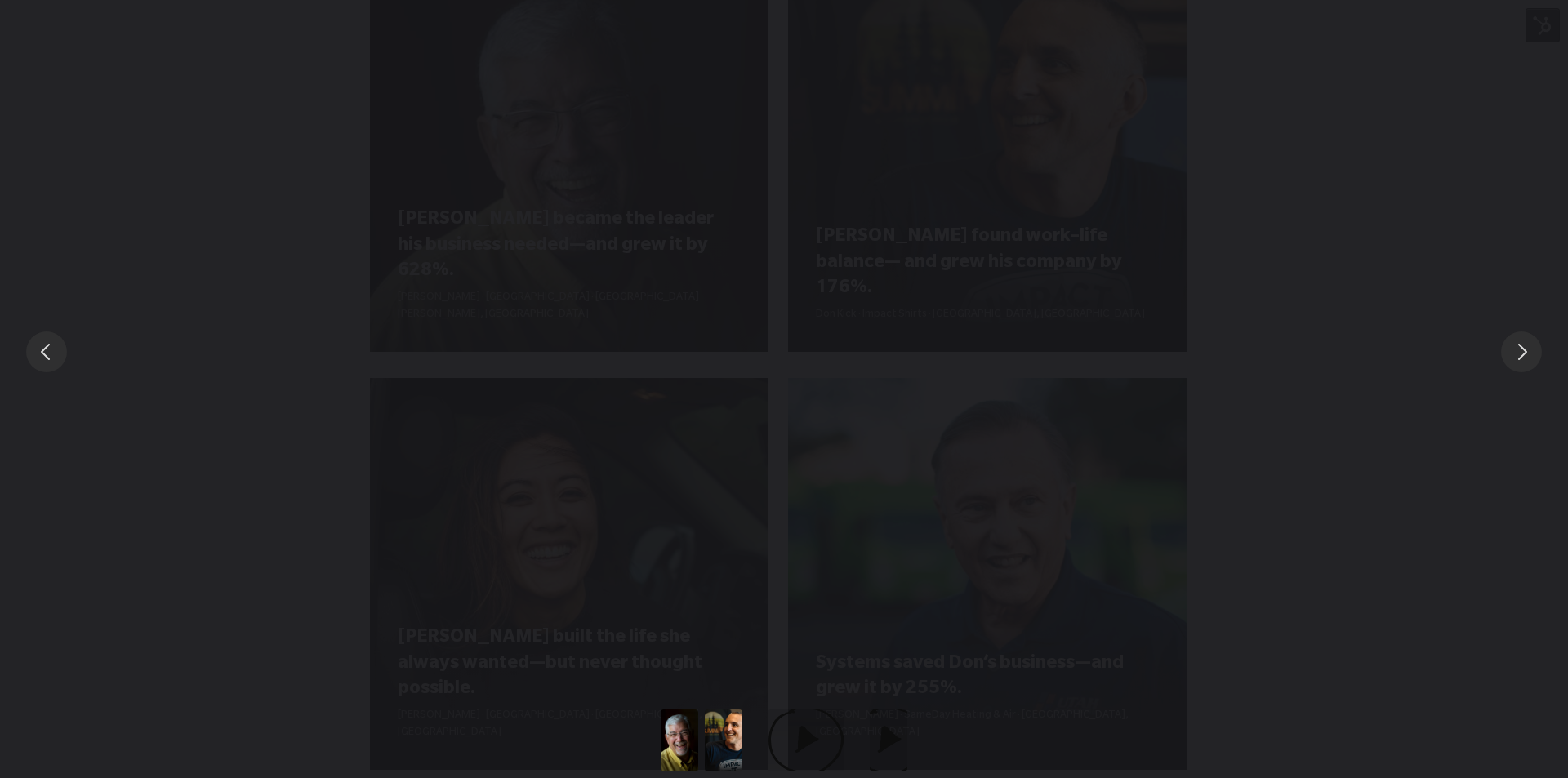
click at [1505, 193] on div "You can close this modal content with the ESC key" at bounding box center [784, 352] width 1568 height 703
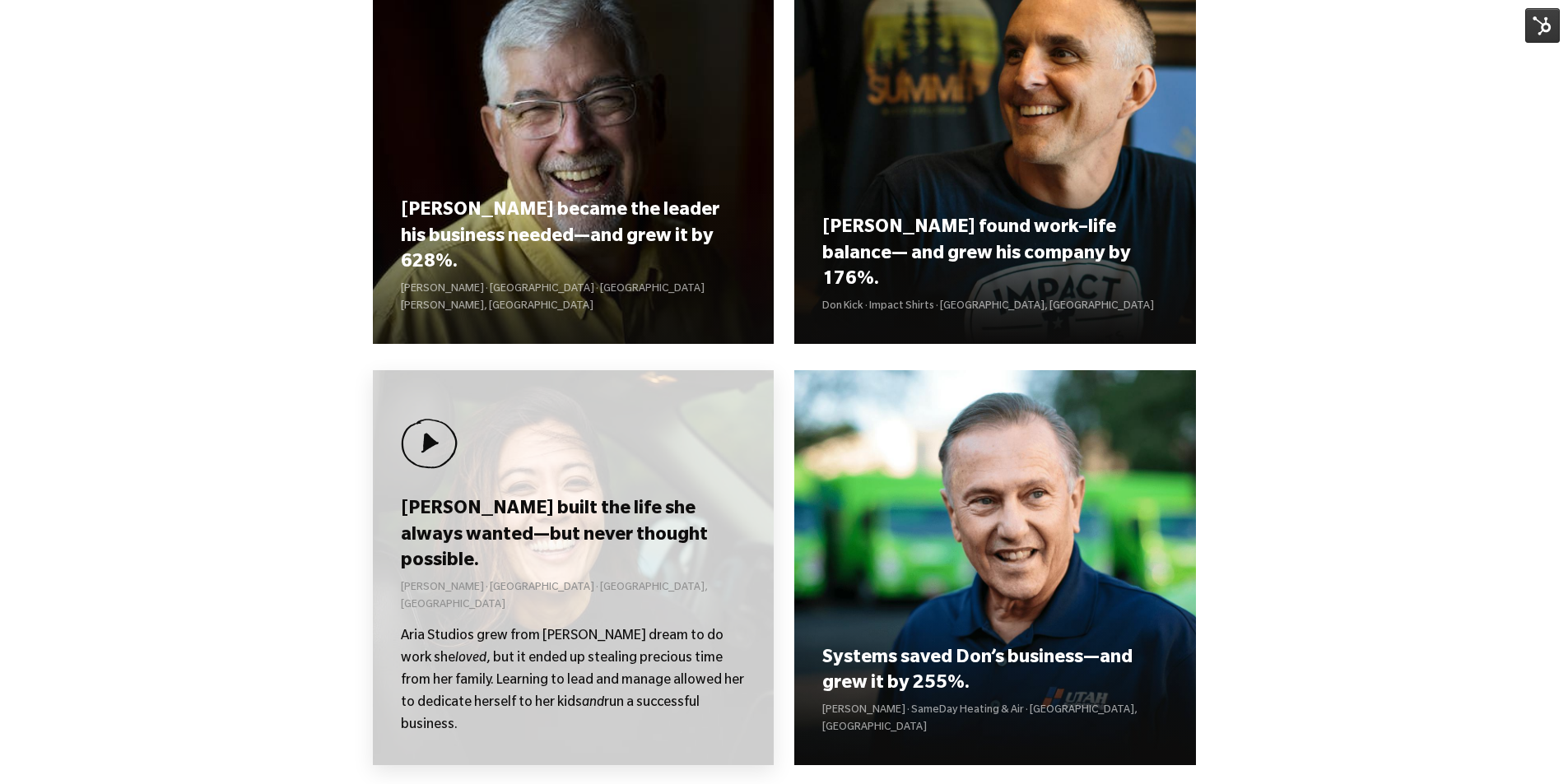
scroll to position [1893, 0]
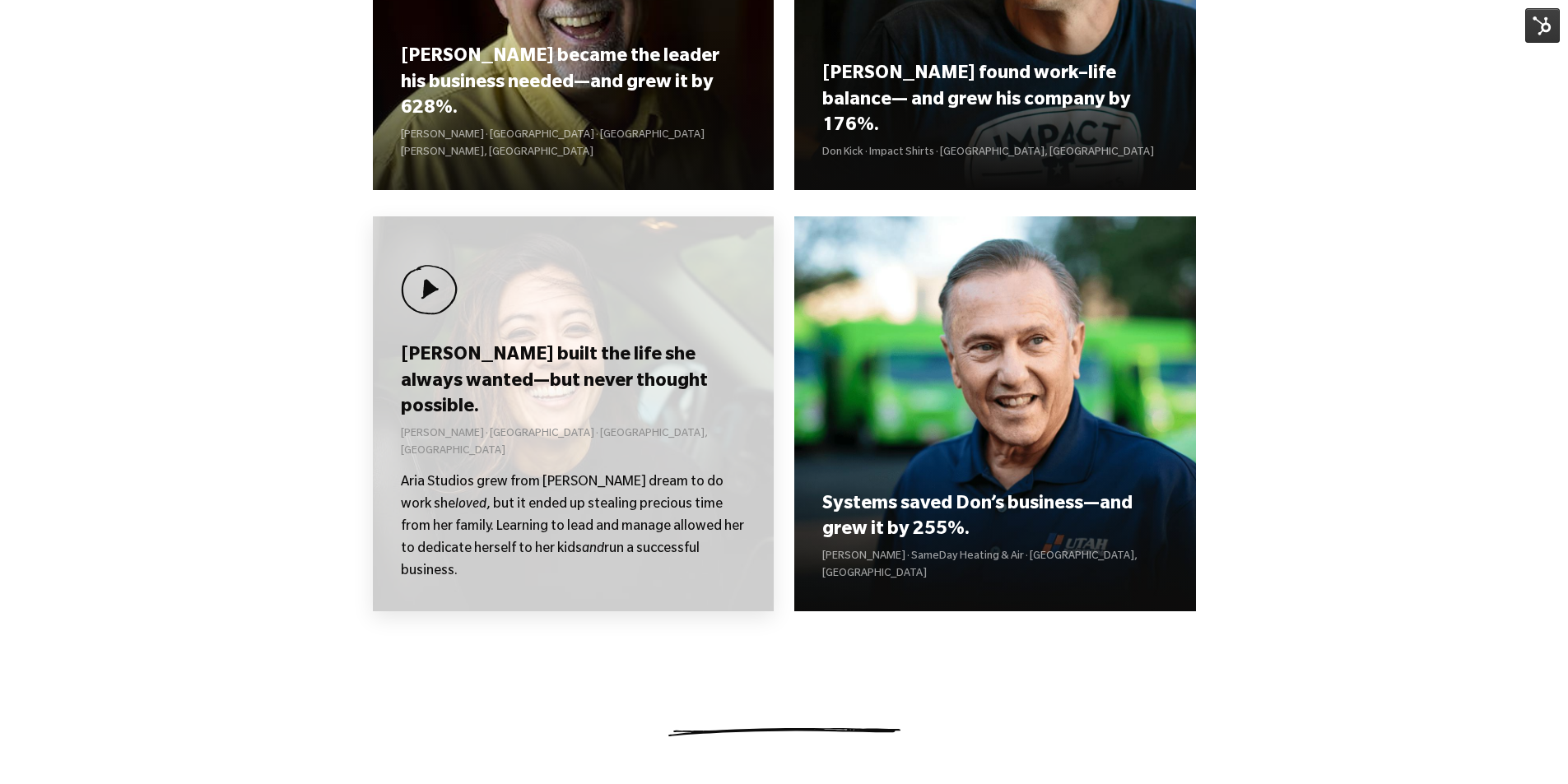
click at [543, 421] on h3 "[PERSON_NAME] built the life she always wanted—but never thought possible." at bounding box center [573, 383] width 345 height 77
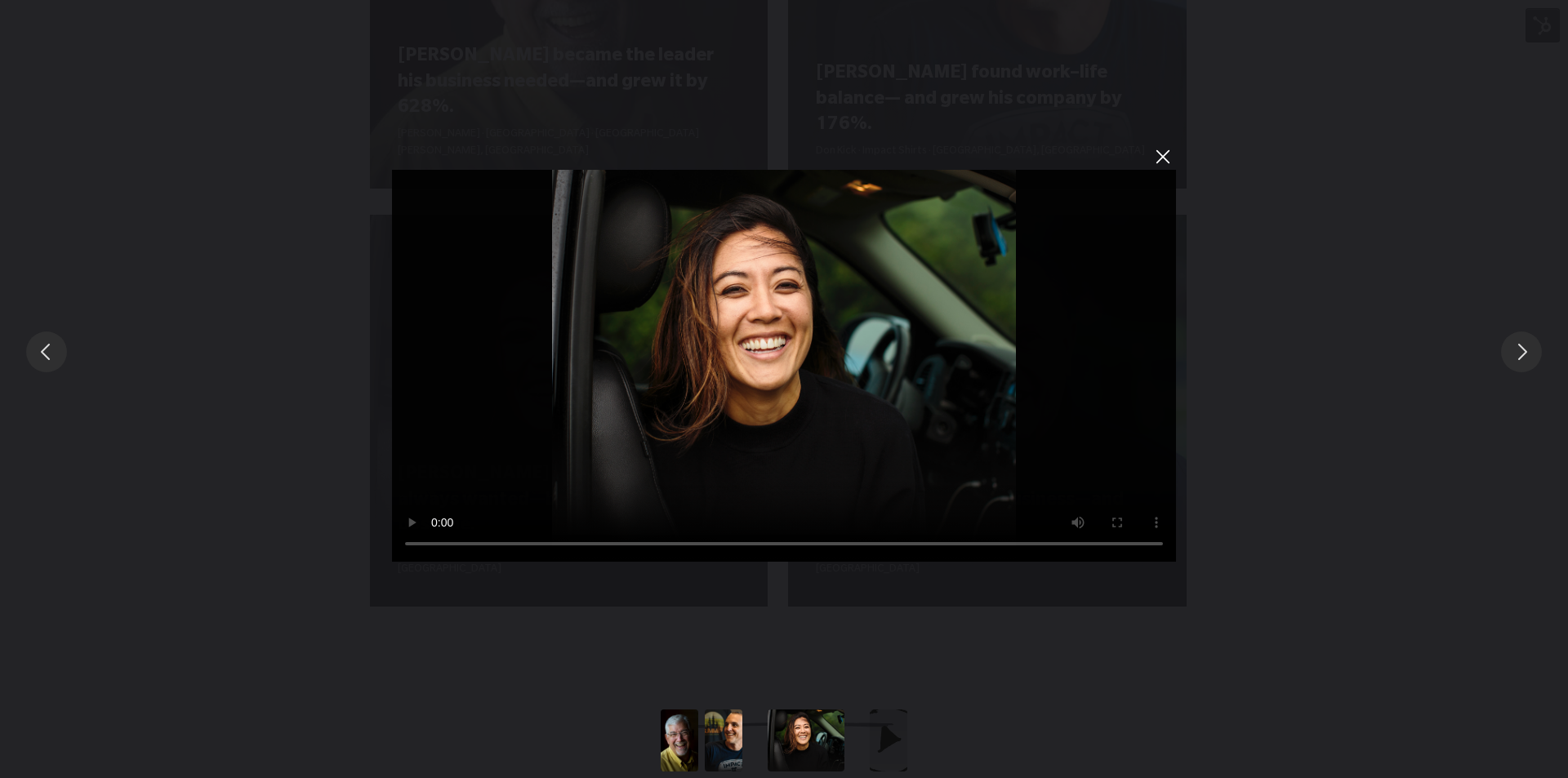
click at [726, 750] on button "Slide to #1" at bounding box center [724, 741] width 77 height 62
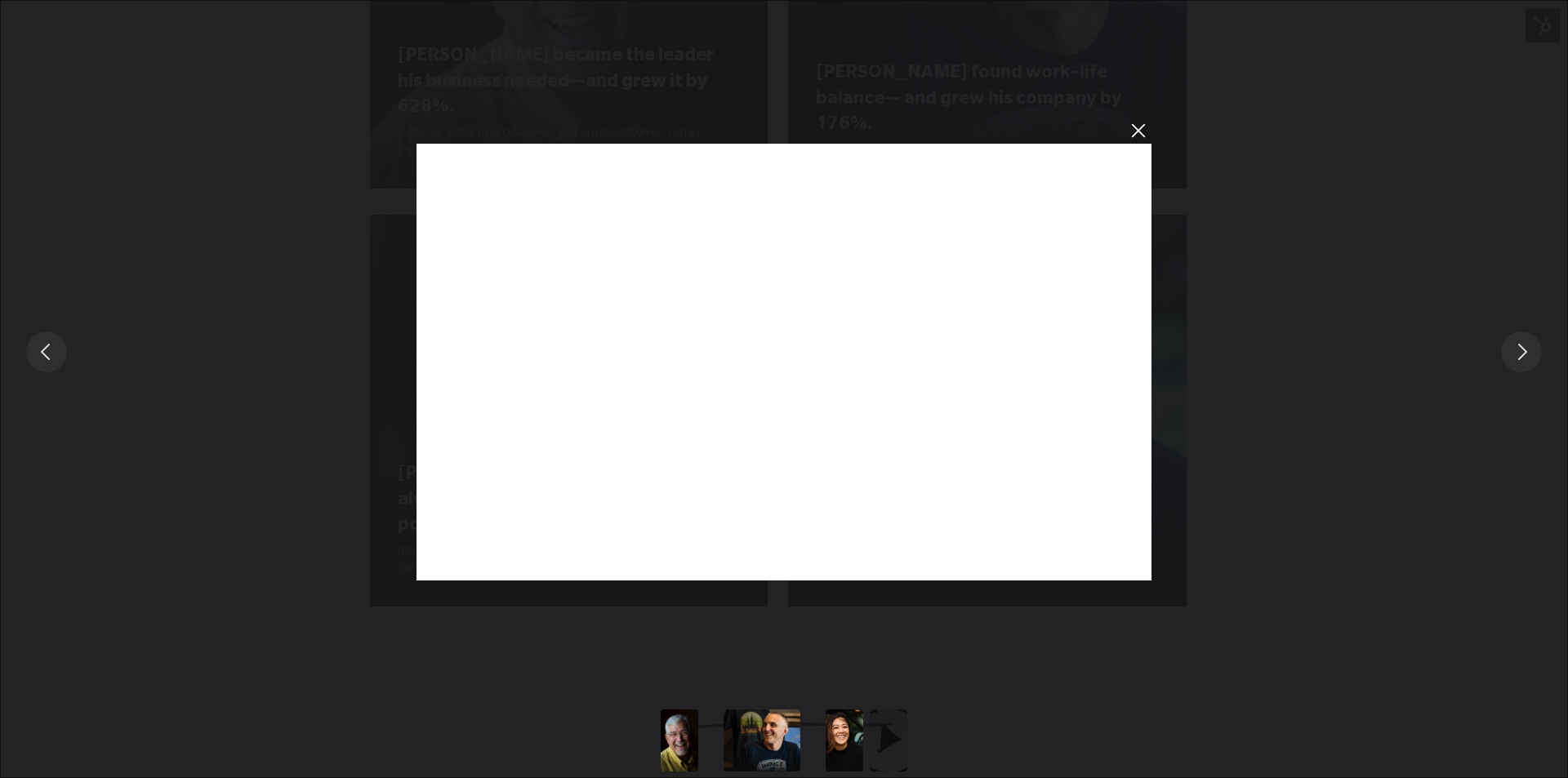
click at [678, 738] on button "Slide to #1" at bounding box center [680, 741] width 77 height 62
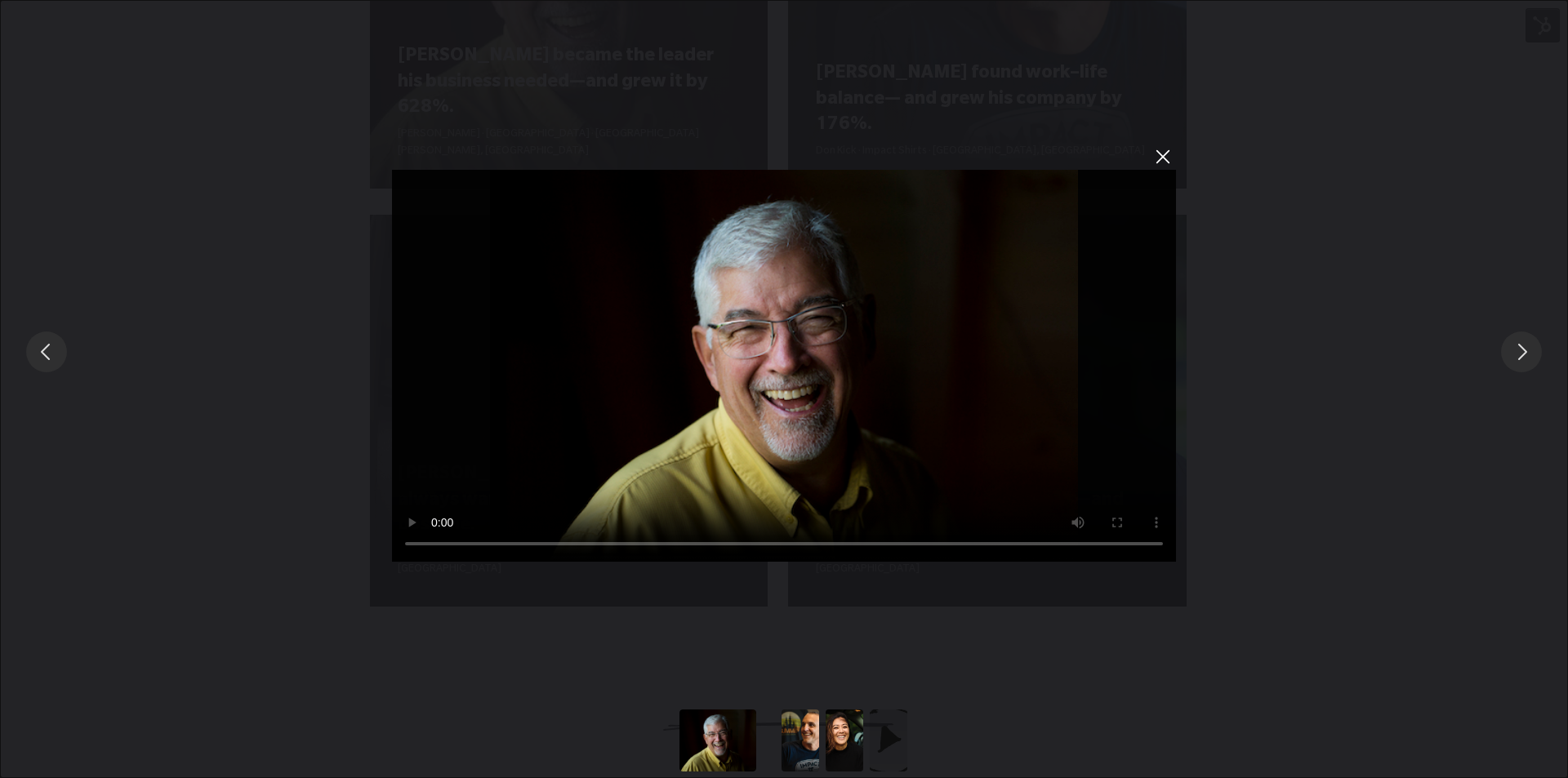
click at [801, 732] on button "Slide to #1" at bounding box center [800, 741] width 77 height 62
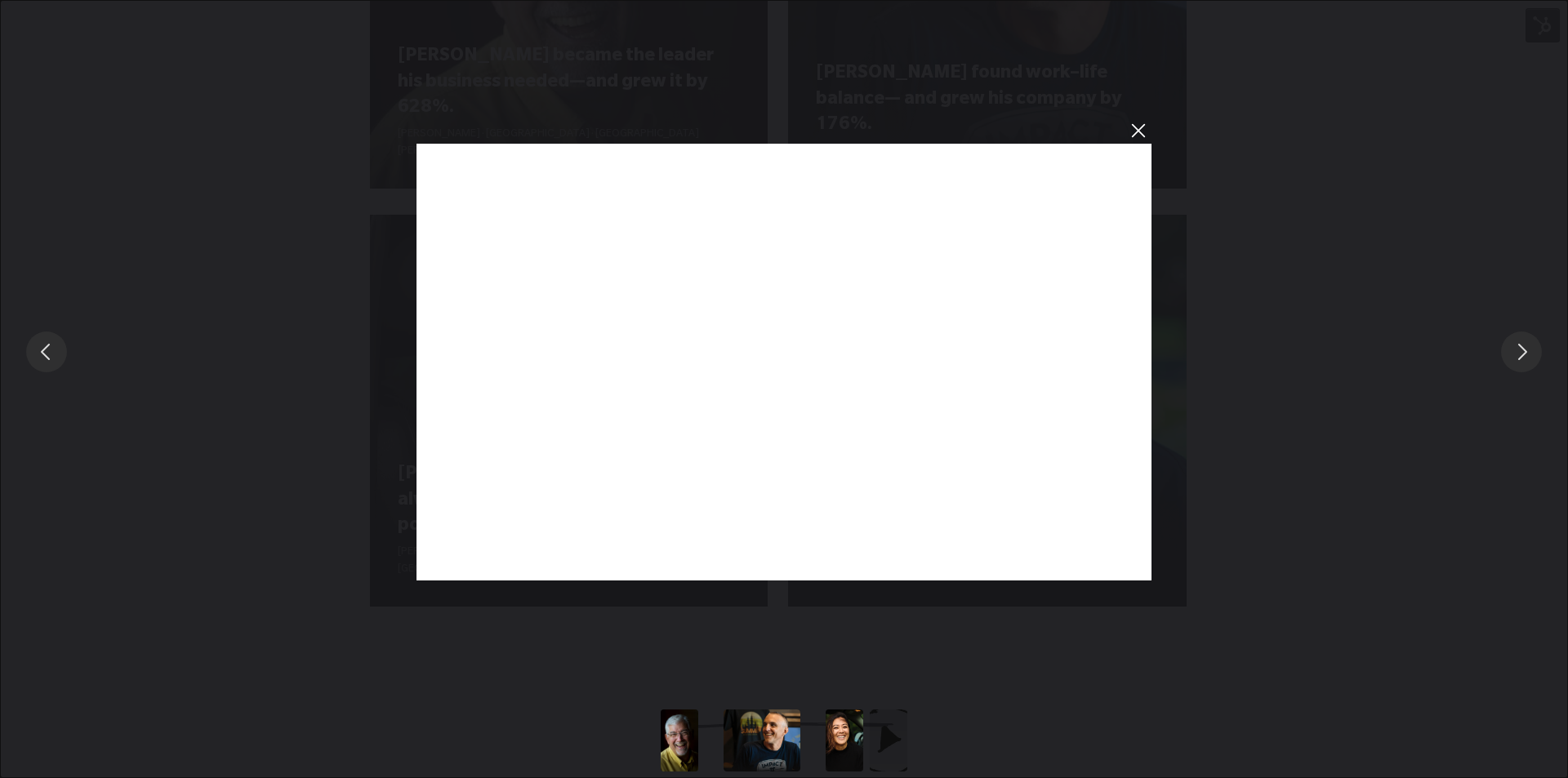
click at [828, 736] on button "Slide to #2" at bounding box center [844, 741] width 77 height 62
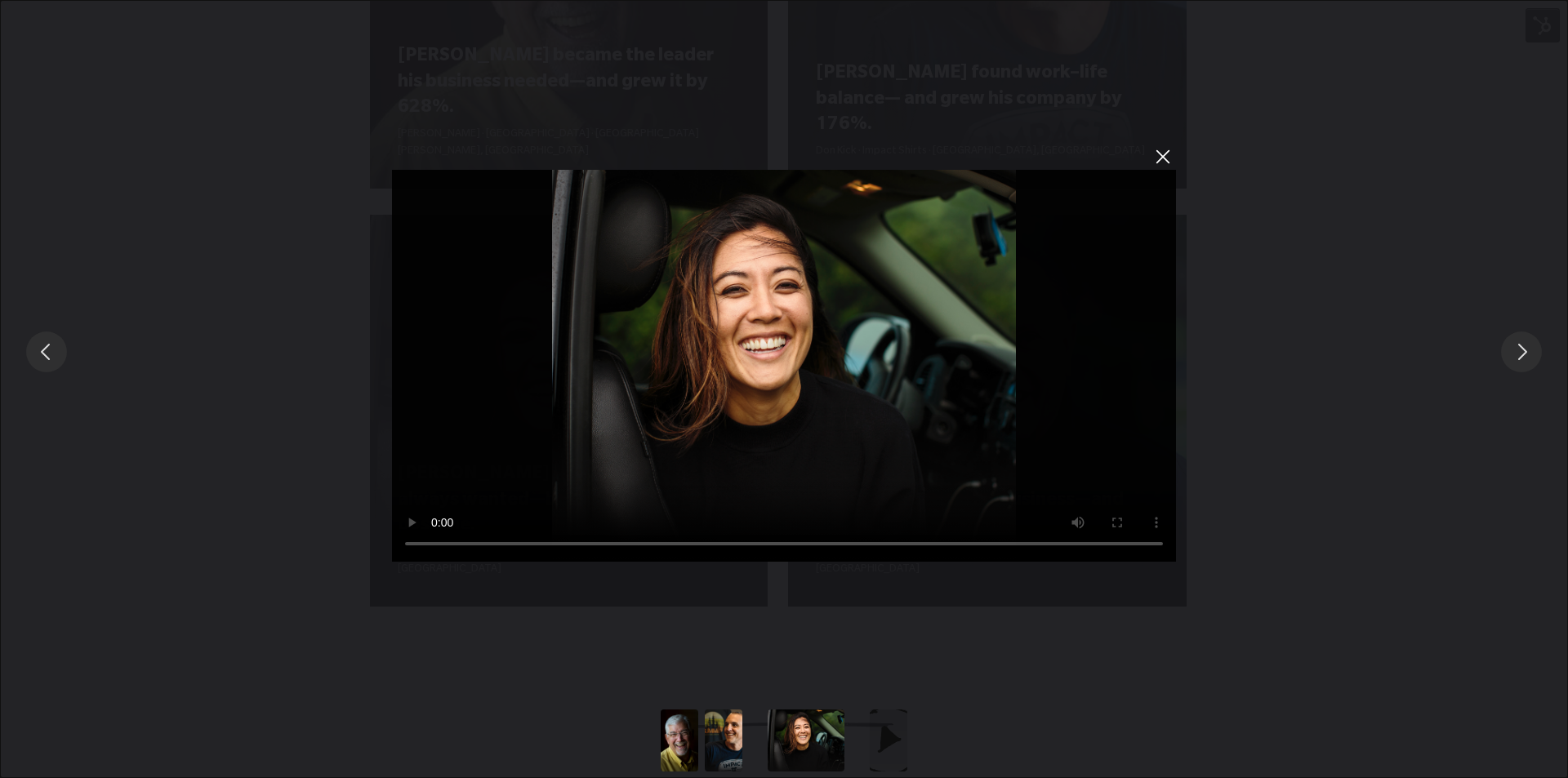
click at [909, 743] on div "You can close this modal content with the ESC key" at bounding box center [888, 741] width 44 height 62
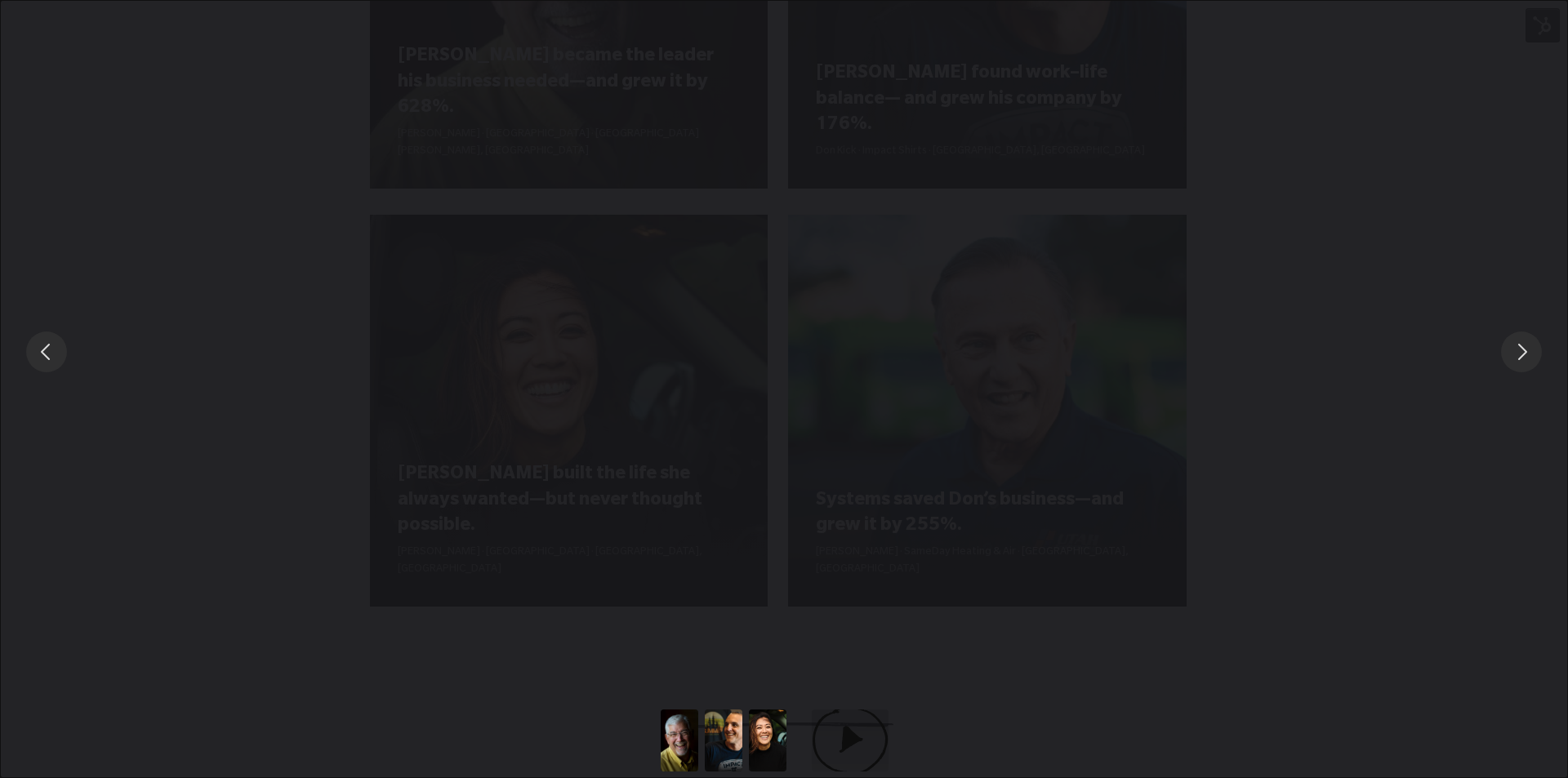
drag, startPoint x: 931, startPoint y: 402, endPoint x: 897, endPoint y: 418, distance: 37.6
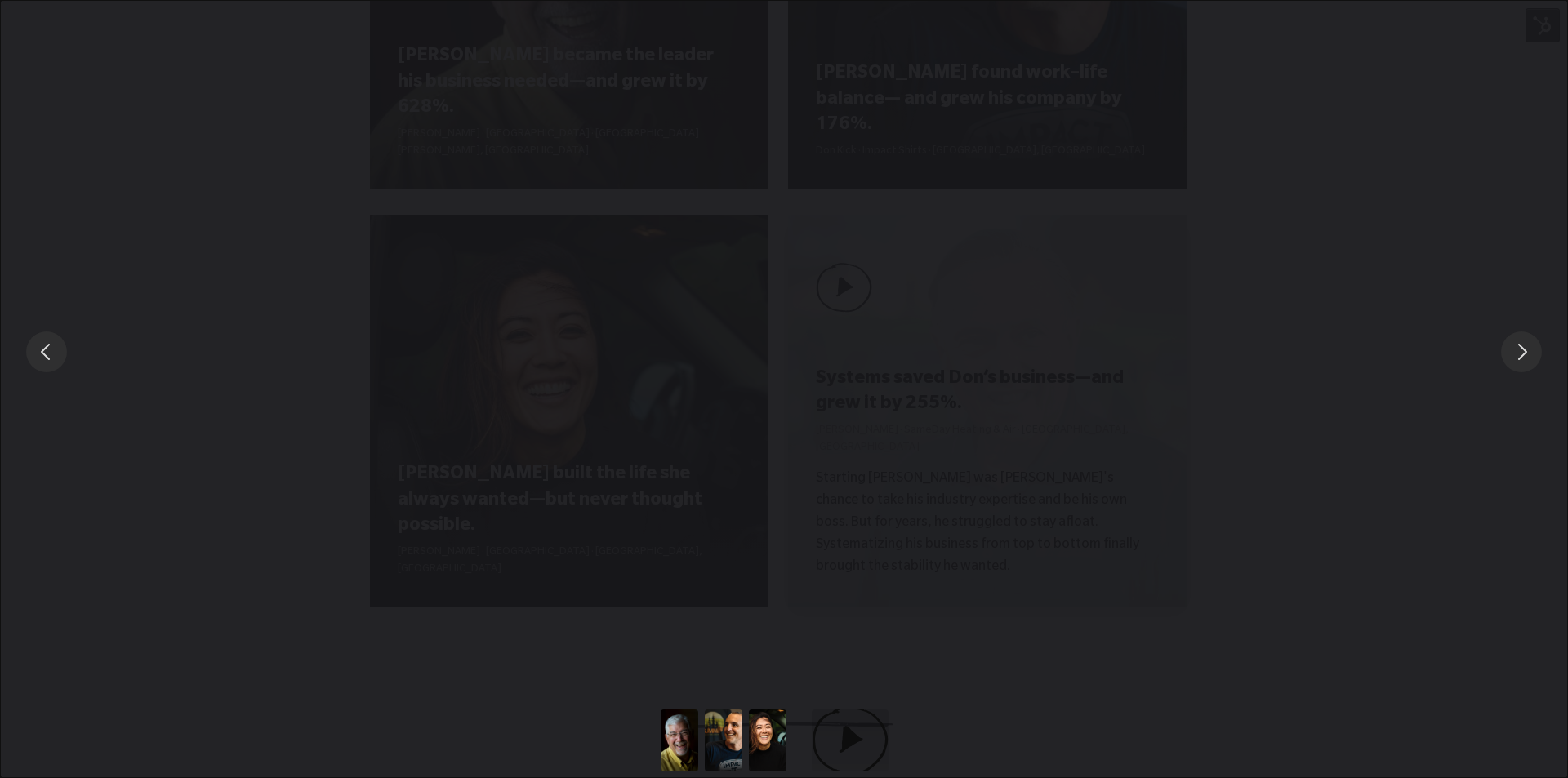
click at [930, 403] on div "You can close this modal content with the ESC key" at bounding box center [784, 352] width 1568 height 703
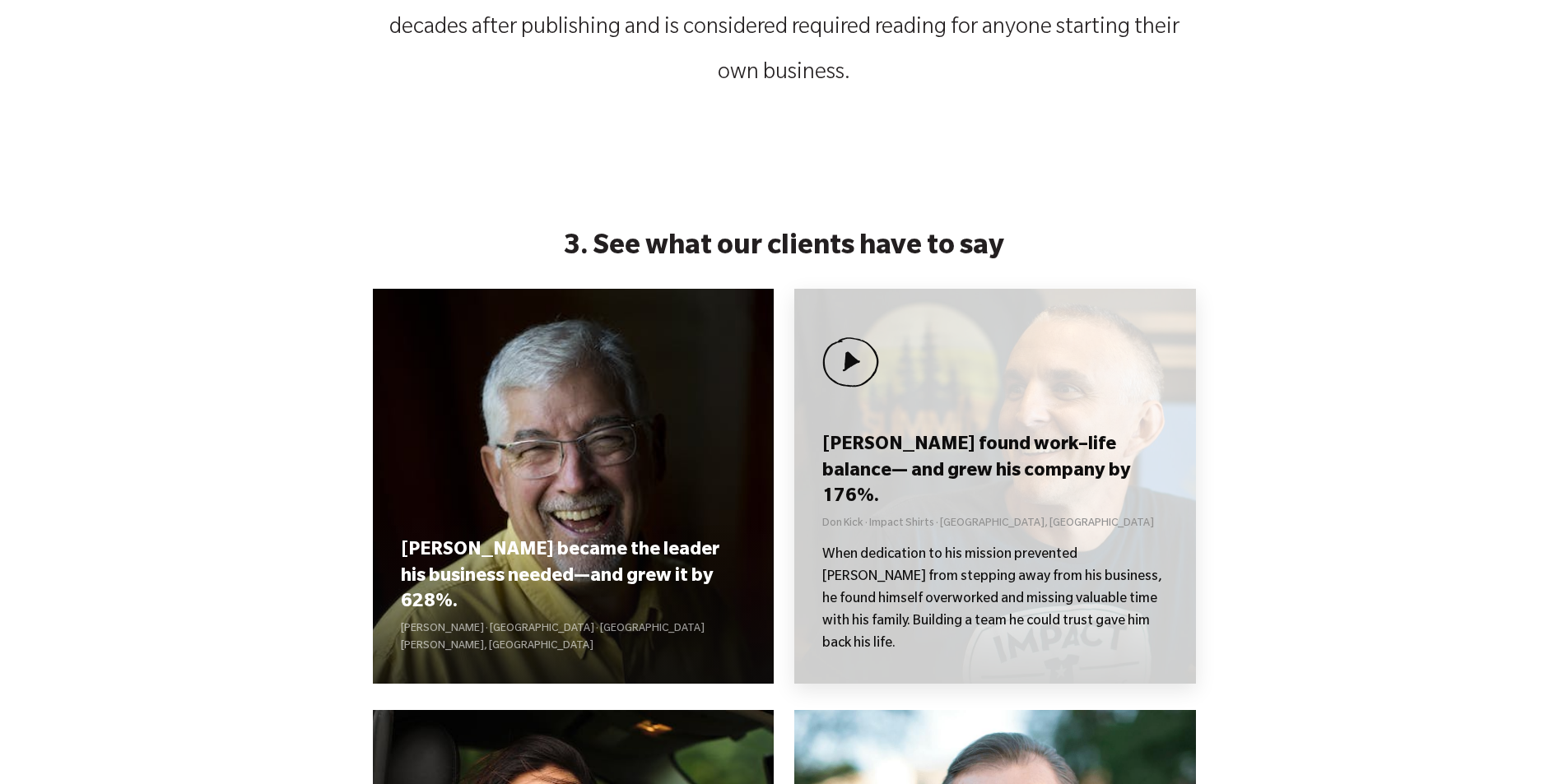
scroll to position [1810, 0]
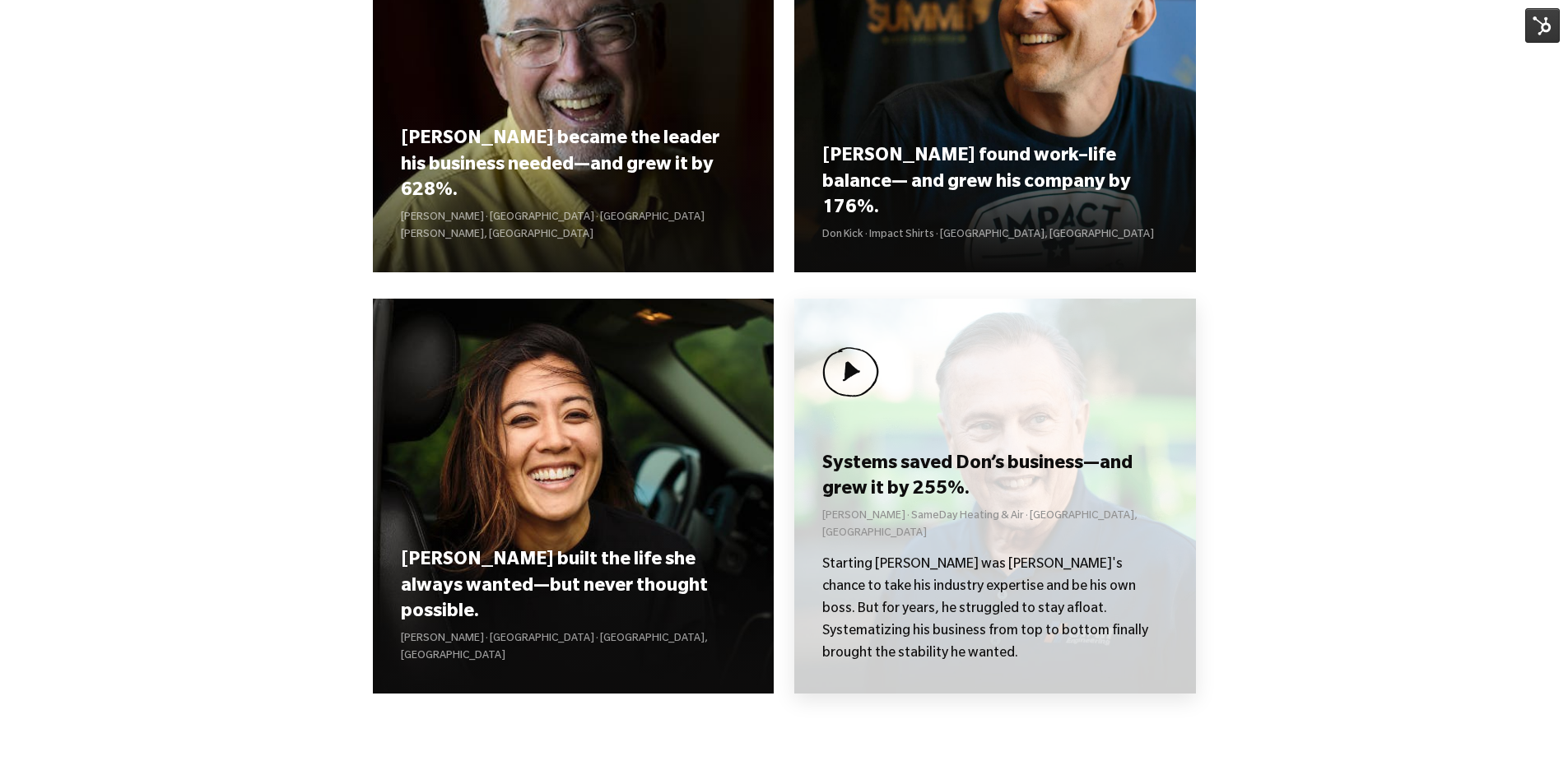
click at [953, 443] on div "Systems saved Don’s business—and grew it by 255%. [PERSON_NAME] Heating & Air ·…" at bounding box center [995, 496] width 401 height 395
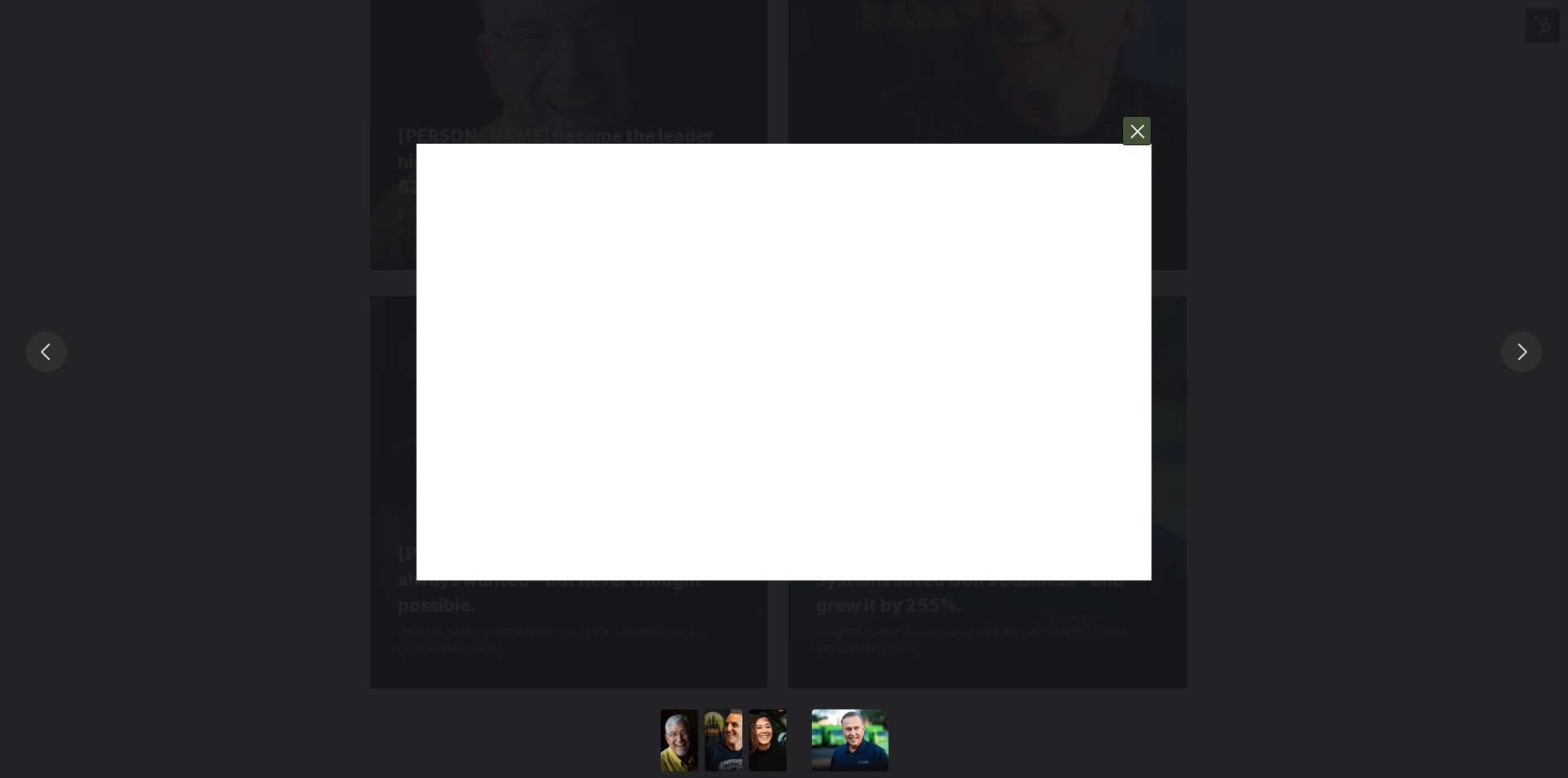
click at [1142, 124] on button "You can close this modal content with the ESC key" at bounding box center [1136, 130] width 29 height 29
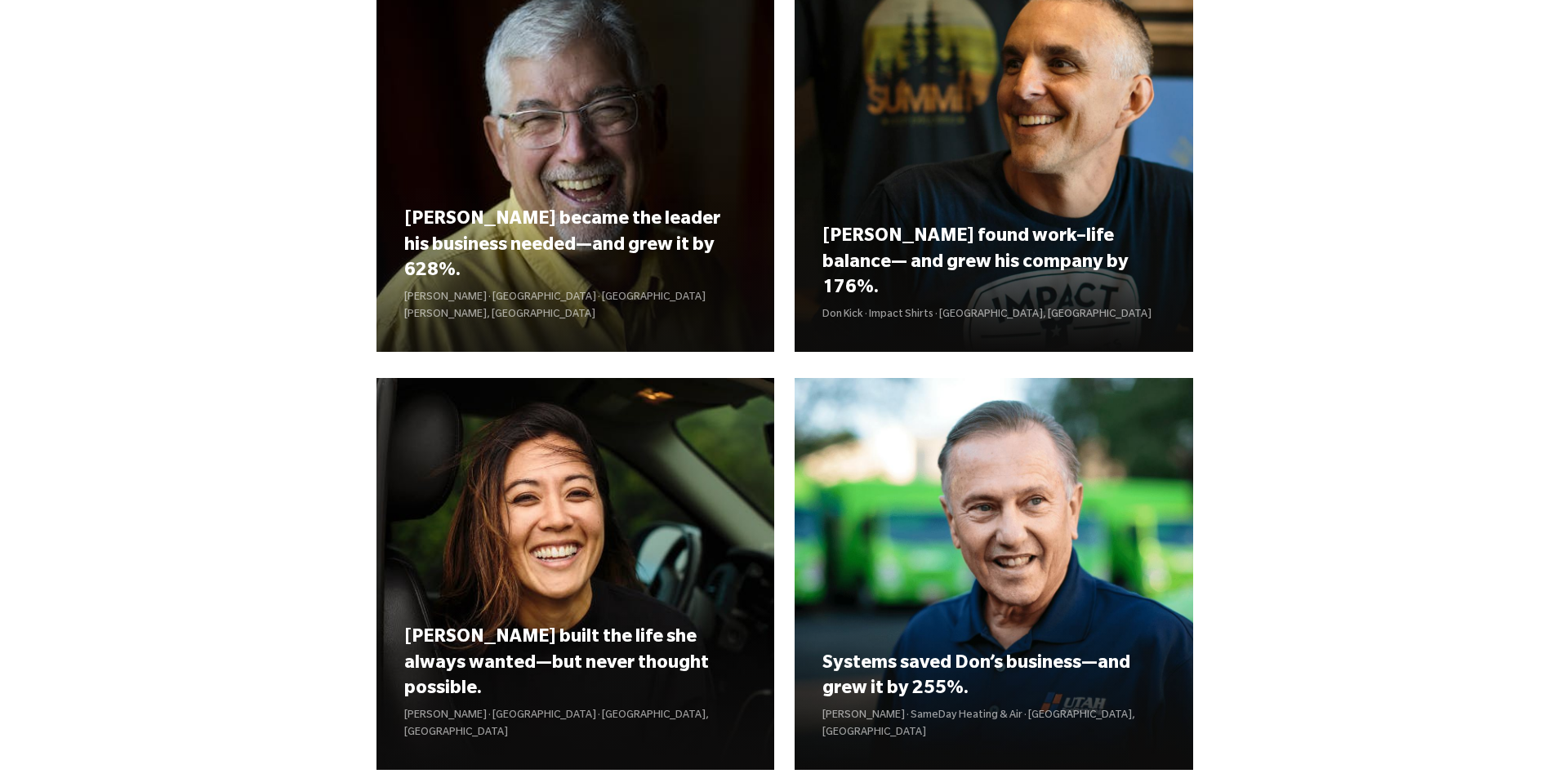
scroll to position [2124, 0]
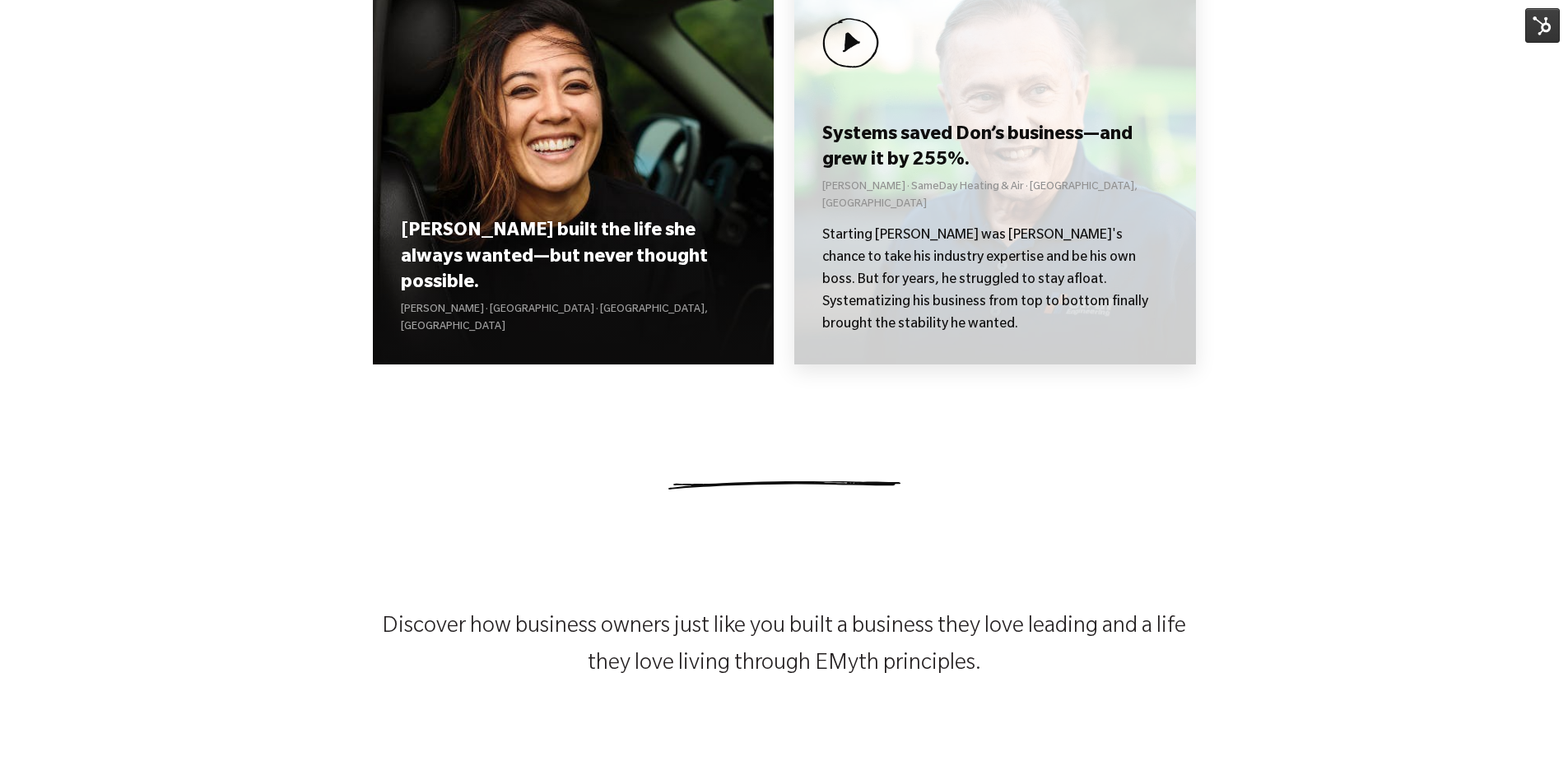
click at [944, 141] on div "Systems saved Don’s business—and grew it by 255%. [PERSON_NAME] Heating & Air ·…" at bounding box center [995, 167] width 401 height 395
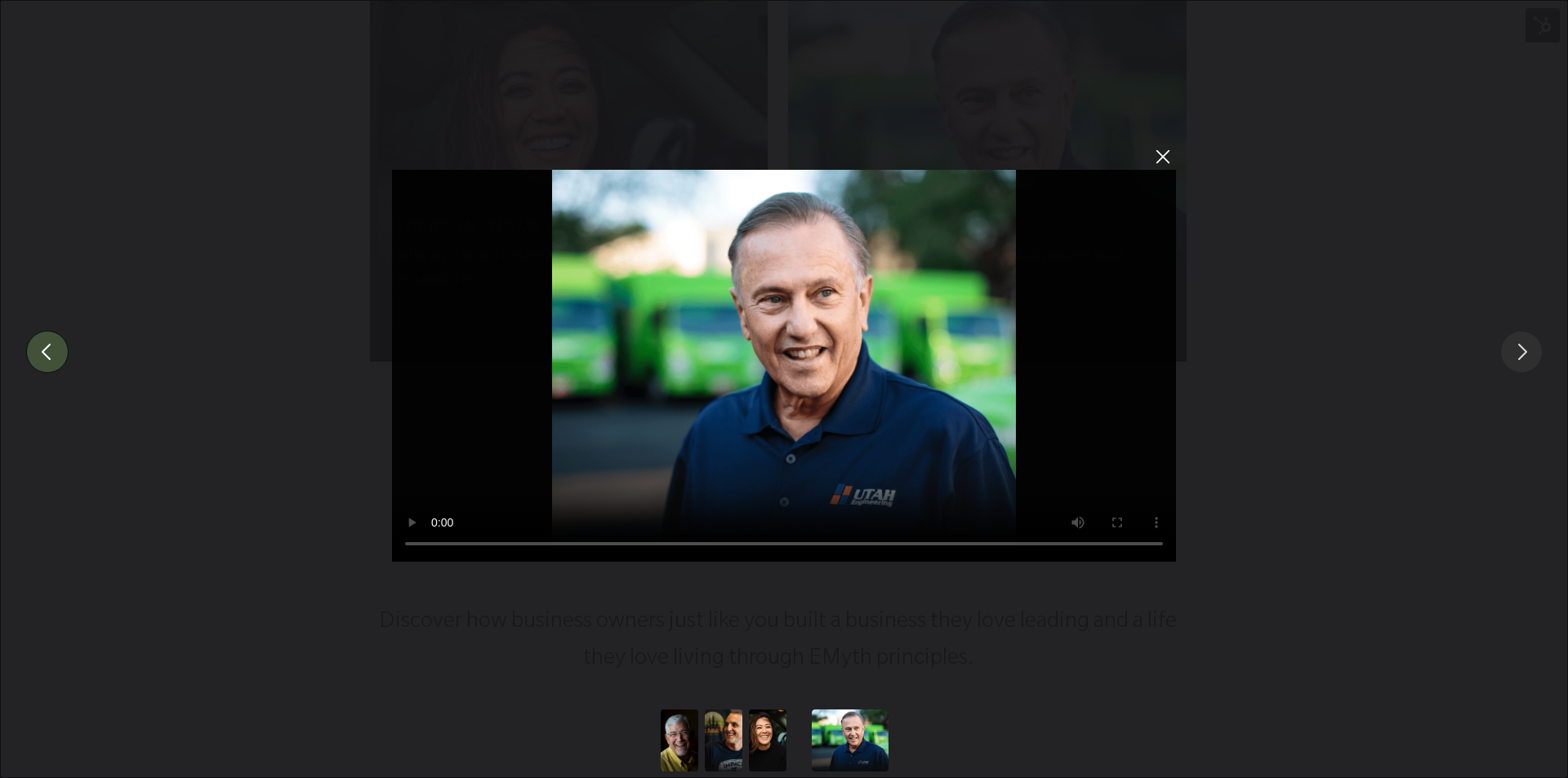
click at [46, 353] on button "You can close this modal content with the ESC key" at bounding box center [47, 352] width 42 height 42
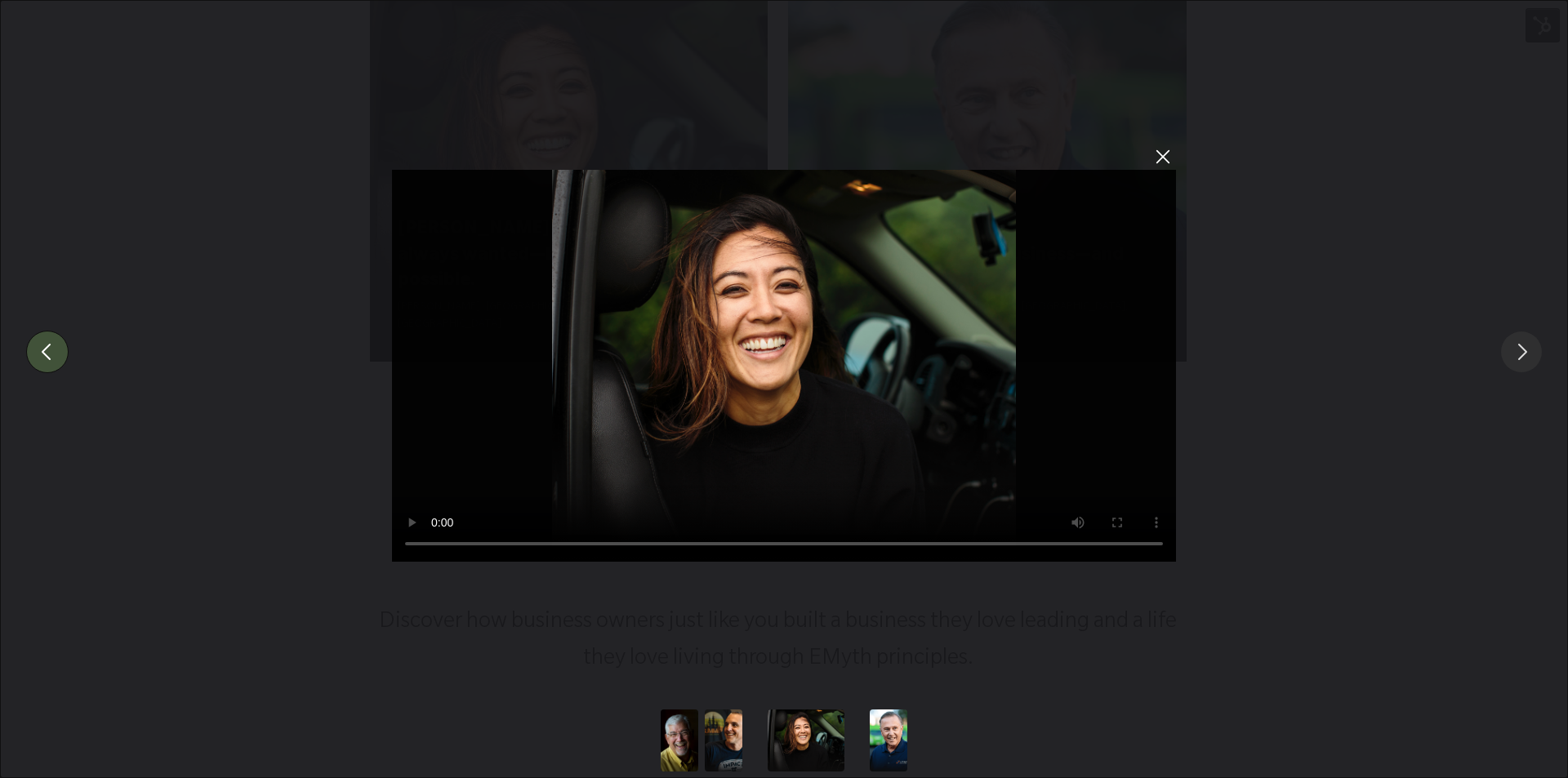
click at [43, 347] on button "You can close this modal content with the ESC key" at bounding box center [47, 352] width 42 height 42
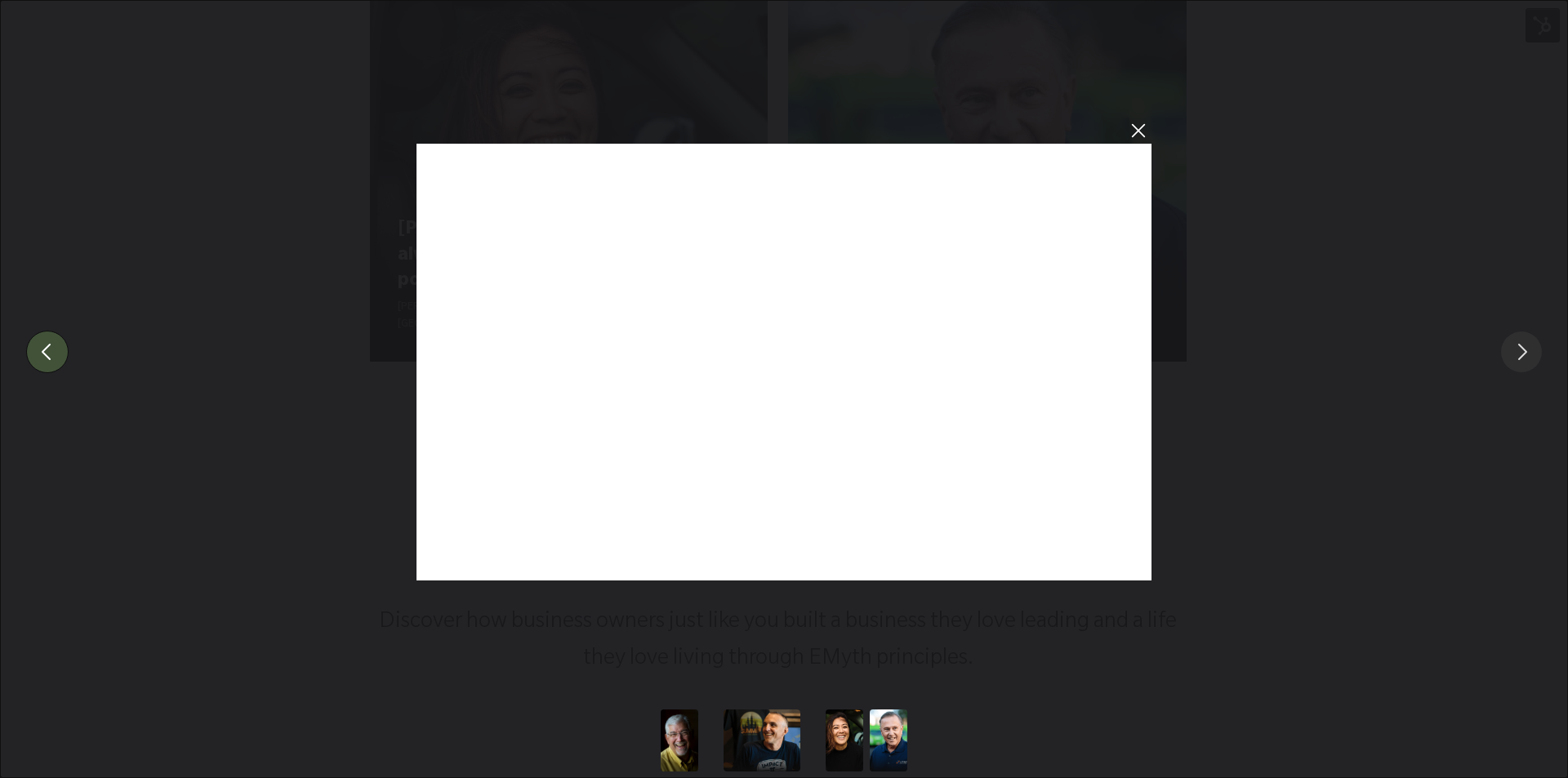
click at [43, 347] on button "You can close this modal content with the ESC key" at bounding box center [47, 352] width 42 height 42
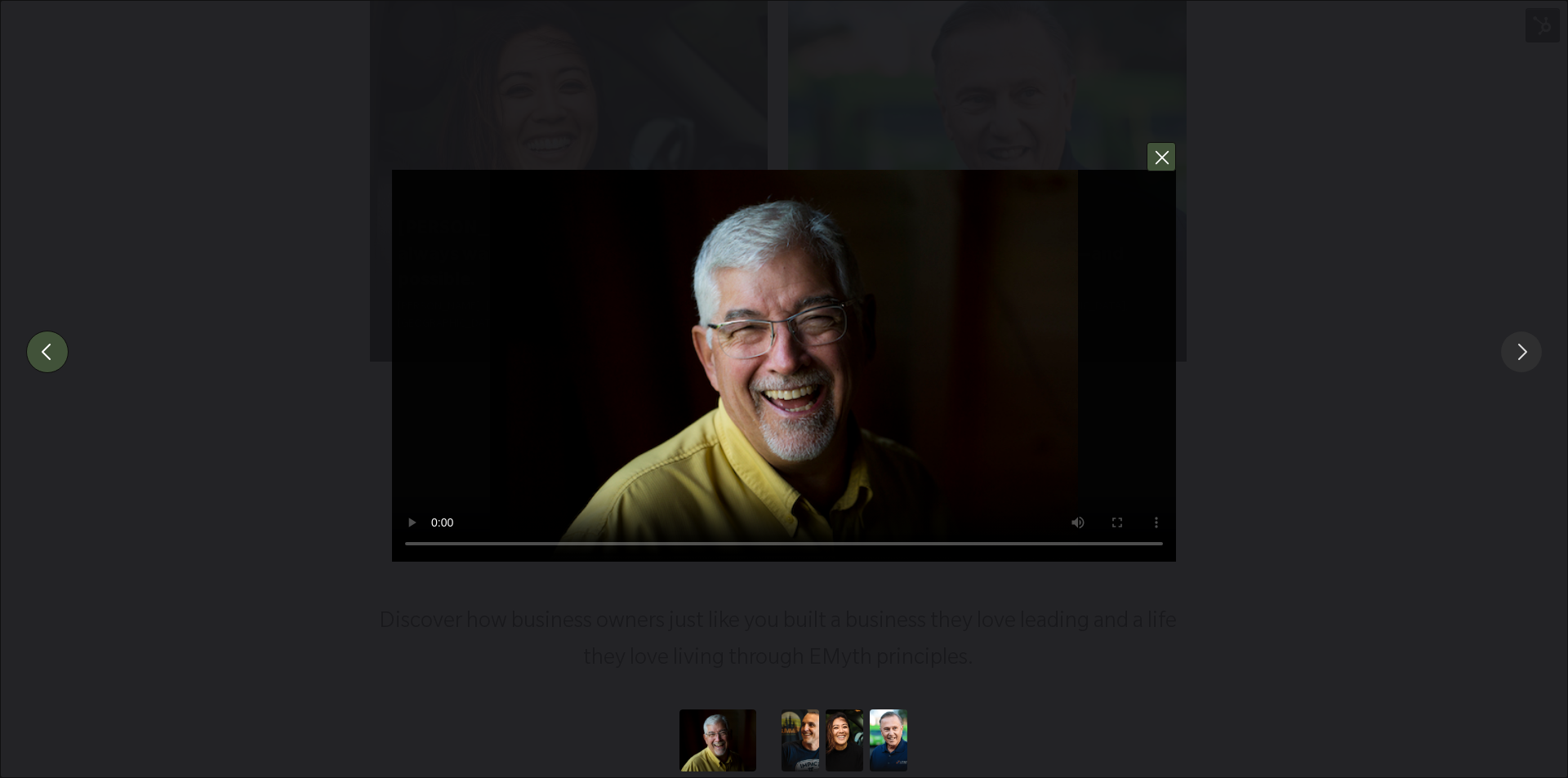
click at [1160, 153] on button "You can close this modal content with the ESC key" at bounding box center [1160, 156] width 29 height 29
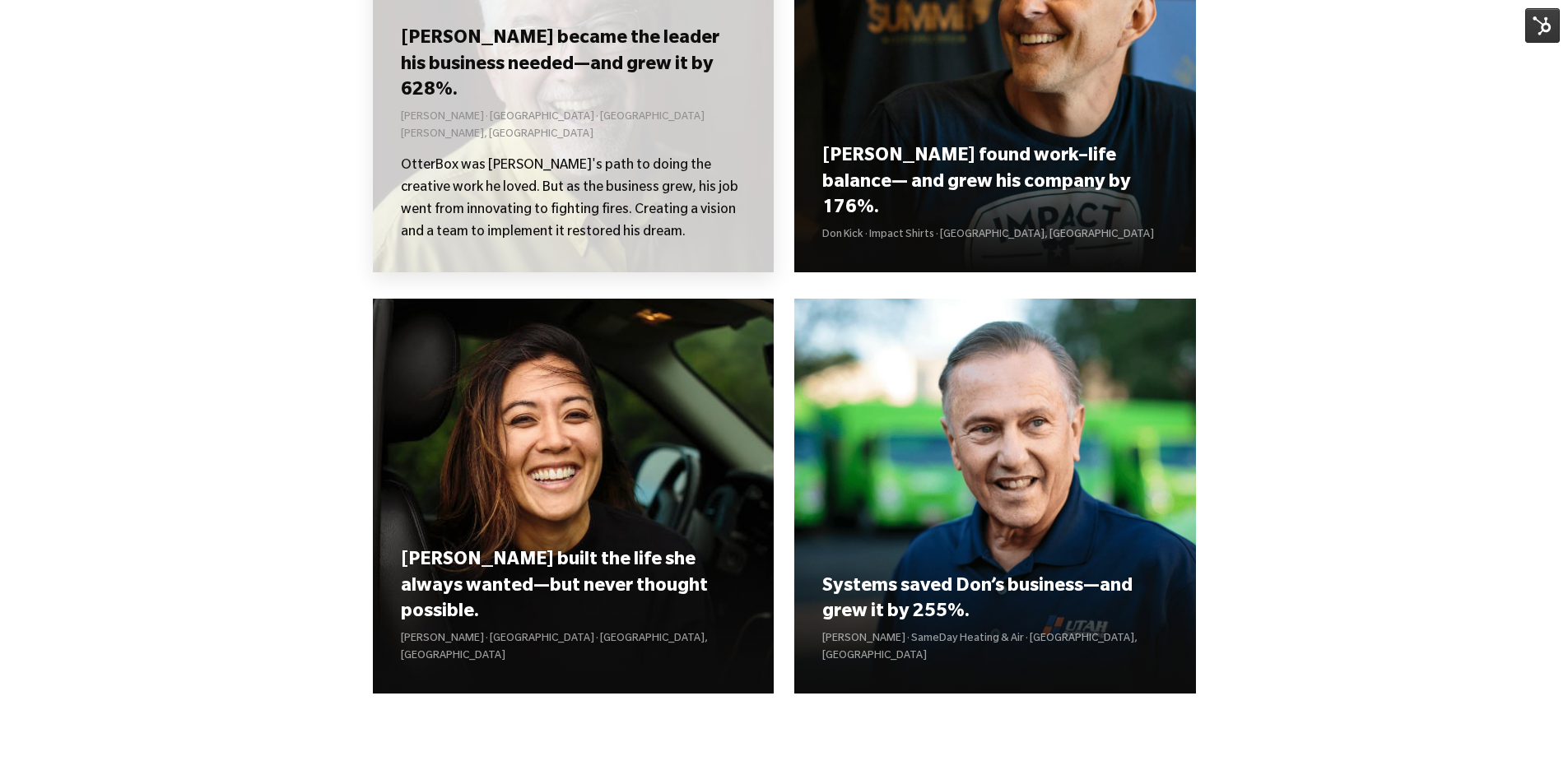
scroll to position [1662, 0]
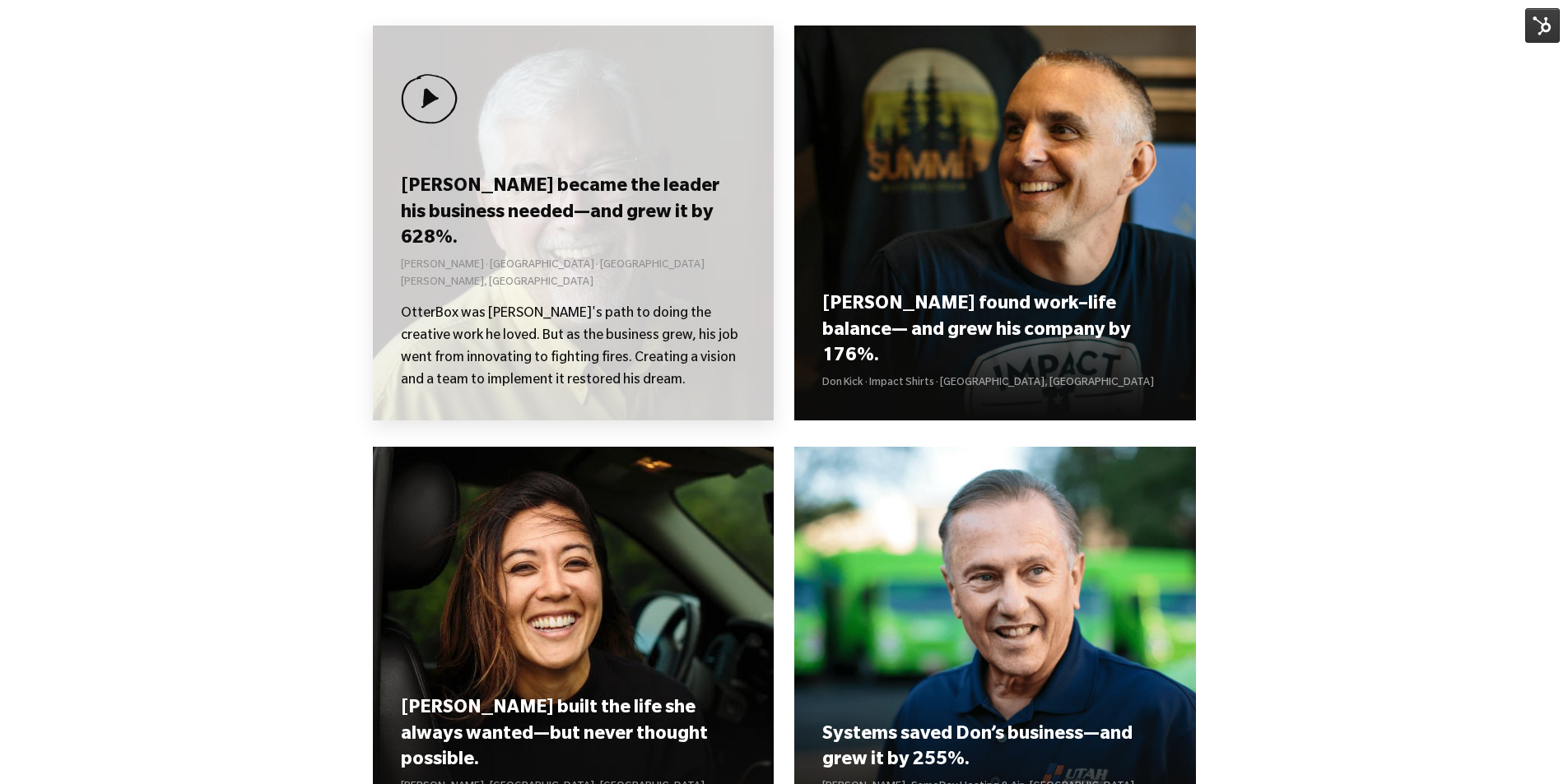
click at [596, 253] on h3 "[PERSON_NAME] became the leader his business needed—and grew it by 628%." at bounding box center [573, 214] width 345 height 77
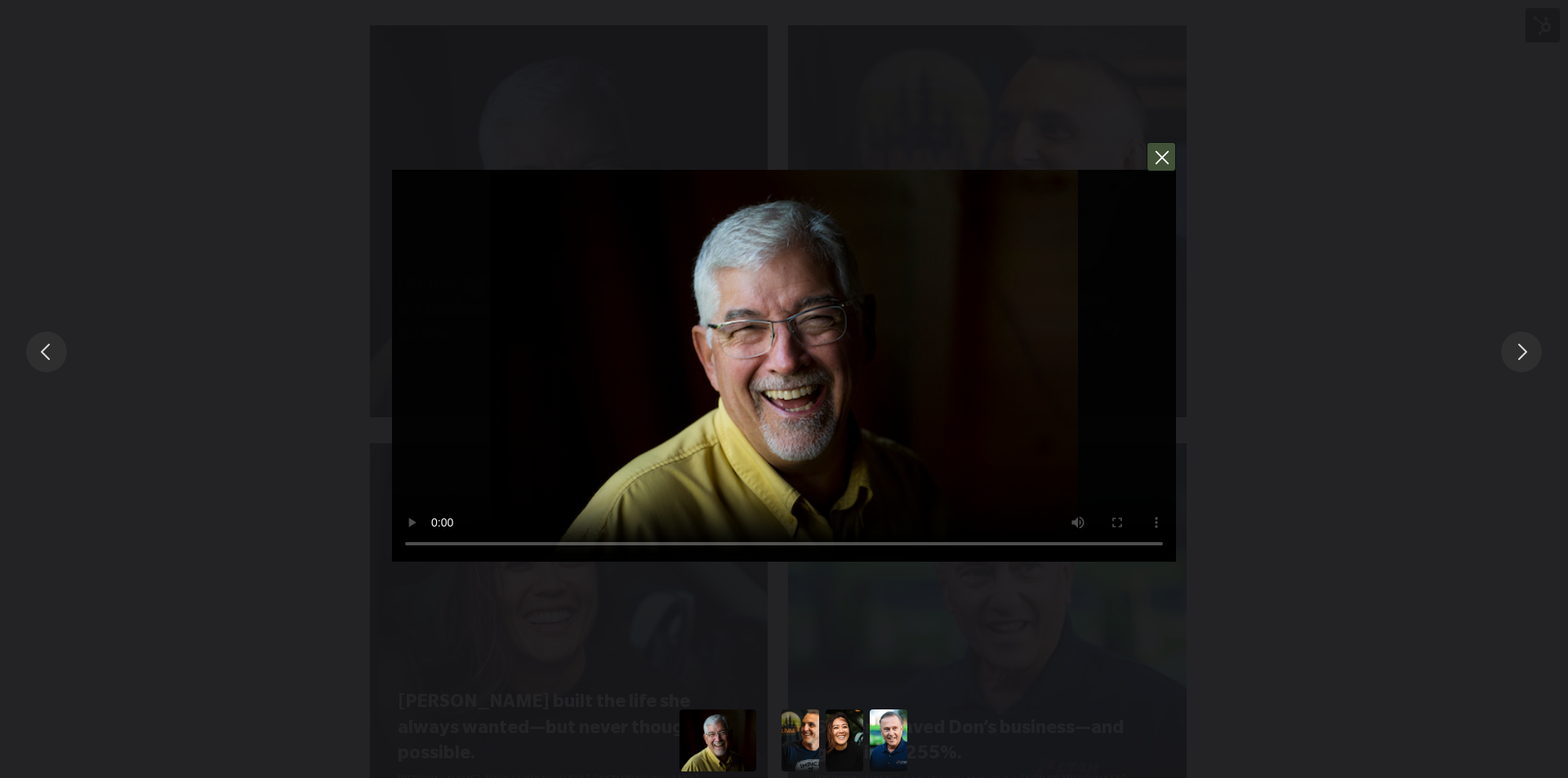
click at [1159, 151] on button "You can close this modal content with the ESC key" at bounding box center [1160, 156] width 29 height 29
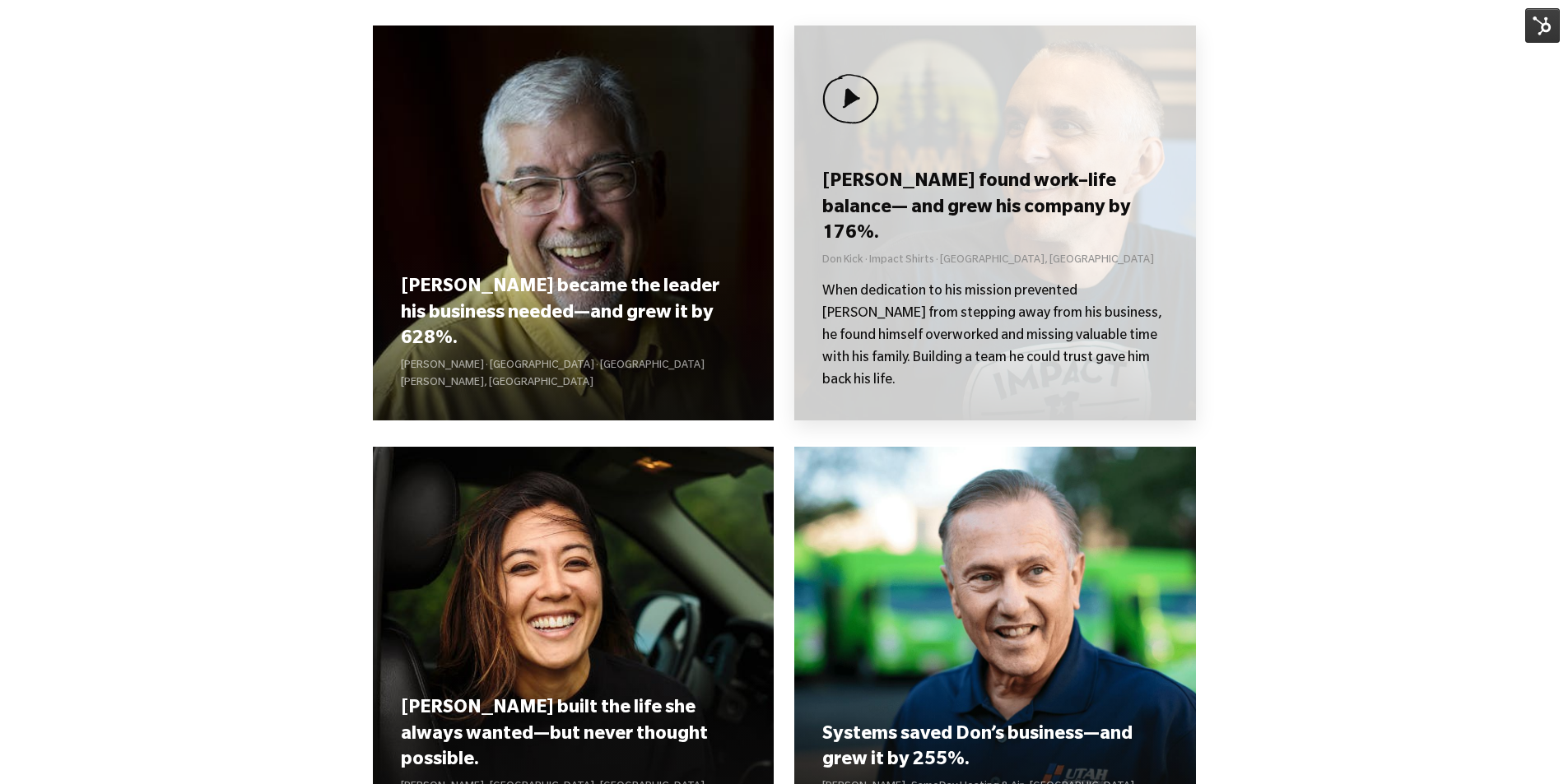
click at [891, 212] on div "Don found work–life balance— and grew his company by 176%. Don Kick · Impact Sh…" at bounding box center [995, 222] width 401 height 395
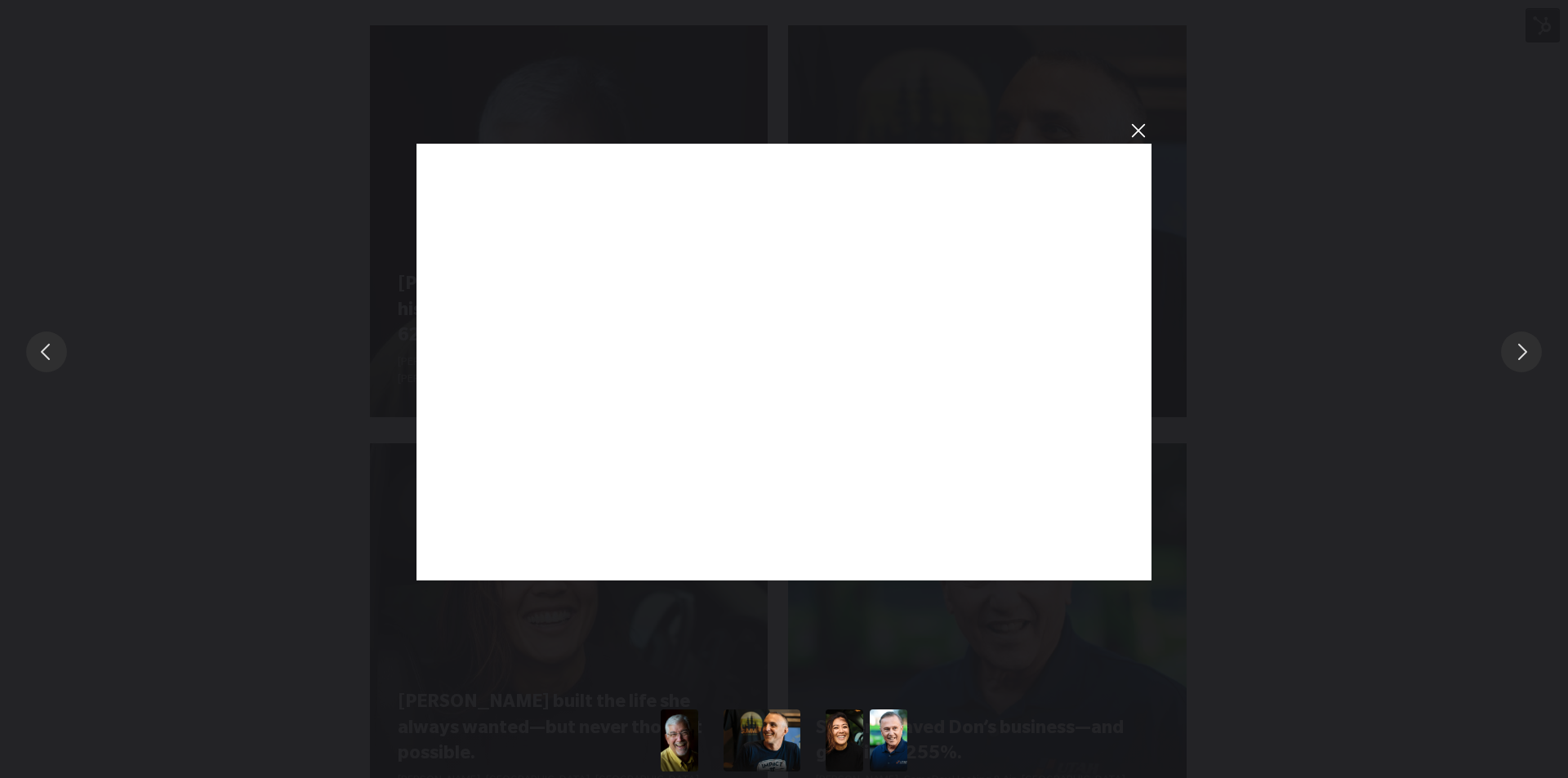
click at [1153, 137] on div "You can close this modal content with the ESC key" at bounding box center [784, 352] width 1568 height 703
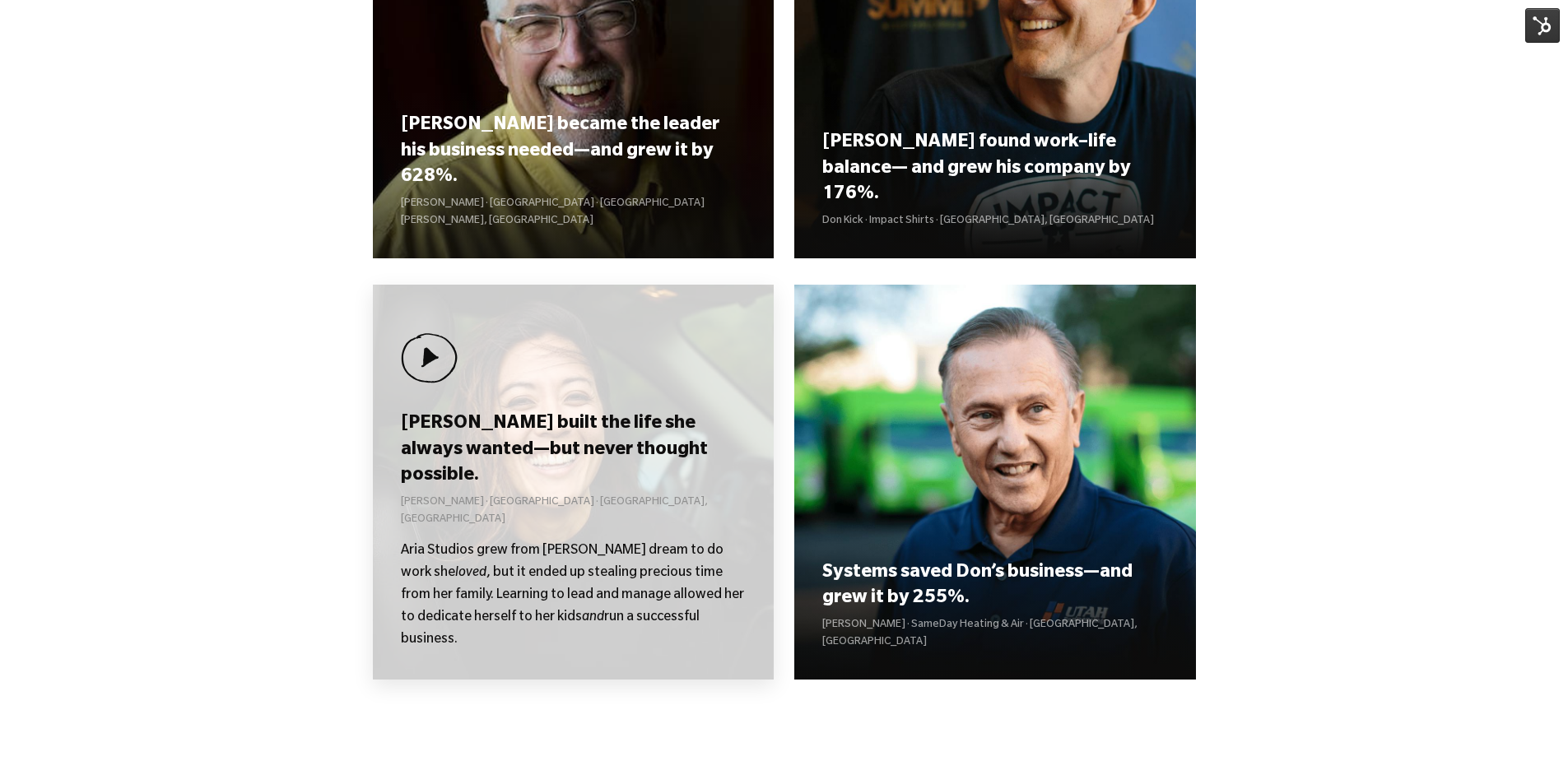
scroll to position [1827, 0]
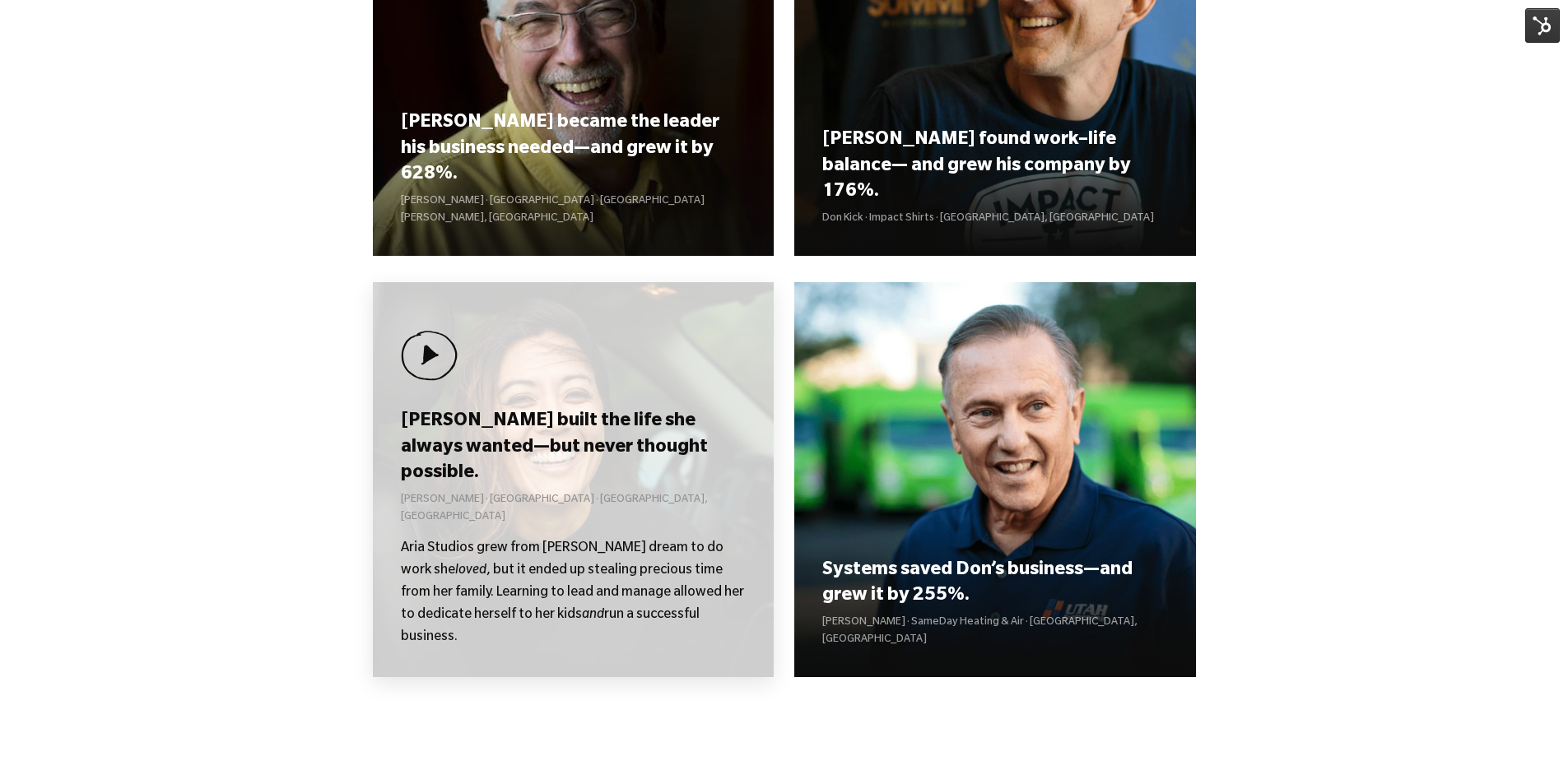
click at [579, 446] on div "Kolby built the life she always wanted—but never thought possible. Kolby Moser …" at bounding box center [574, 480] width 401 height 395
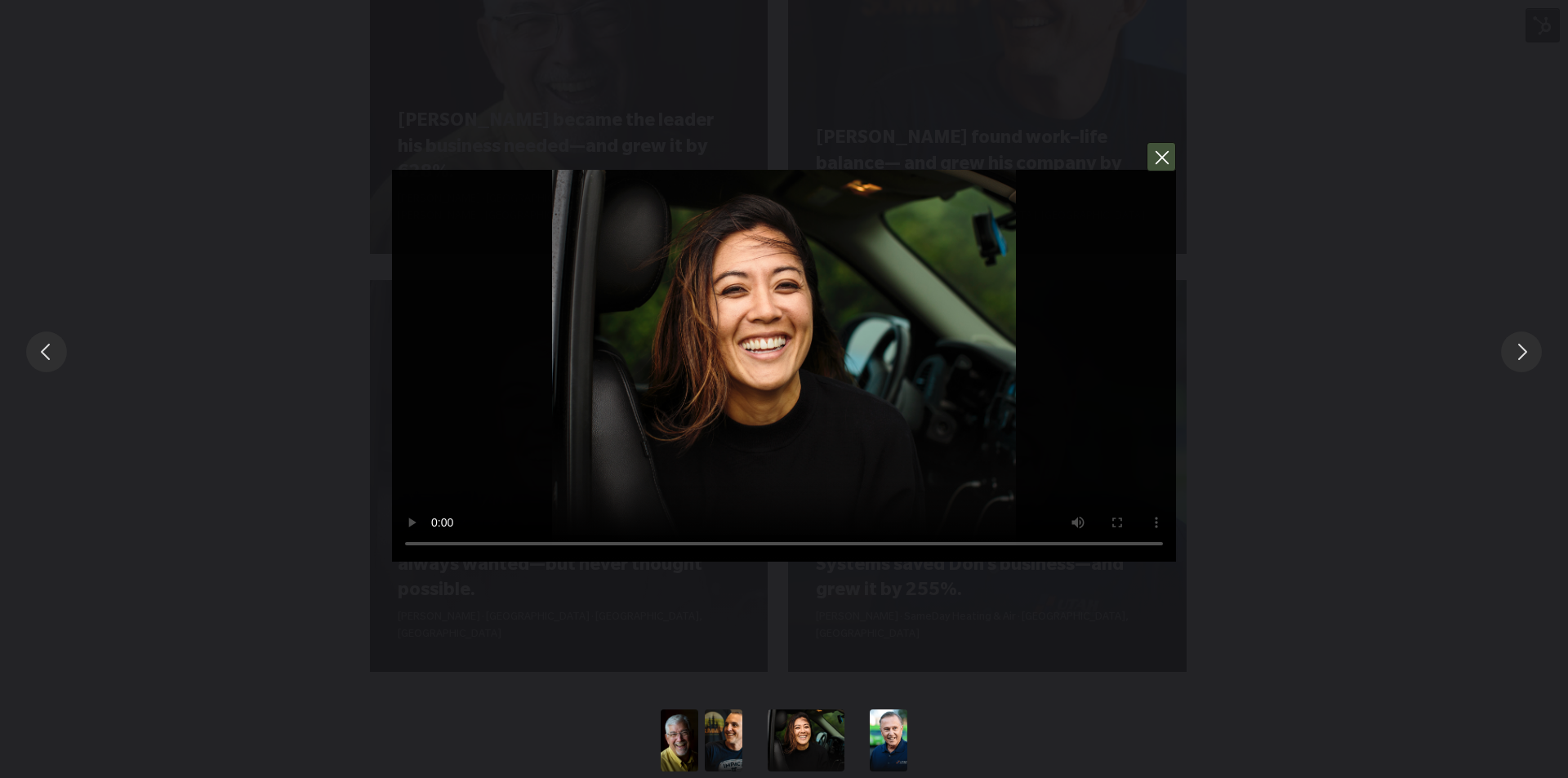
click at [1169, 158] on button "You can close this modal content with the ESC key" at bounding box center [1160, 156] width 29 height 29
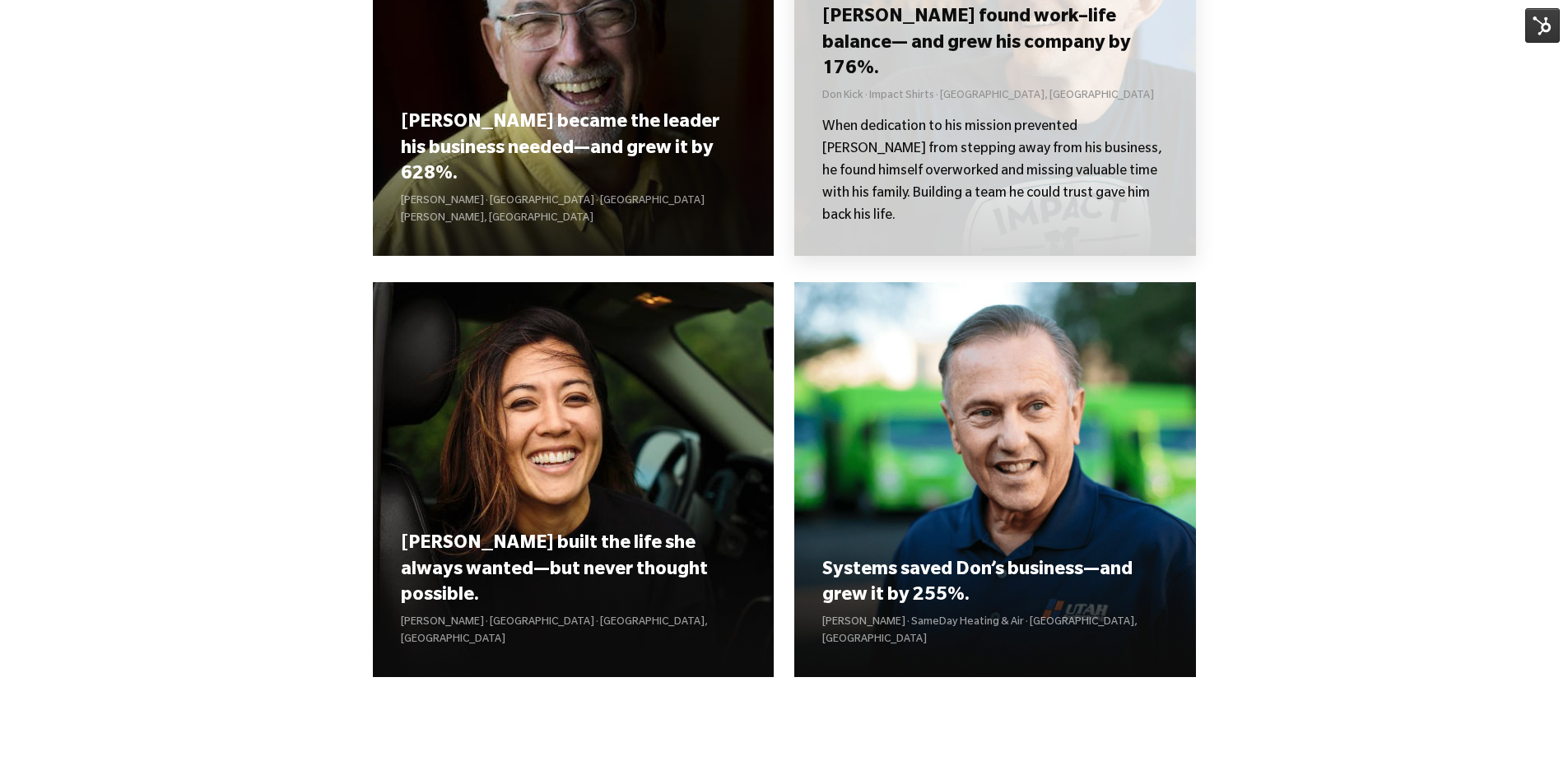
click at [967, 164] on p "When dedication to his mission prevented [PERSON_NAME] from stepping away from …" at bounding box center [994, 172] width 345 height 111
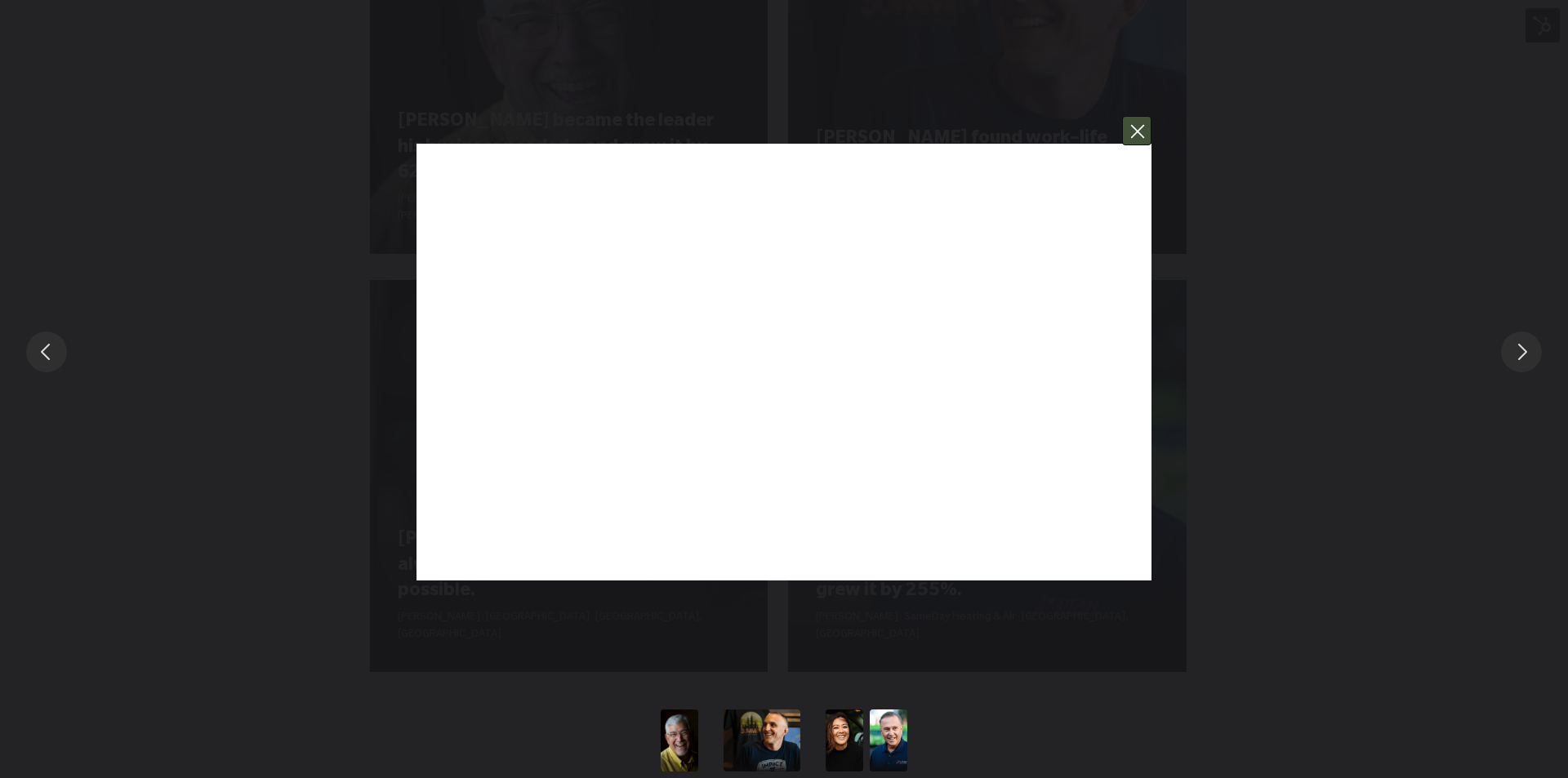
click at [1139, 131] on button "You can close this modal content with the ESC key" at bounding box center [1136, 130] width 29 height 29
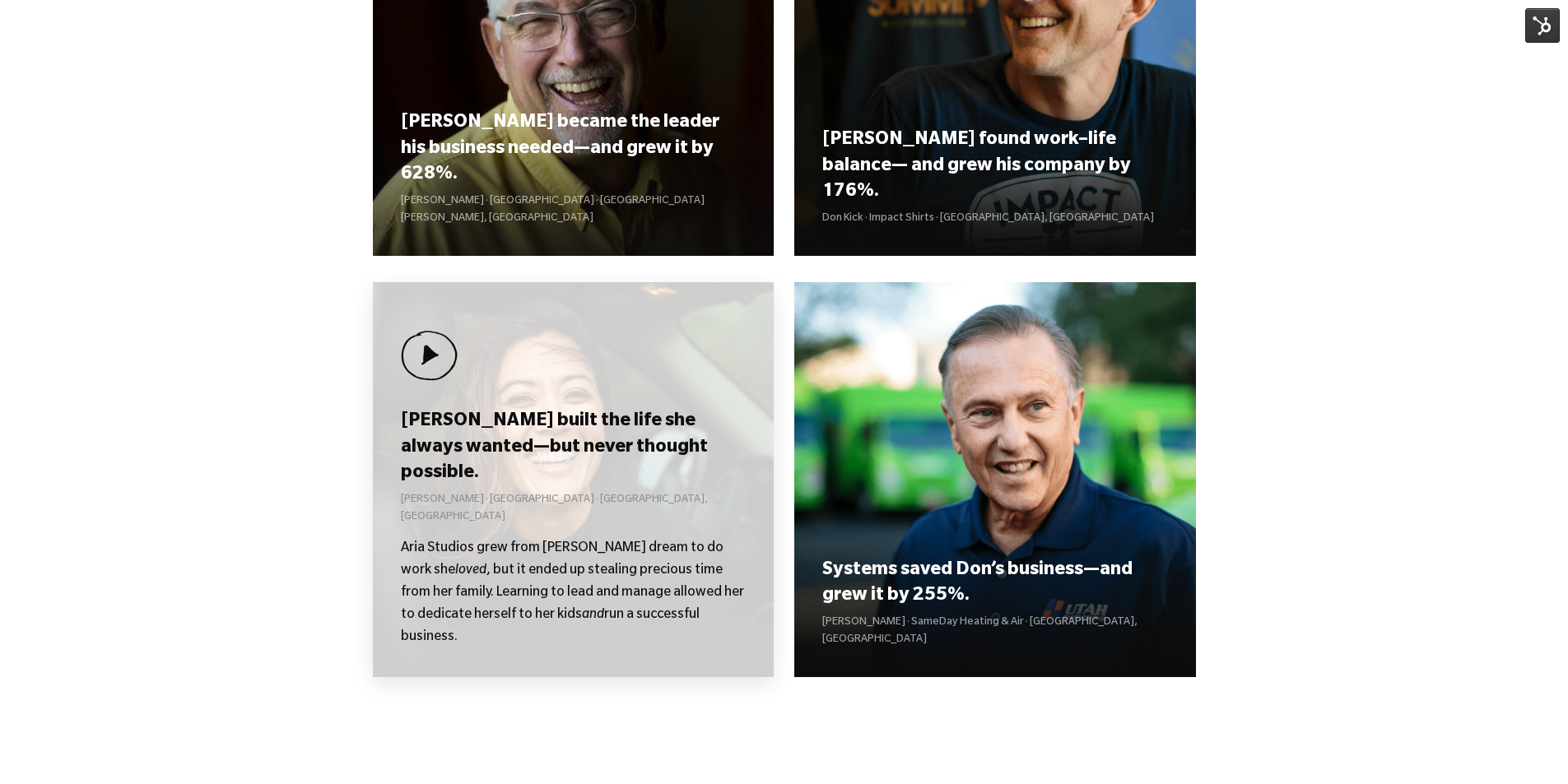
click at [640, 468] on div "Kolby built the life she always wanted—but never thought possible. Kolby Moser …" at bounding box center [574, 480] width 401 height 395
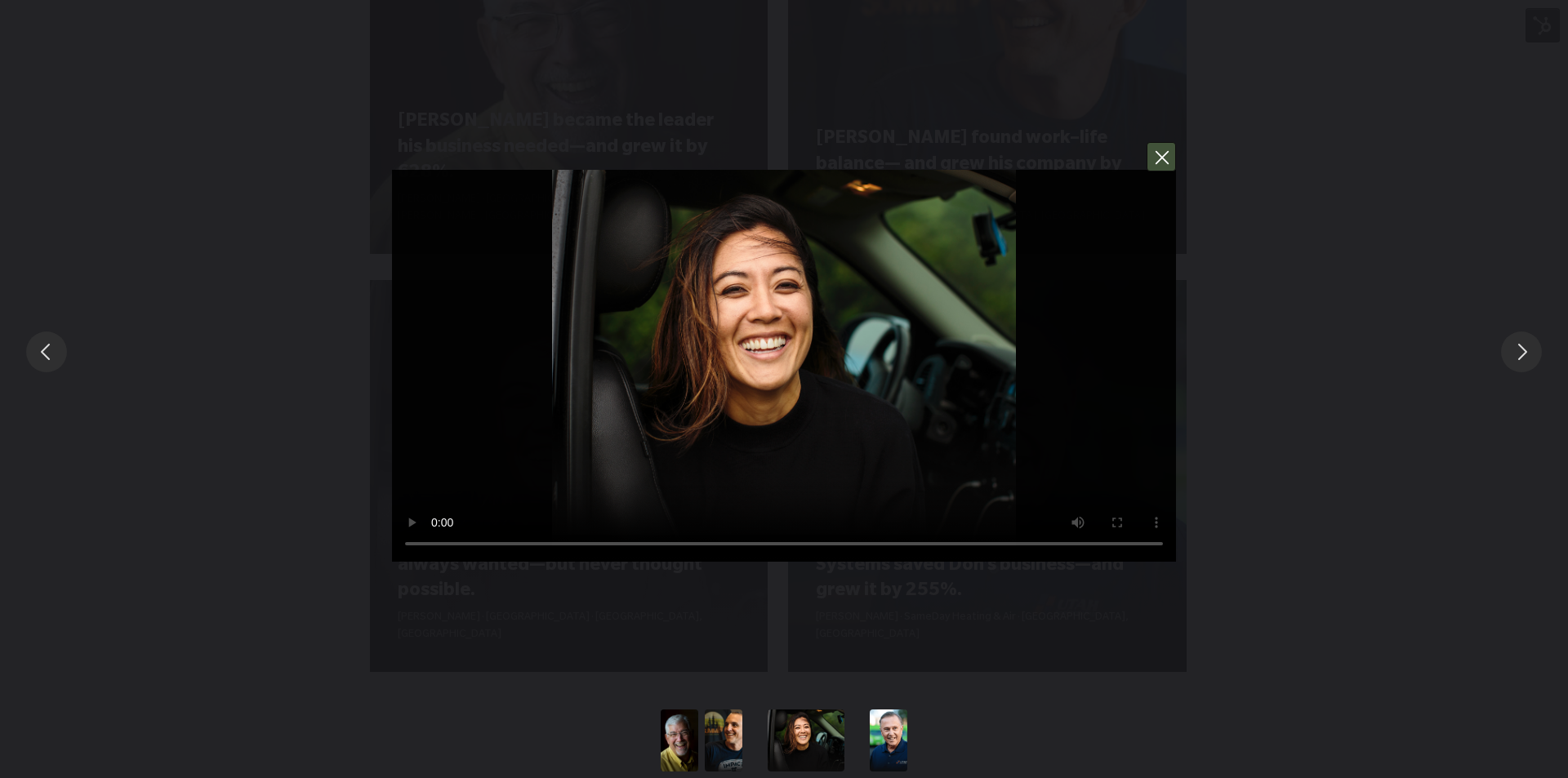
click at [1158, 156] on button "You can close this modal content with the ESC key" at bounding box center [1160, 156] width 29 height 29
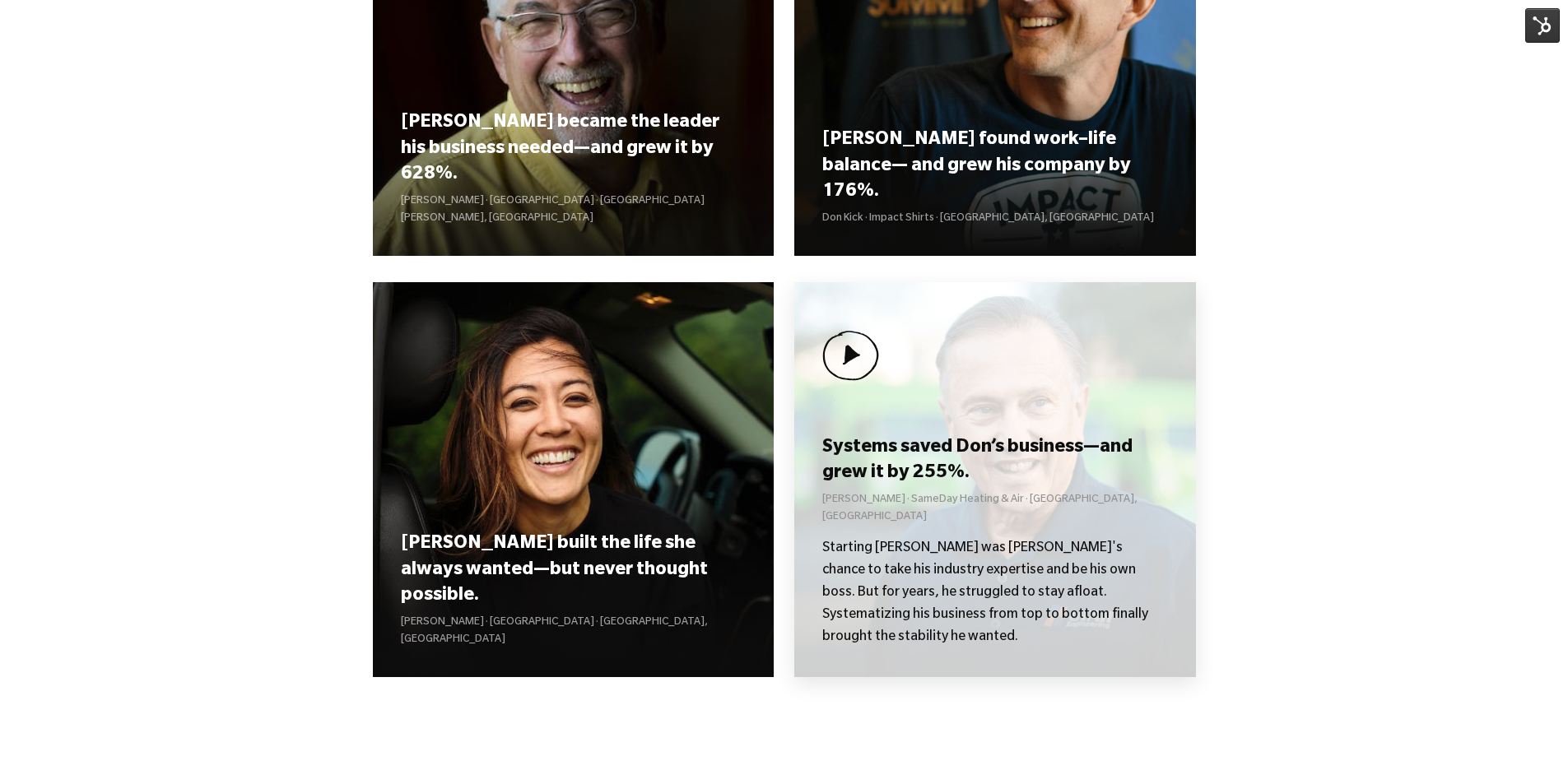
click at [993, 472] on div "Systems saved Don’s business—and grew it by 255%. Don Weaver · SameDay Heating …" at bounding box center [995, 480] width 401 height 395
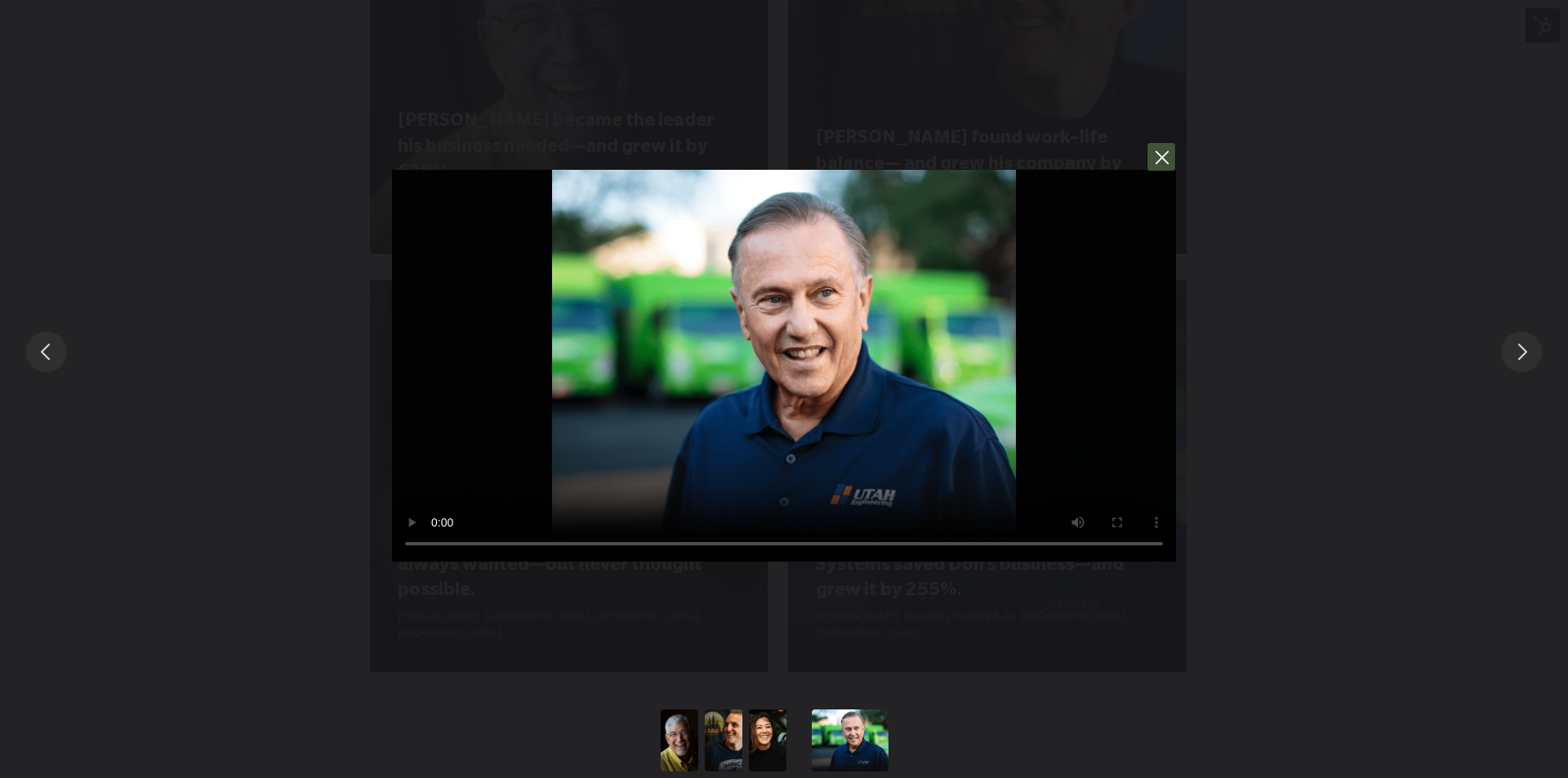
click at [1170, 155] on button "You can close this modal content with the ESC key" at bounding box center [1160, 156] width 29 height 29
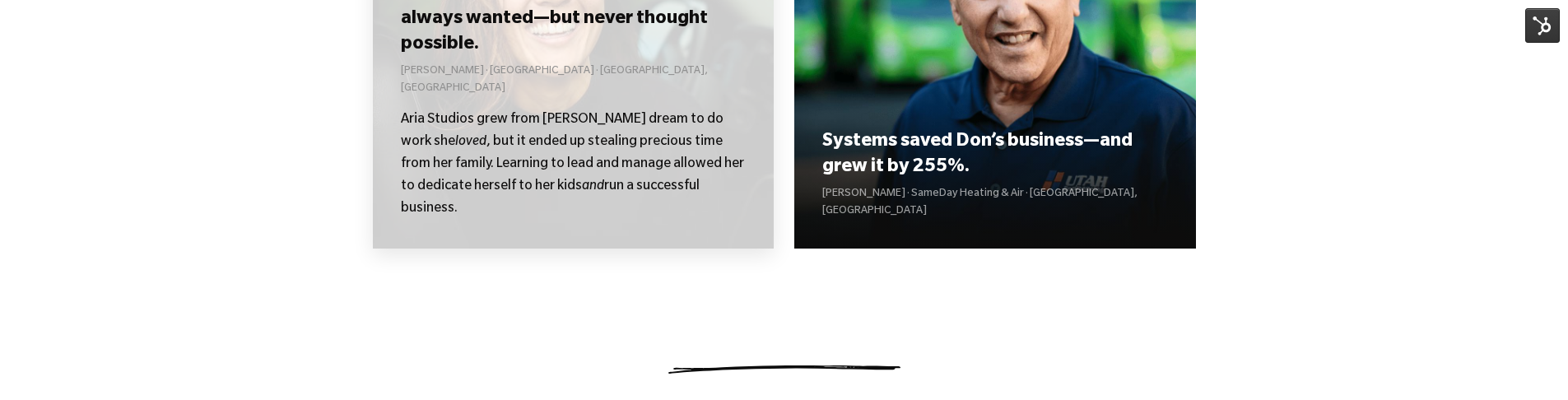
scroll to position [2341, 0]
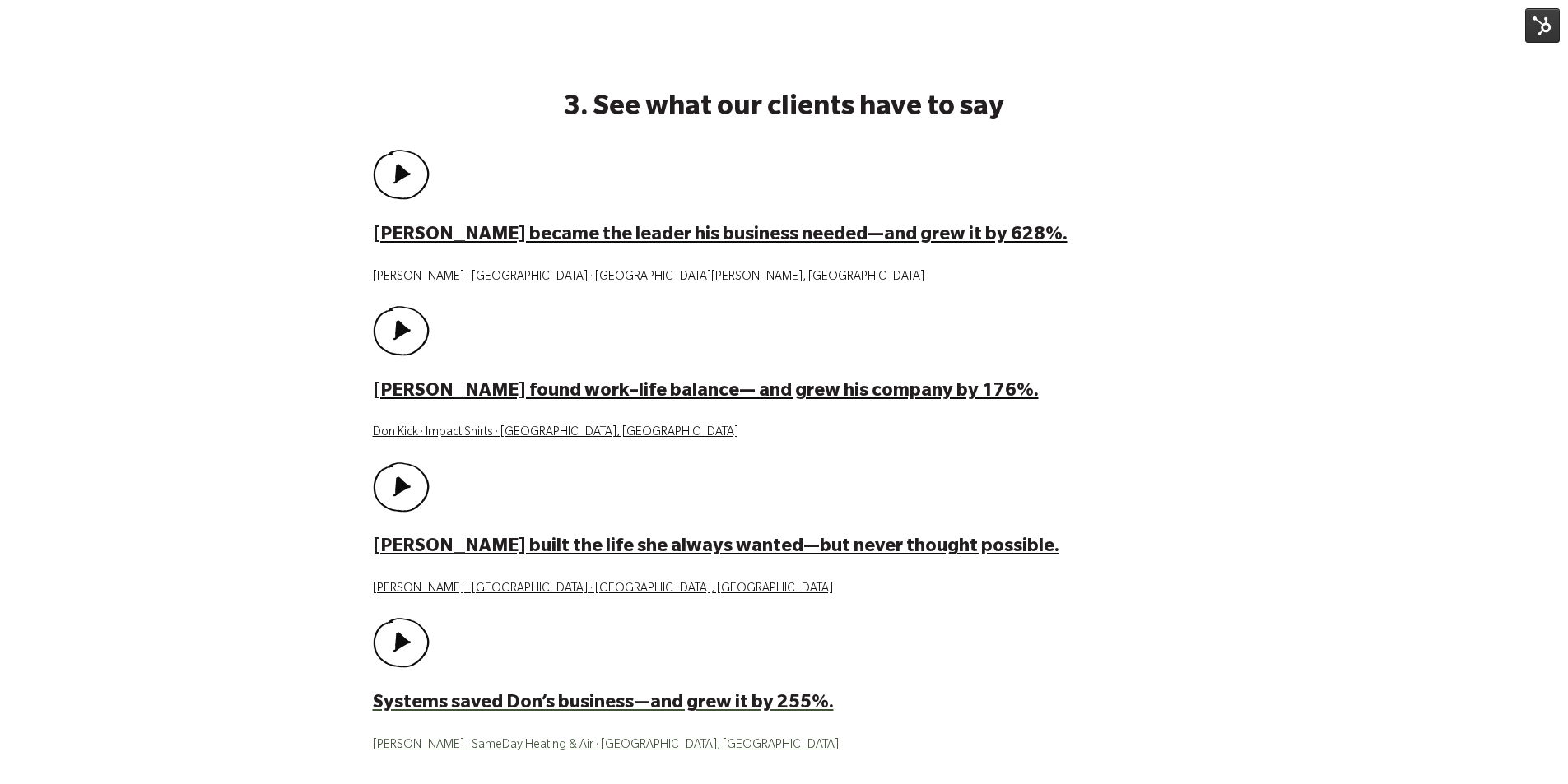
scroll to position [1950, 0]
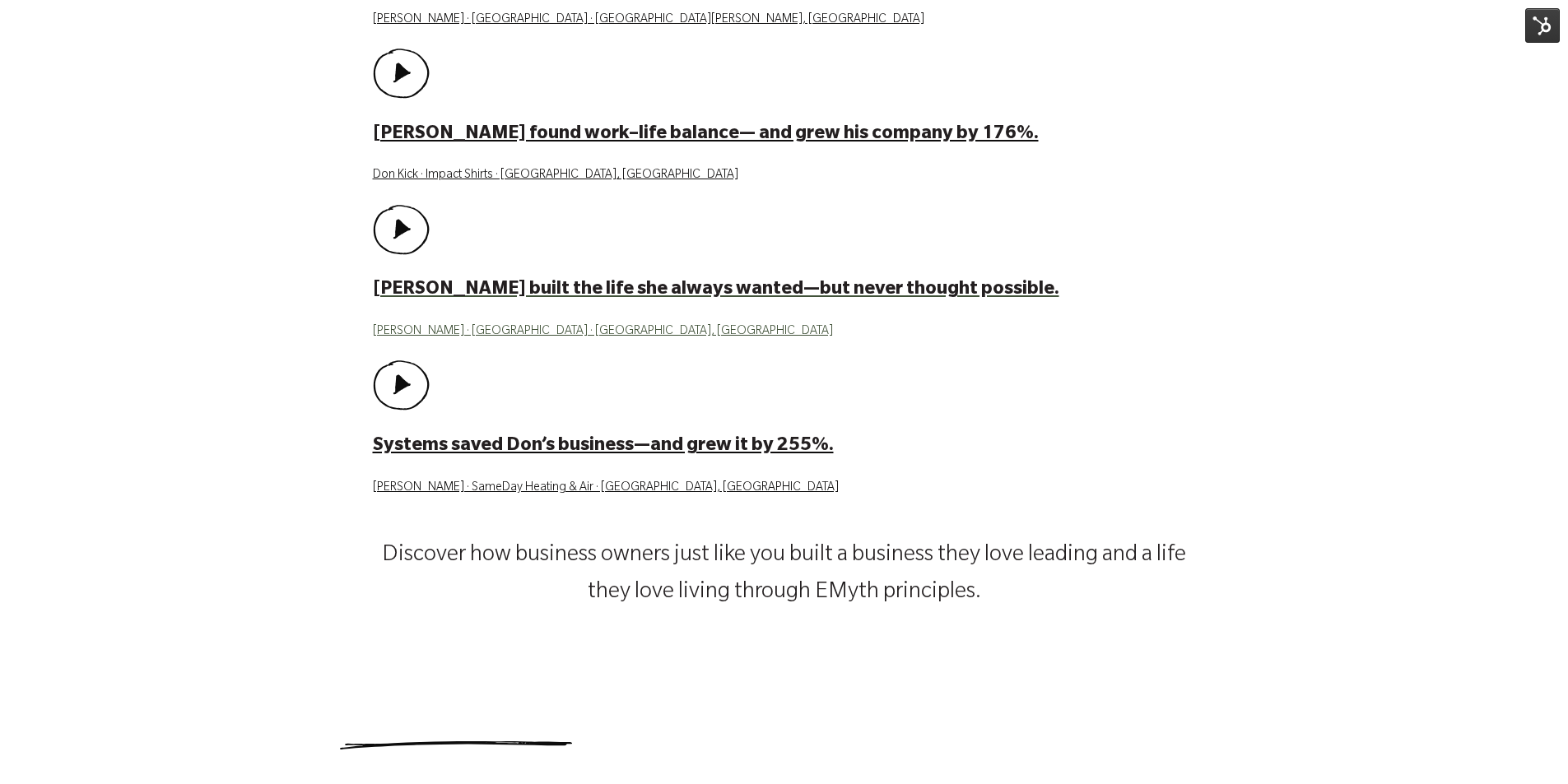
scroll to position [1810, 0]
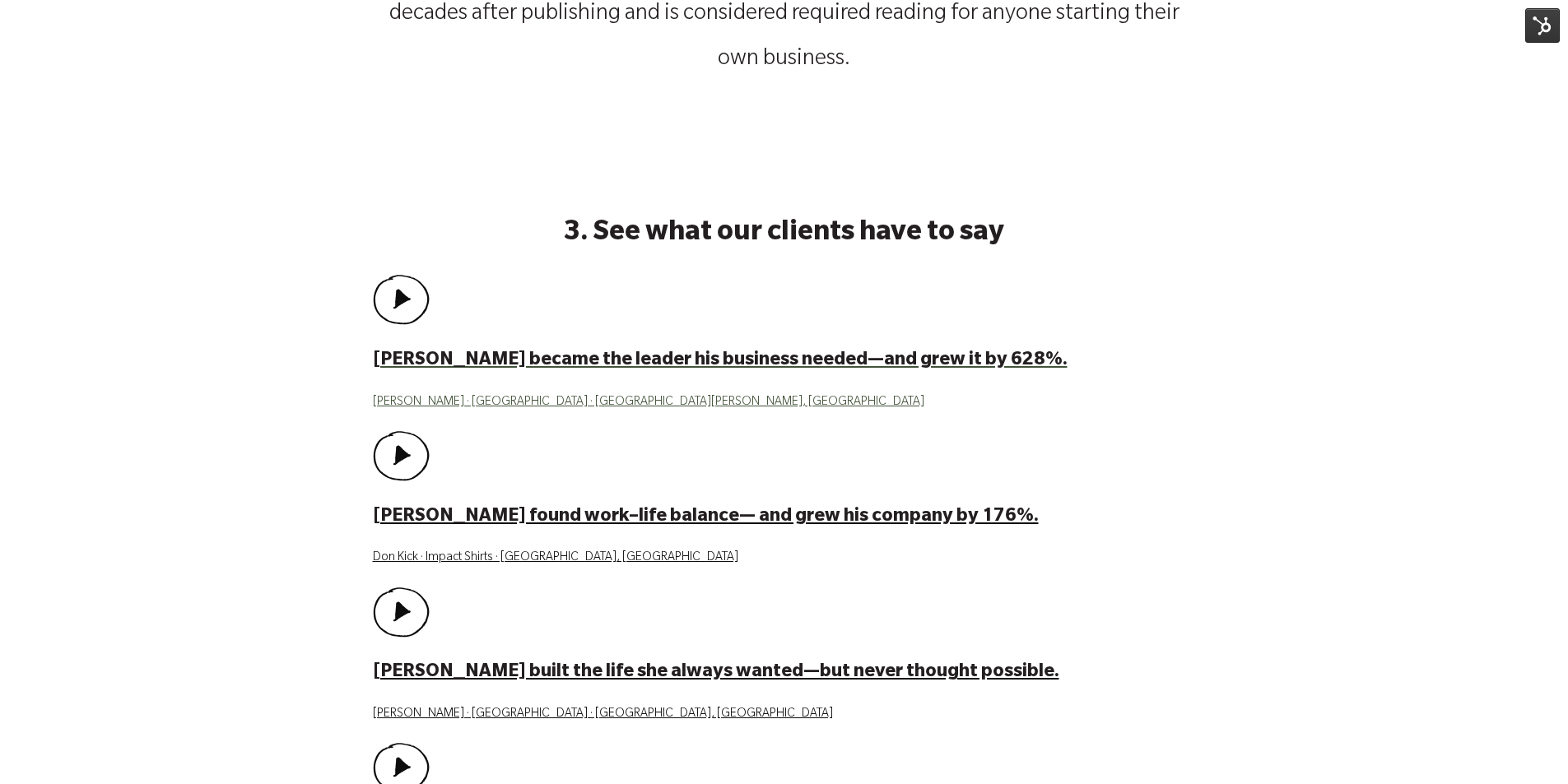
scroll to position [1893, 0]
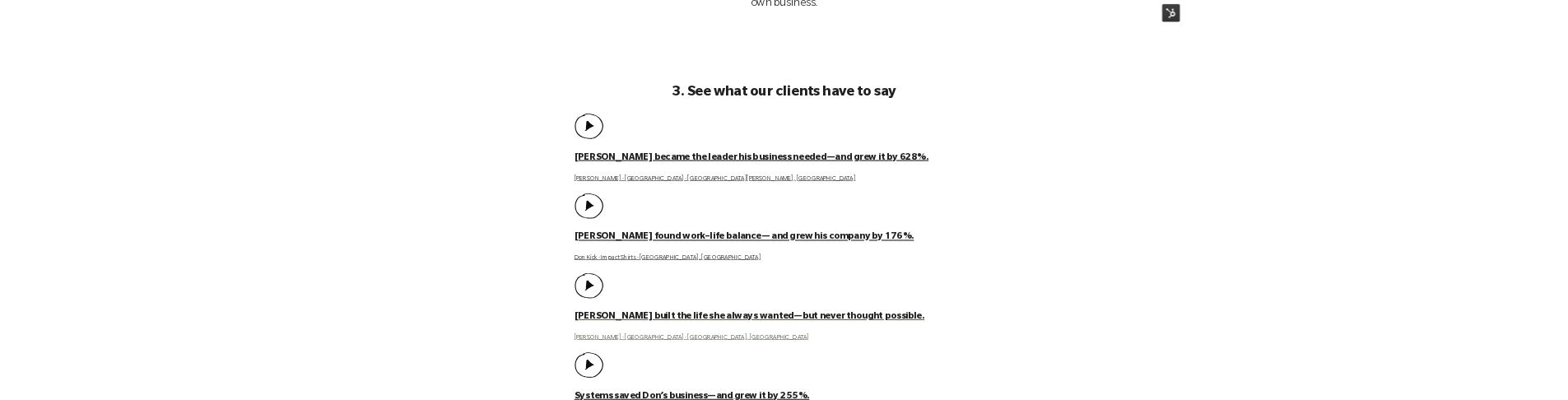
scroll to position [1458, 0]
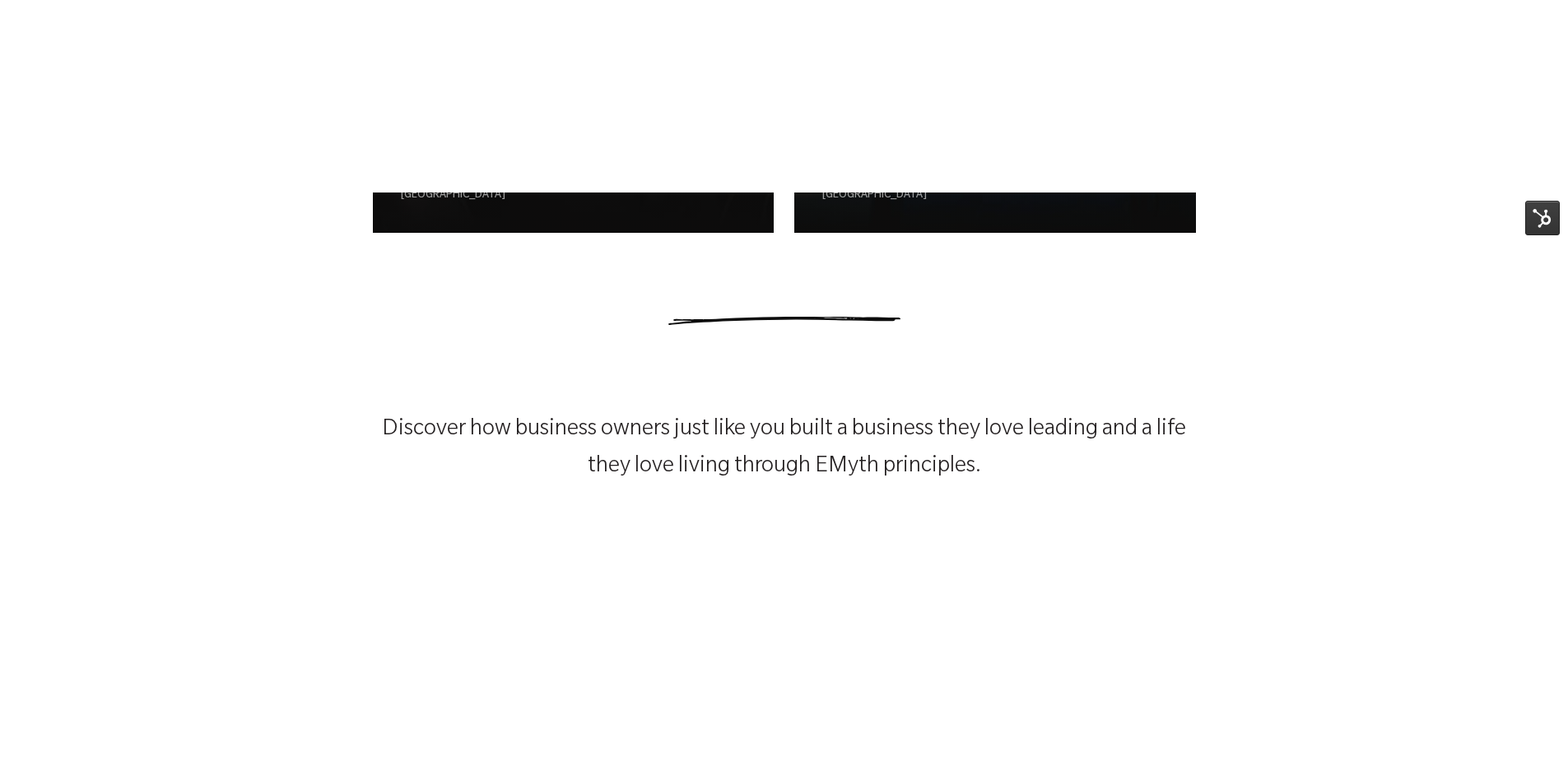
scroll to position [2299, 0]
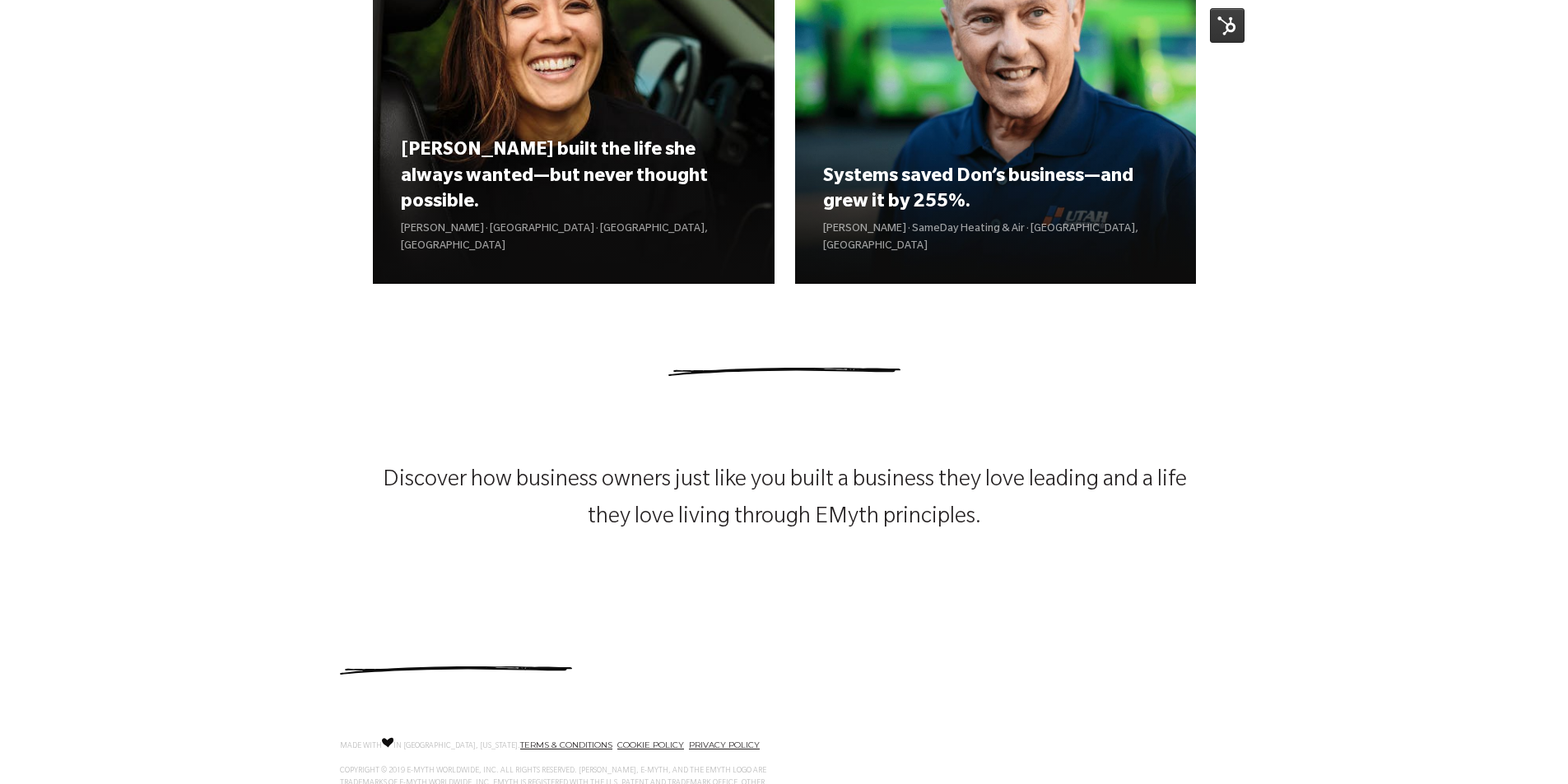
scroll to position [2217, 0]
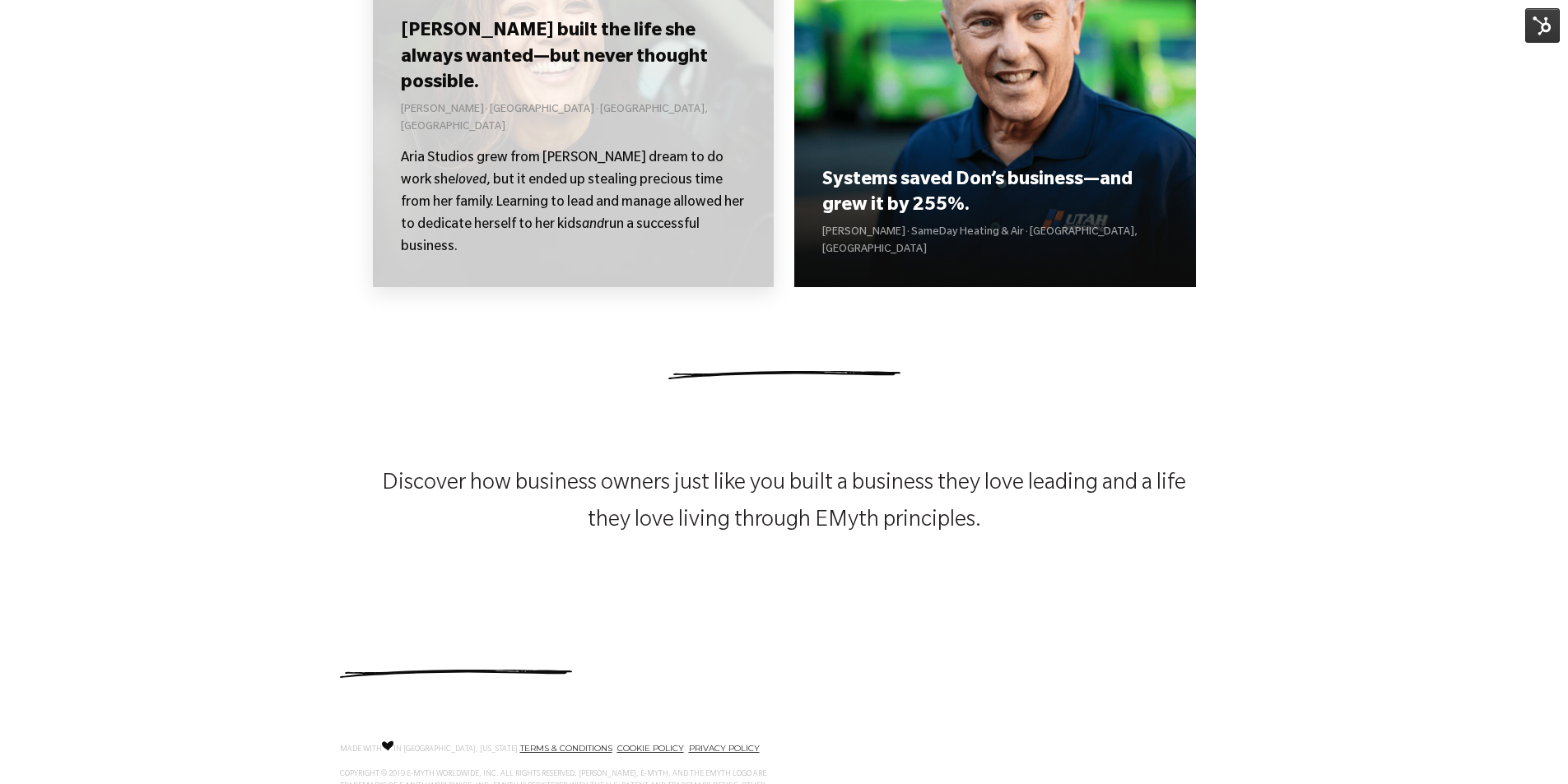
click at [477, 190] on p "Aria Studios grew from [PERSON_NAME] dream to do work she loved , but it ended …" at bounding box center [573, 204] width 345 height 111
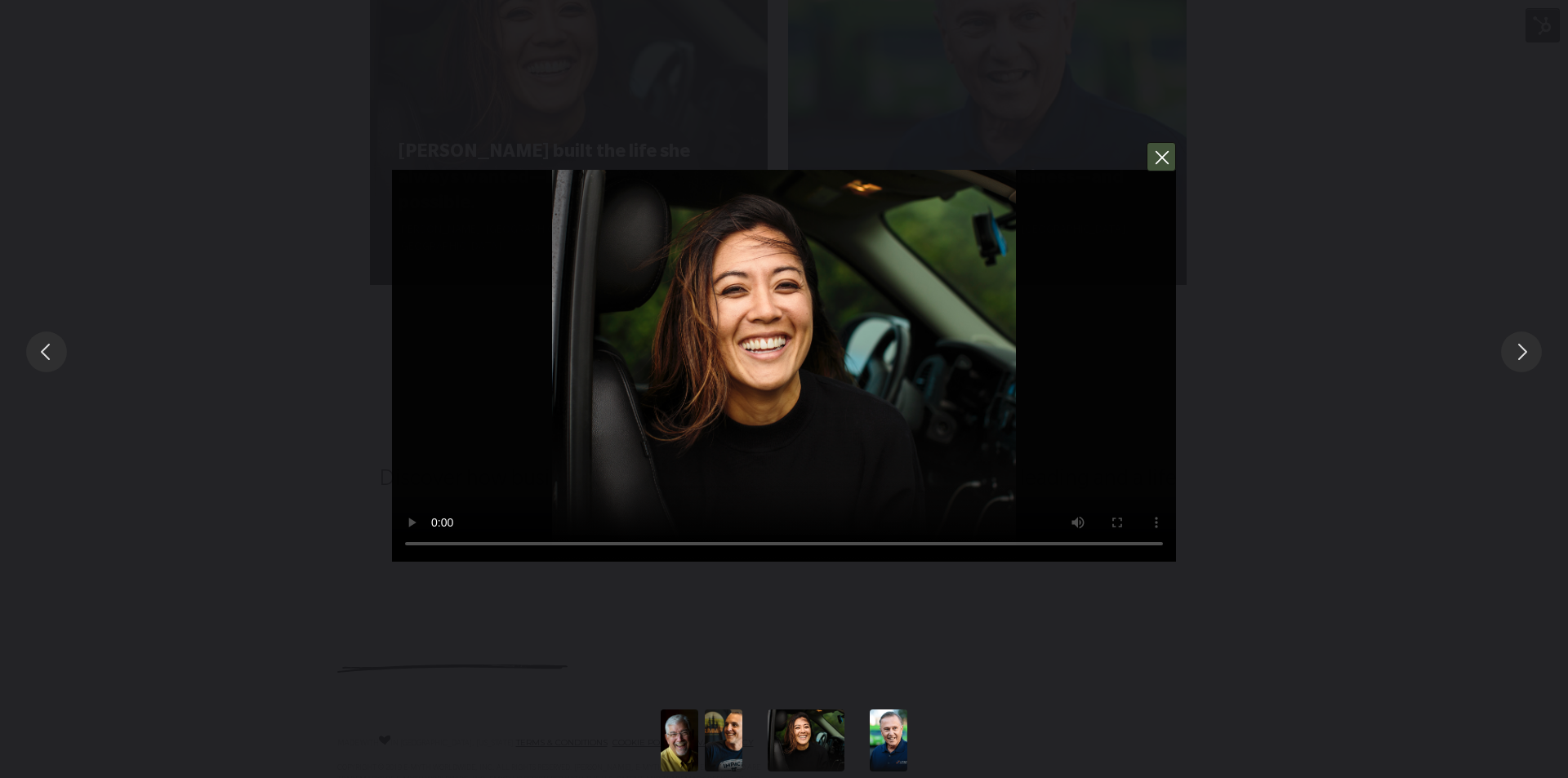
click at [1167, 157] on button "You can close this modal content with the ESC key" at bounding box center [1160, 156] width 29 height 29
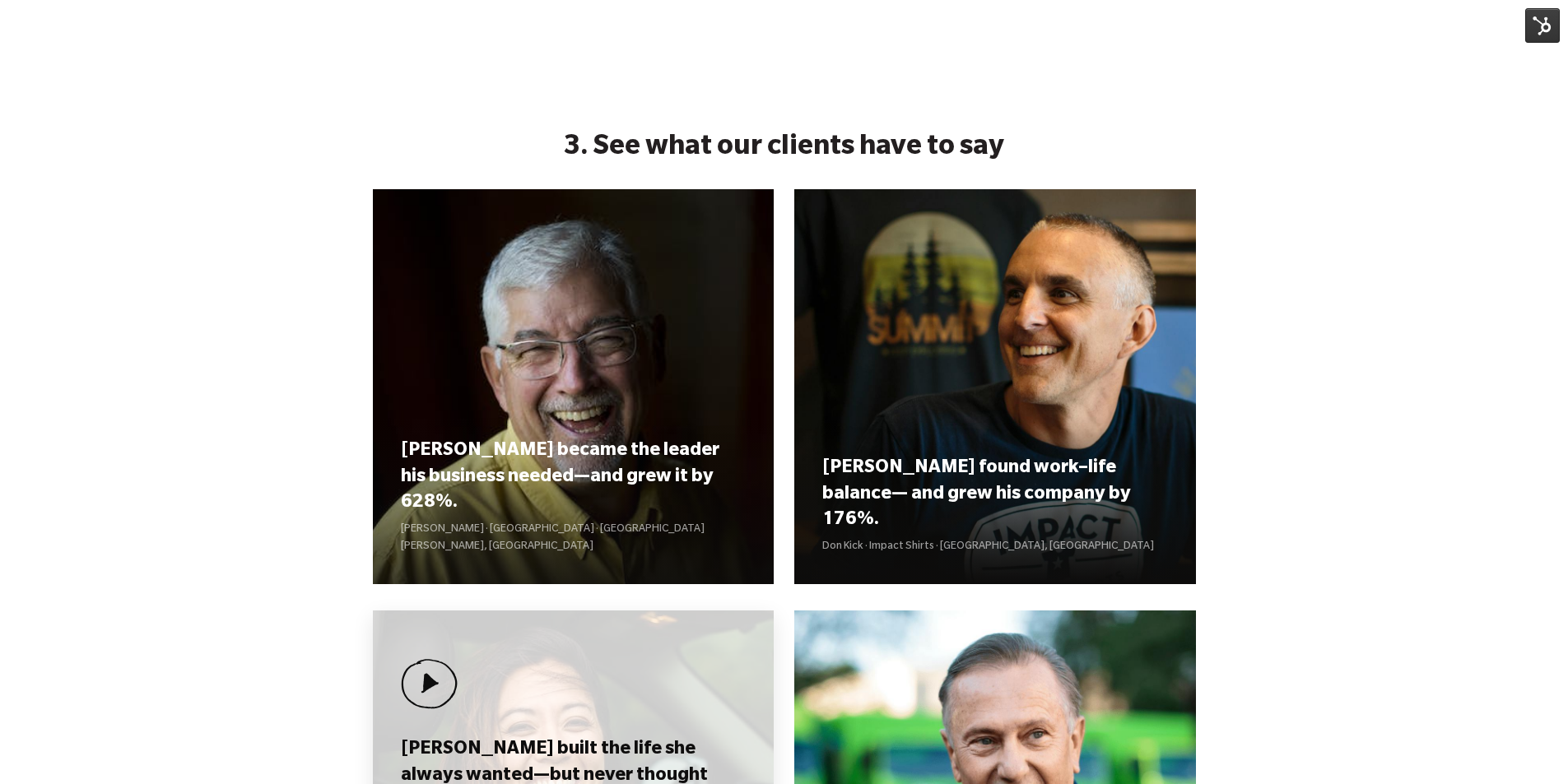
scroll to position [1728, 0]
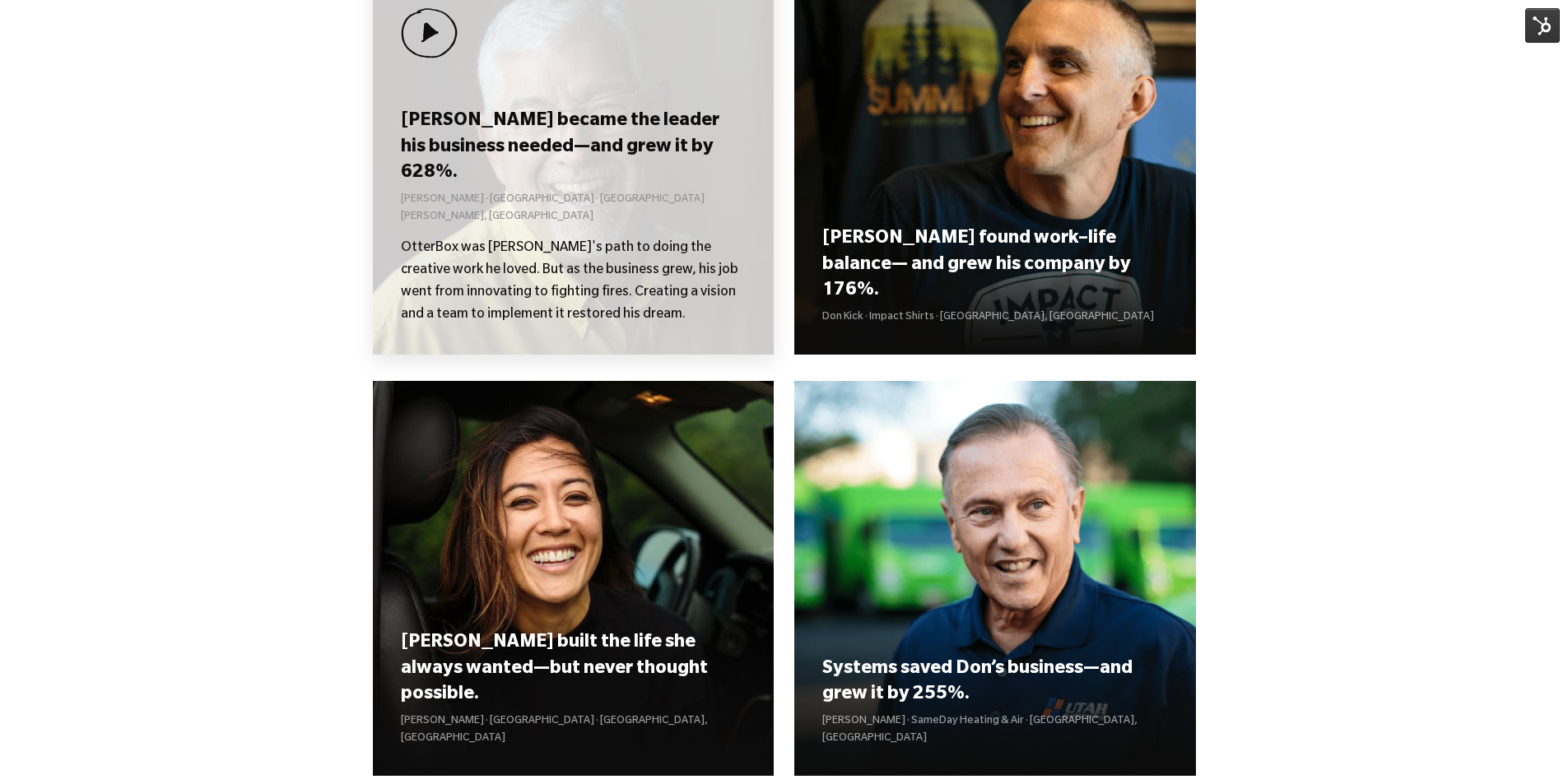
click at [580, 226] on p "[PERSON_NAME] · [GEOGRAPHIC_DATA] · [GEOGRAPHIC_DATA][PERSON_NAME], [GEOGRAPHIC…" at bounding box center [573, 208] width 345 height 35
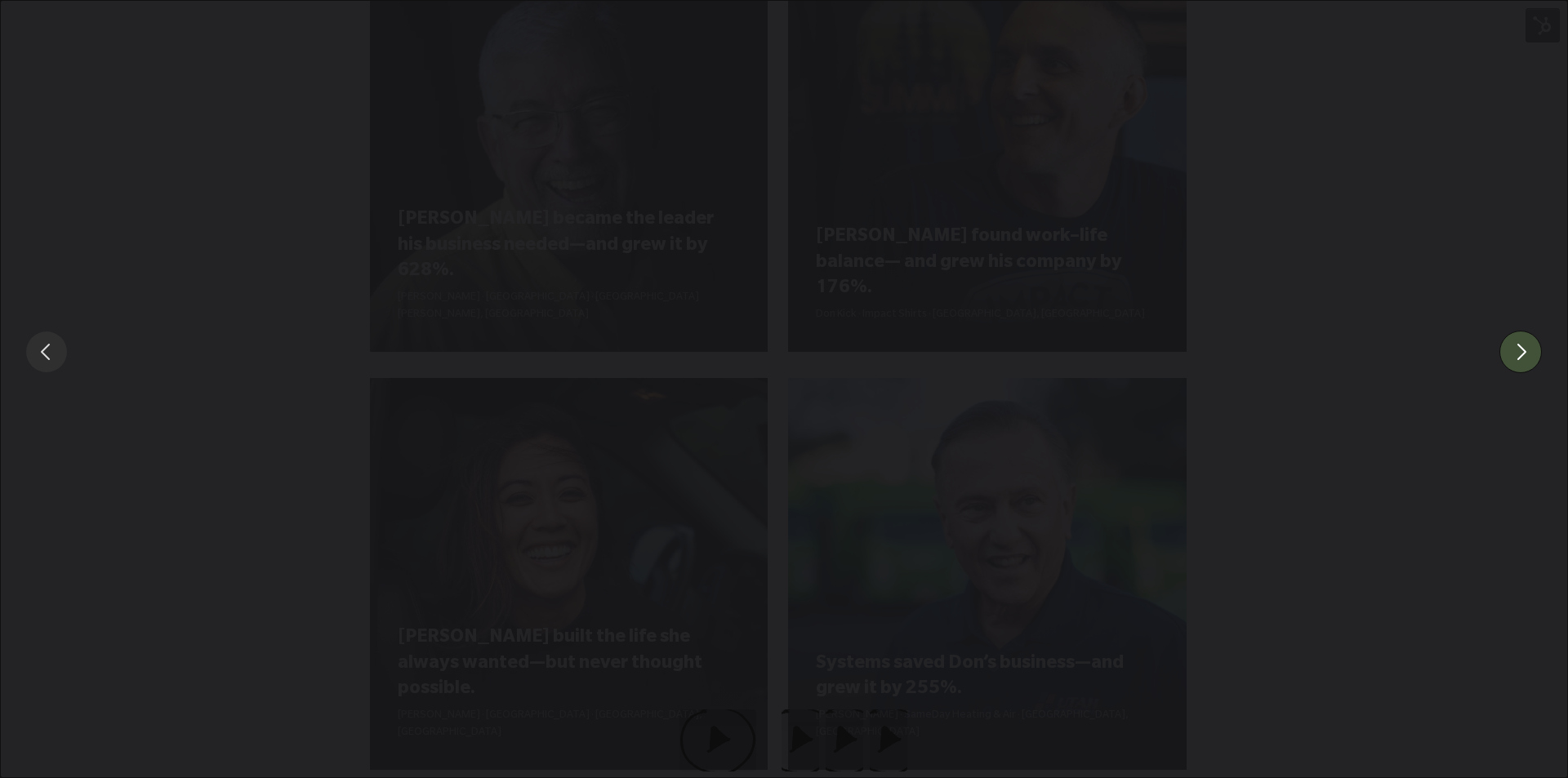
click at [1518, 354] on button "You can close this modal content with the ESC key" at bounding box center [1519, 352] width 42 height 42
click at [1523, 352] on button "You can close this modal content with the ESC key" at bounding box center [1519, 352] width 42 height 42
click at [1546, 685] on div "You can close this modal content with the ESC key" at bounding box center [784, 352] width 1568 height 703
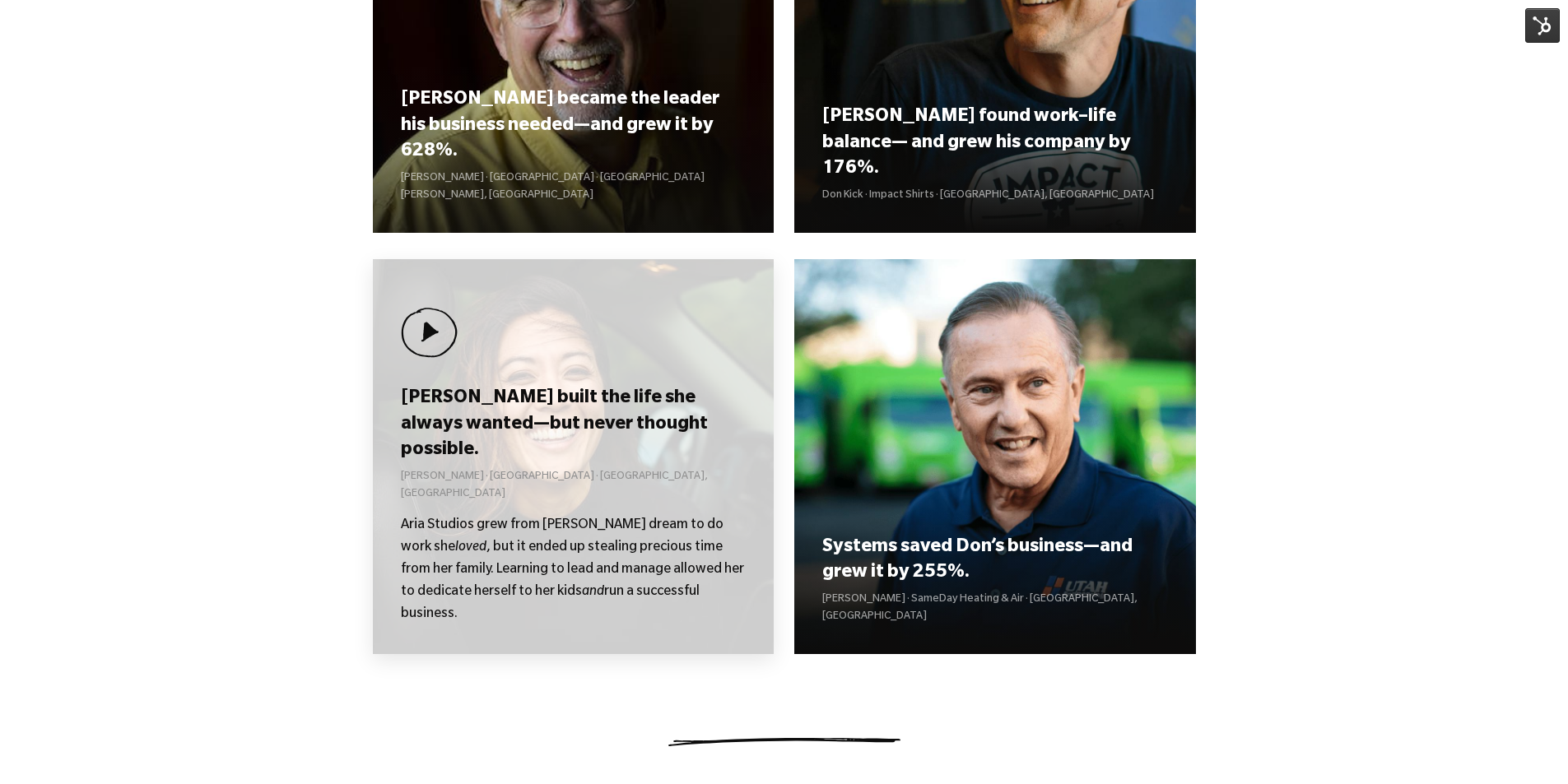
scroll to position [2057, 0]
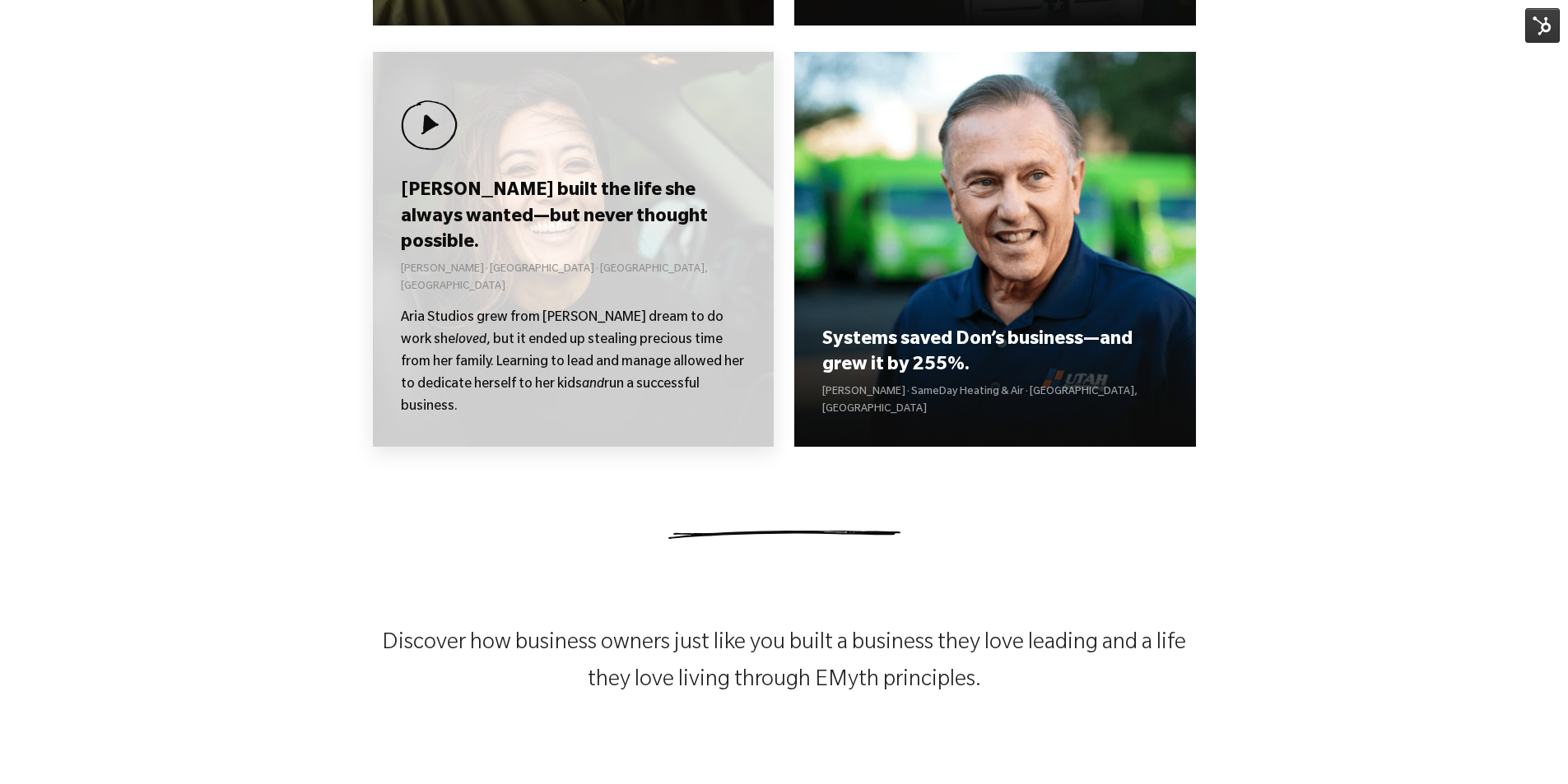
click at [538, 256] on h3 "[PERSON_NAME] built the life she always wanted—but never thought possible." at bounding box center [573, 218] width 345 height 77
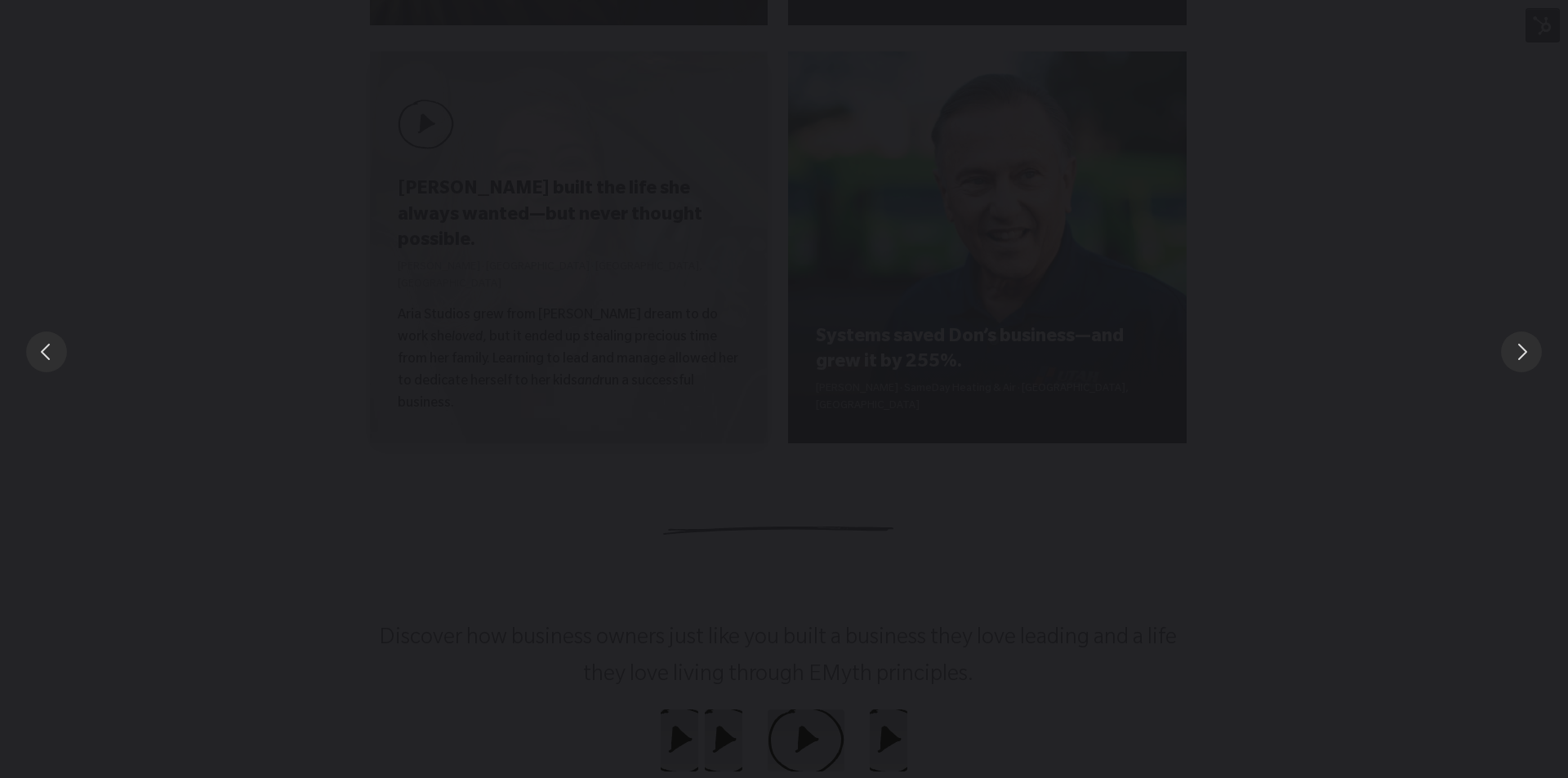
click at [708, 157] on div "You can close this modal content with the ESC key" at bounding box center [784, 352] width 1568 height 703
